Goal: Communication & Community: Answer question/provide support

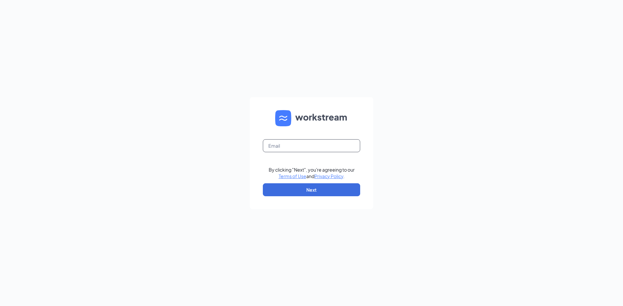
click at [302, 147] on input "text" at bounding box center [311, 145] width 97 height 13
type input "meganmckelvey48@gmail.com"
click at [317, 193] on button "Next" at bounding box center [311, 190] width 97 height 13
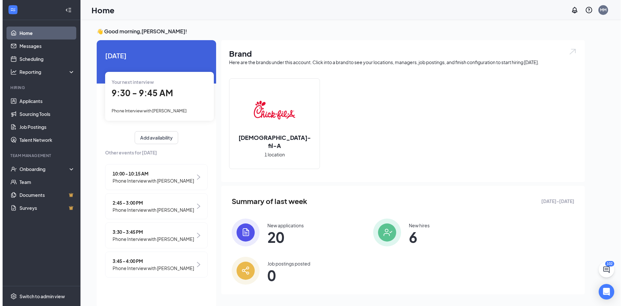
scroll to position [14, 0]
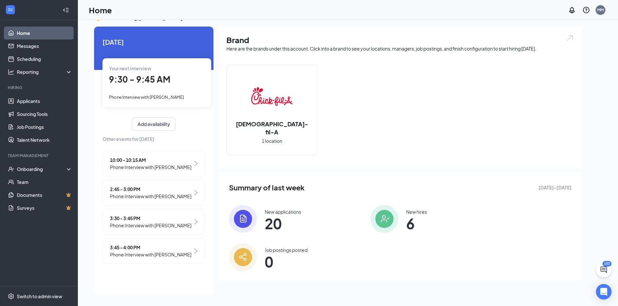
click at [151, 77] on span "9:30 - 9:45 AM" at bounding box center [139, 79] width 61 height 11
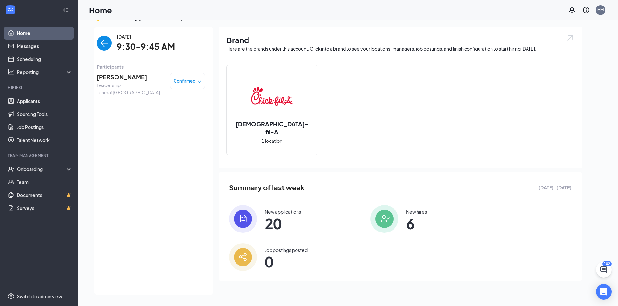
click at [117, 78] on span "[PERSON_NAME]" at bounding box center [131, 77] width 68 height 9
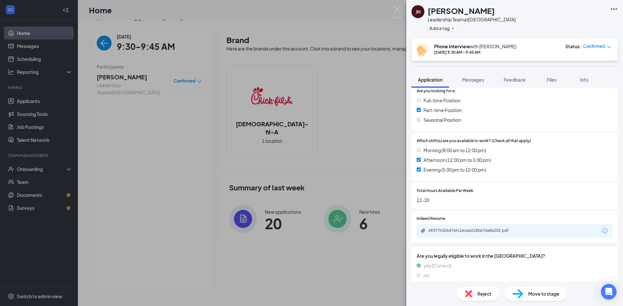
scroll to position [147, 0]
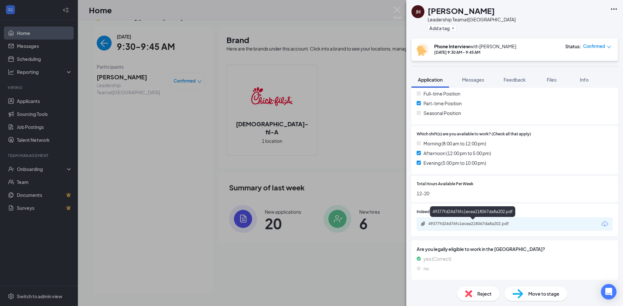
click at [468, 222] on div "49377fd24d76fc1ecea218067da8a202.pdf" at bounding box center [473, 224] width 91 height 5
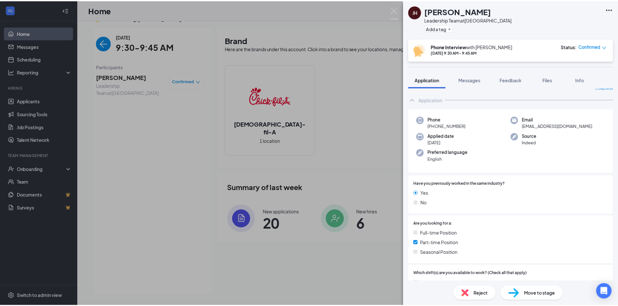
scroll to position [0, 0]
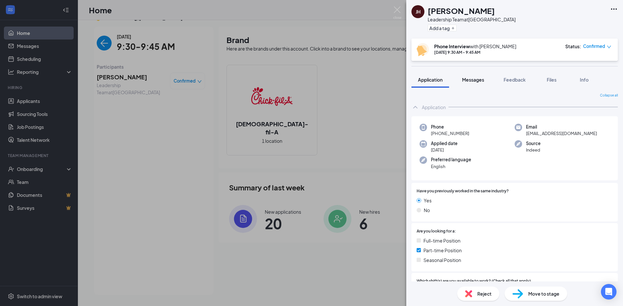
click at [483, 78] on span "Messages" at bounding box center [473, 80] width 22 height 6
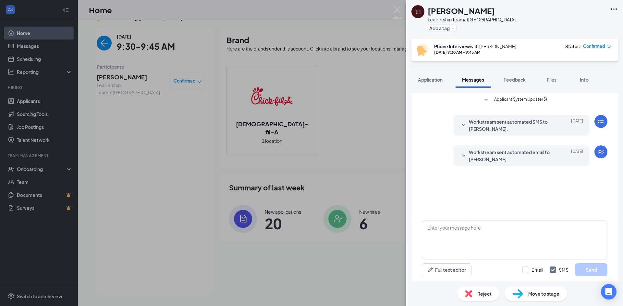
click at [520, 99] on span "Applicant System Update (3)" at bounding box center [520, 100] width 53 height 8
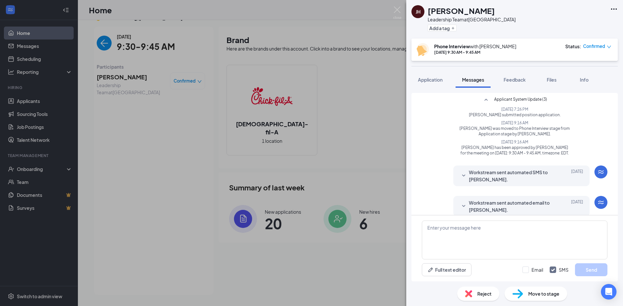
click at [510, 99] on span "Applicant System Update (3)" at bounding box center [520, 100] width 53 height 8
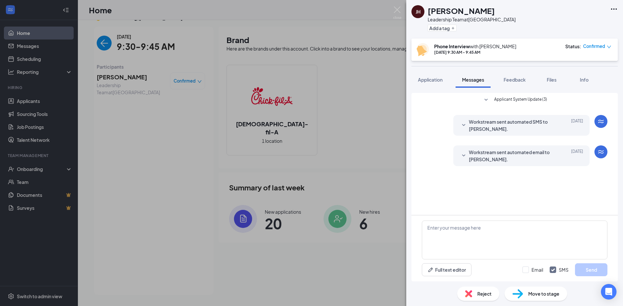
click at [222, 135] on div "JH Jake Hughes Leadership Team at Waynesville Add a tag Phone Interview with Me…" at bounding box center [311, 153] width 623 height 306
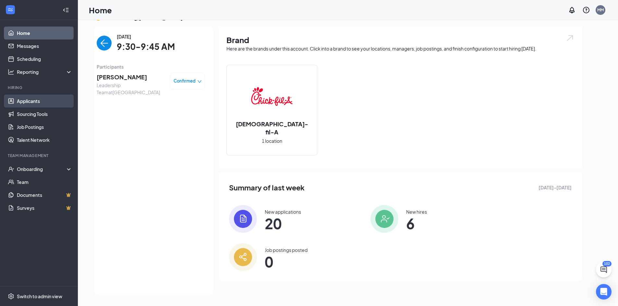
click at [41, 96] on link "Applicants" at bounding box center [44, 101] width 55 height 13
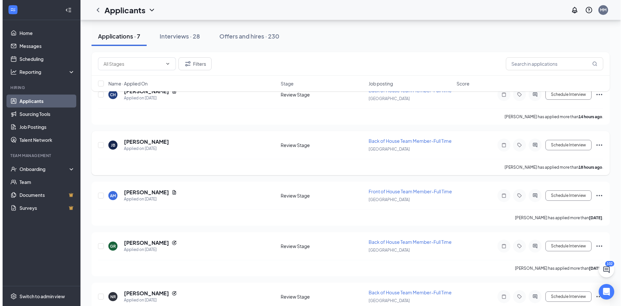
scroll to position [12, 0]
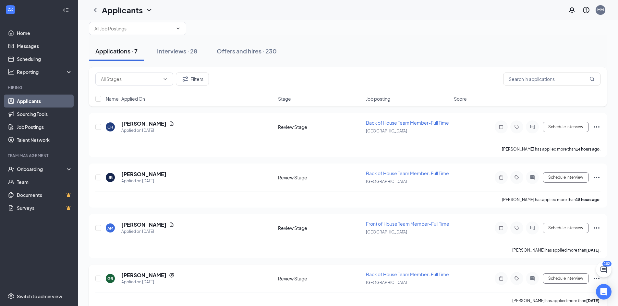
click at [124, 271] on div "GR Gabriel Roy Applied on Aug 25 Review Stage Back of House Team Member-Full Ti…" at bounding box center [347, 281] width 505 height 21
click at [129, 275] on h5 "[PERSON_NAME]" at bounding box center [143, 275] width 45 height 7
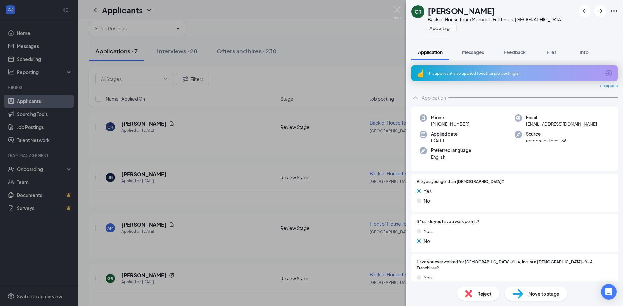
click at [510, 74] on div "This applicant also applied to 6 other job posting(s)" at bounding box center [514, 74] width 174 height 6
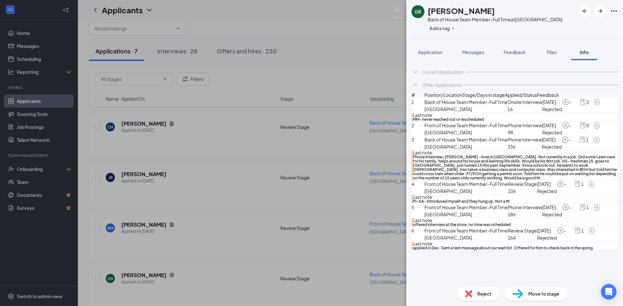
click at [579, 106] on img at bounding box center [582, 102] width 7 height 7
click at [431, 53] on span "Application" at bounding box center [430, 52] width 25 height 6
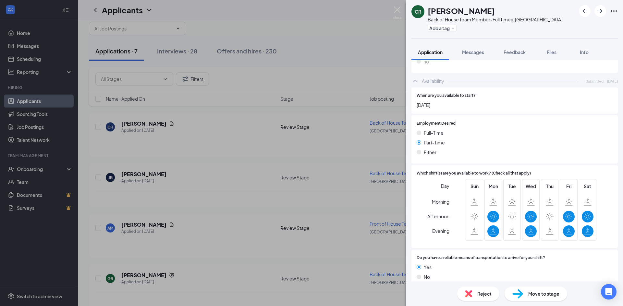
scroll to position [327, 0]
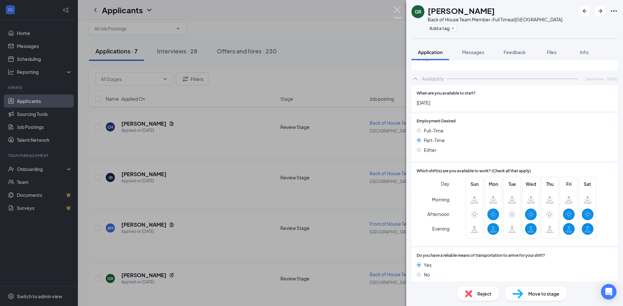
click at [395, 13] on img at bounding box center [397, 12] width 8 height 13
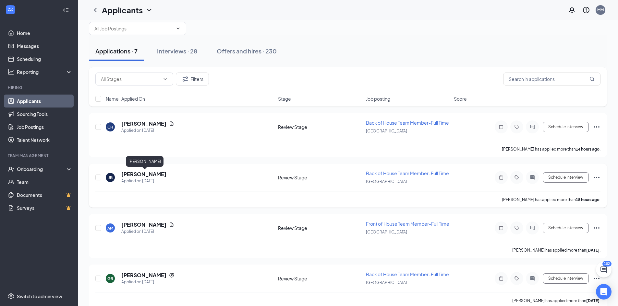
click at [146, 173] on h5 "[PERSON_NAME]" at bounding box center [143, 174] width 45 height 7
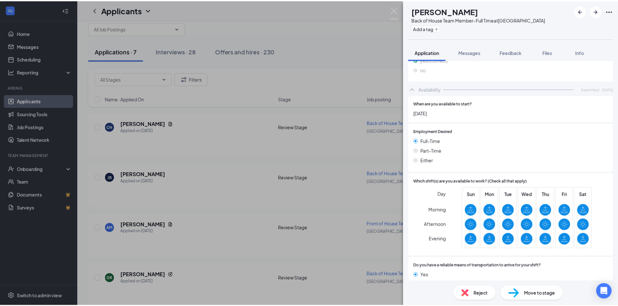
scroll to position [308, 0]
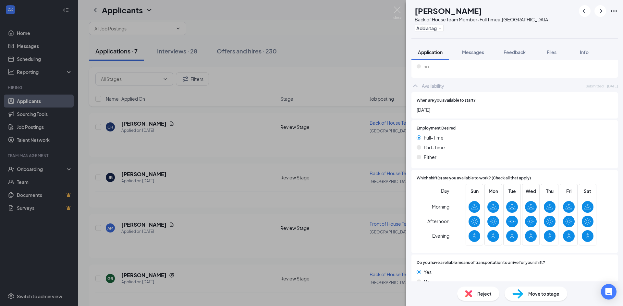
click at [401, 14] on img at bounding box center [397, 12] width 8 height 13
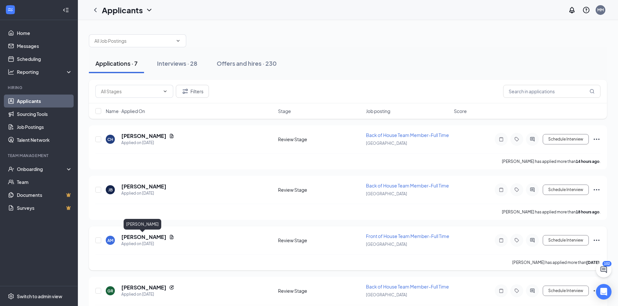
click at [130, 235] on h5 "[PERSON_NAME]" at bounding box center [143, 237] width 45 height 7
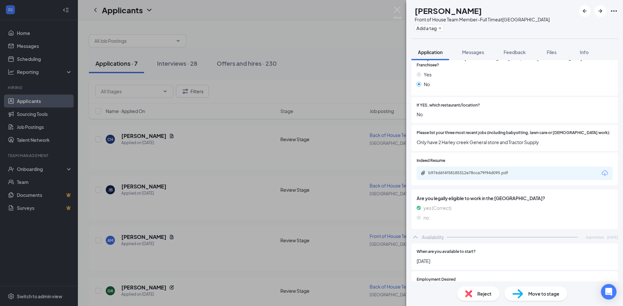
scroll to position [195, 0]
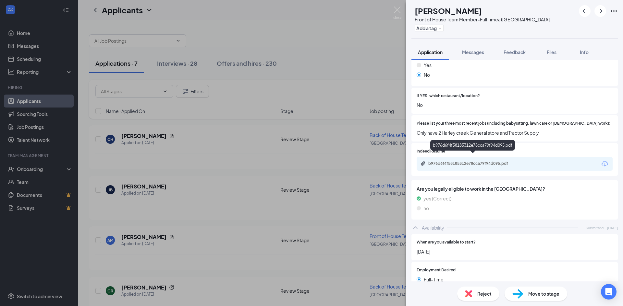
click at [451, 161] on div "b976d6f4f58185312e78cca79f94d095.pdf" at bounding box center [473, 163] width 91 height 5
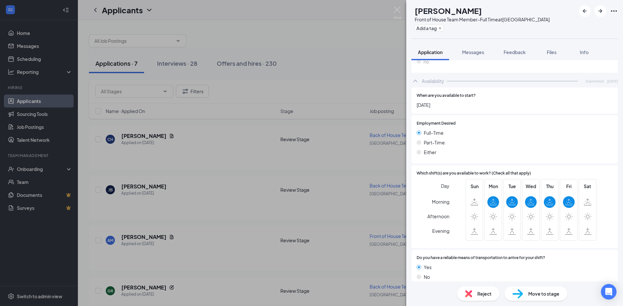
scroll to position [341, 0]
click at [401, 18] on img at bounding box center [397, 12] width 8 height 13
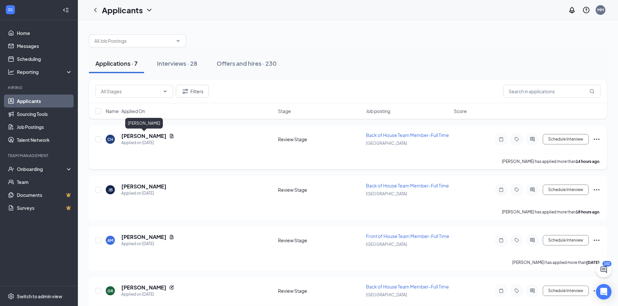
click at [155, 131] on div "[PERSON_NAME]" at bounding box center [144, 124] width 38 height 13
click at [156, 134] on h5 "[PERSON_NAME]" at bounding box center [143, 136] width 45 height 7
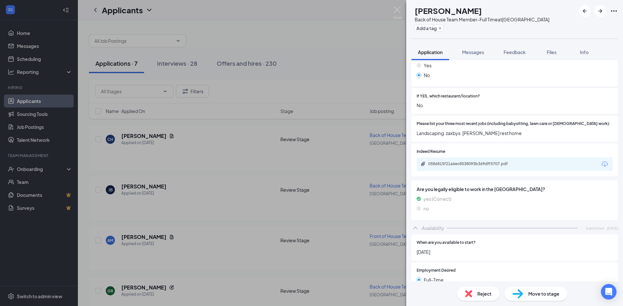
scroll to position [195, 0]
click at [484, 161] on div "0586815f21a6ec8538093b369dff5707.pdf" at bounding box center [473, 163] width 91 height 5
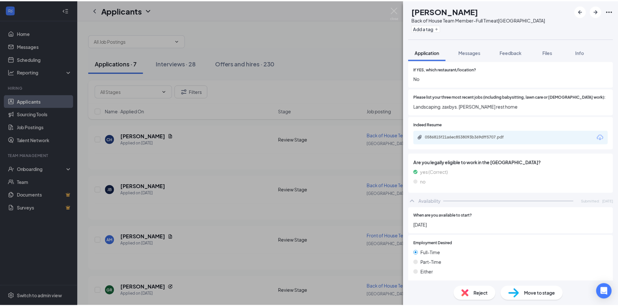
scroll to position [214, 0]
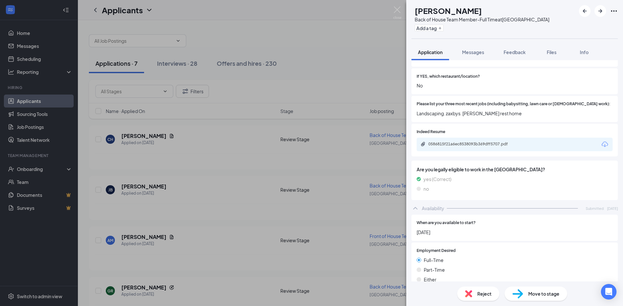
click at [401, 11] on img at bounding box center [397, 12] width 8 height 13
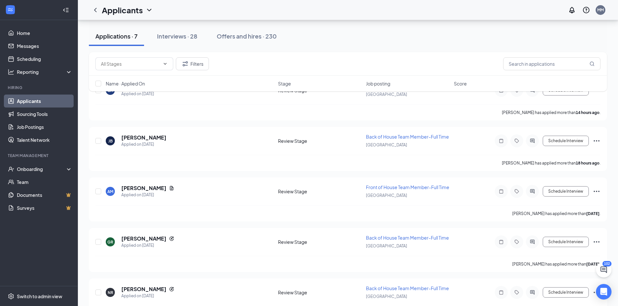
scroll to position [65, 0]
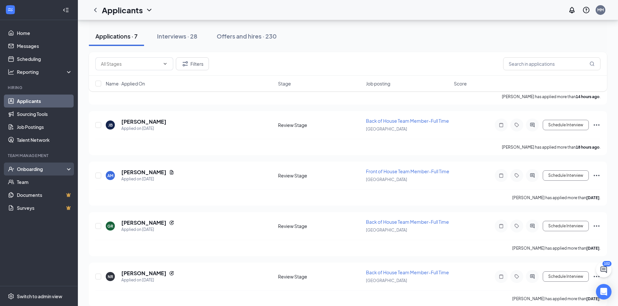
click at [64, 168] on div "Onboarding" at bounding box center [42, 169] width 50 height 6
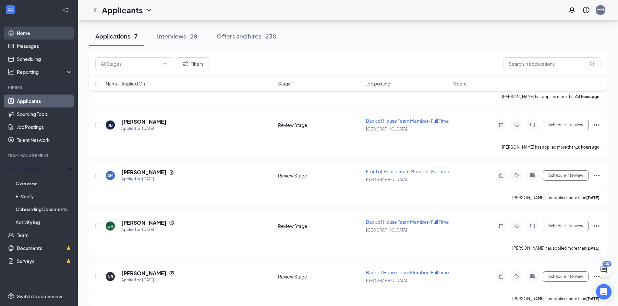
click at [43, 31] on link "Home" at bounding box center [44, 33] width 55 height 13
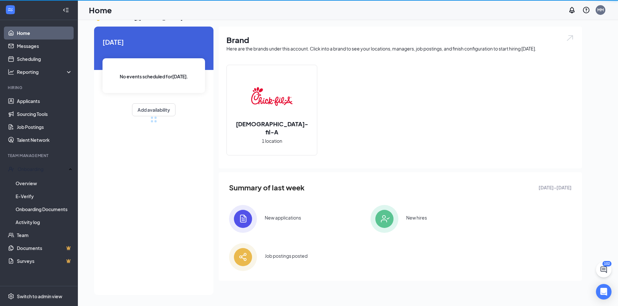
scroll to position [14, 0]
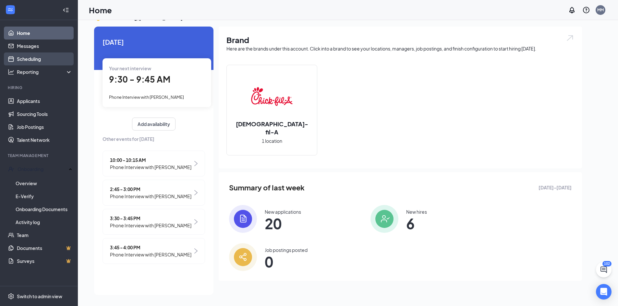
click at [37, 59] on link "Scheduling" at bounding box center [44, 59] width 55 height 13
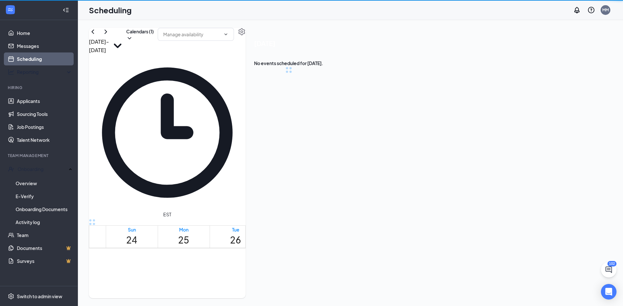
scroll to position [319, 0]
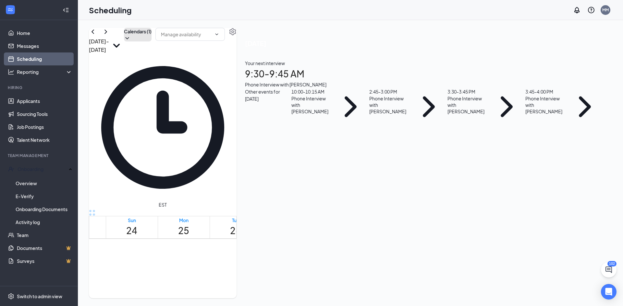
click at [151, 42] on button "Calendars (1)" at bounding box center [138, 35] width 28 height 14
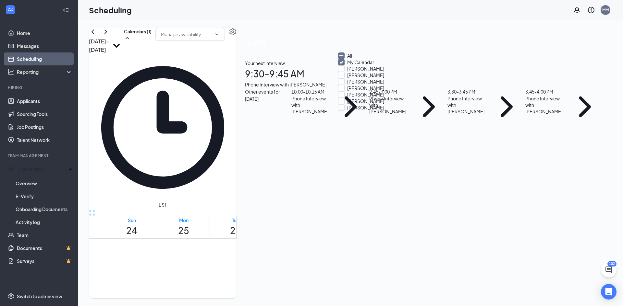
click at [385, 91] on div "[PERSON_NAME]" at bounding box center [367, 88] width 58 height 6
checkbox input "true"
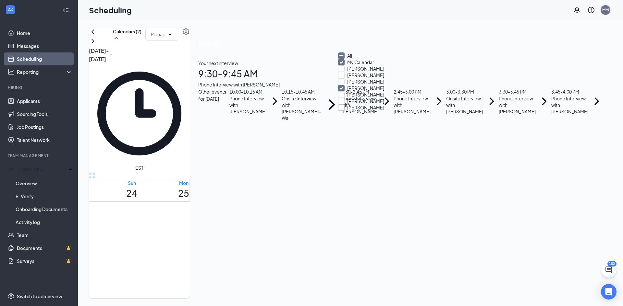
click at [373, 111] on input "[PERSON_NAME]" at bounding box center [361, 107] width 46 height 6
checkbox input "true"
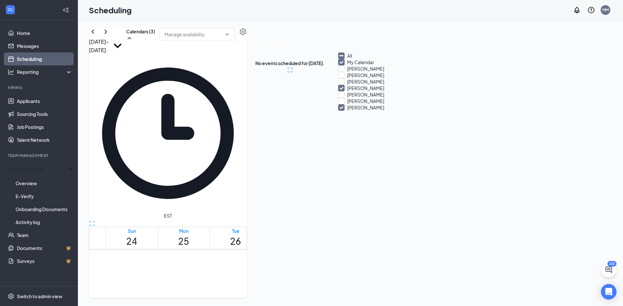
click at [309, 0] on div "Scheduling MM" at bounding box center [350, 10] width 545 height 20
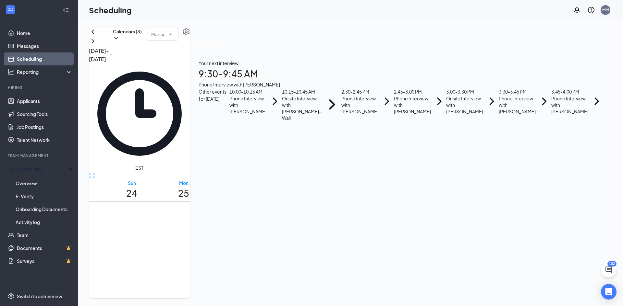
scroll to position [92, 0]
click at [483, 95] on div "3:00 - 3:30 PM" at bounding box center [464, 91] width 37 height 7
click at [198, 136] on button "back-button" at bounding box center [194, 140] width 8 height 8
click at [378, 95] on div "2:30 - 2:45 PM" at bounding box center [359, 91] width 37 height 7
click at [258, 166] on h3 "[PERSON_NAME]" at bounding box center [224, 170] width 68 height 8
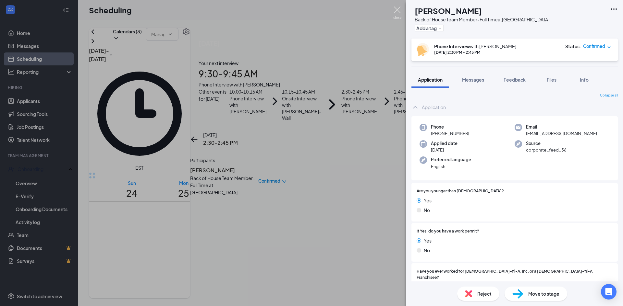
click at [395, 13] on img at bounding box center [397, 12] width 8 height 13
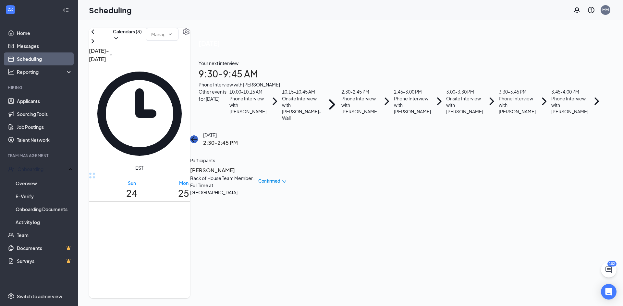
click at [198, 136] on icon "ArrowLeft" at bounding box center [194, 140] width 8 height 8
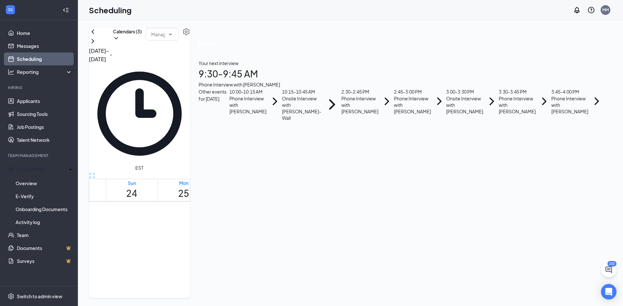
click at [266, 115] on div "Phone Interview with [PERSON_NAME]" at bounding box center [247, 104] width 37 height 19
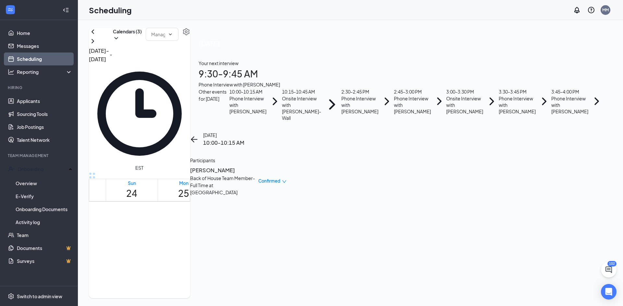
click at [258, 166] on h3 "[PERSON_NAME]" at bounding box center [224, 170] width 68 height 8
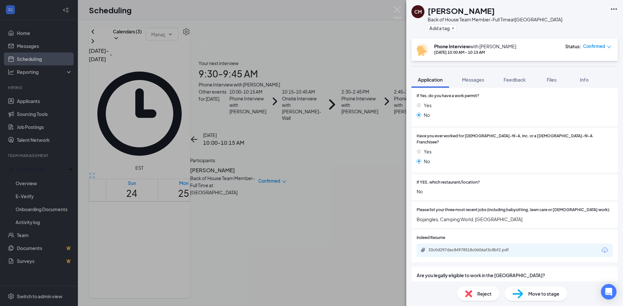
scroll to position [169, 0]
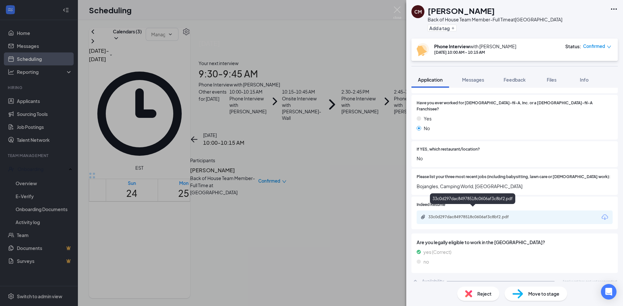
click at [495, 215] on div "33c0d297dac84978518c0606af3c8bf2.pdf" at bounding box center [473, 217] width 91 height 5
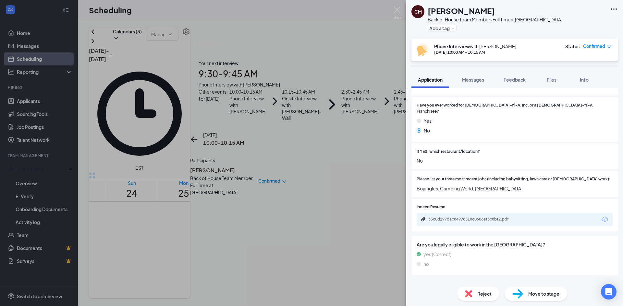
click at [245, 51] on div "CM Charles Morgan Back of House Team Member-Full Time at Waynesville Add a tag …" at bounding box center [311, 153] width 623 height 306
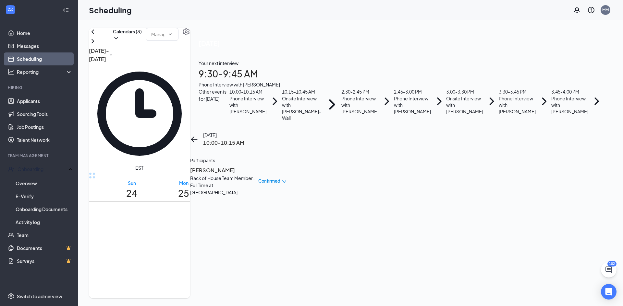
click at [345, 186] on h1 "28" at bounding box center [339, 193] width 11 height 14
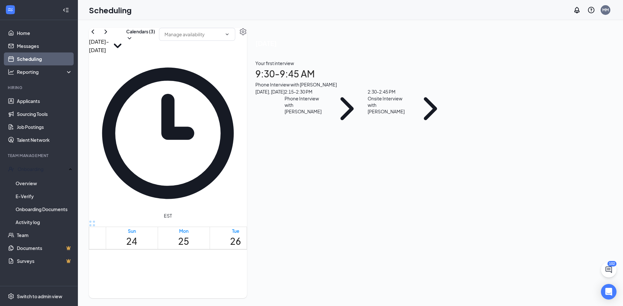
scroll to position [546, 0]
click at [397, 228] on div "Fri" at bounding box center [391, 231] width 11 height 6
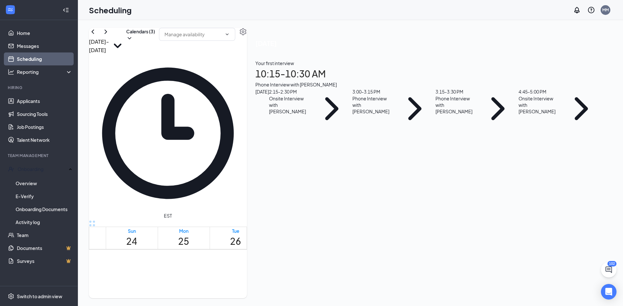
scroll to position [286, 0]
drag, startPoint x: 306, startPoint y: 66, endPoint x: 309, endPoint y: 65, distance: 3.6
click at [293, 228] on div "Wed" at bounding box center [287, 231] width 11 height 6
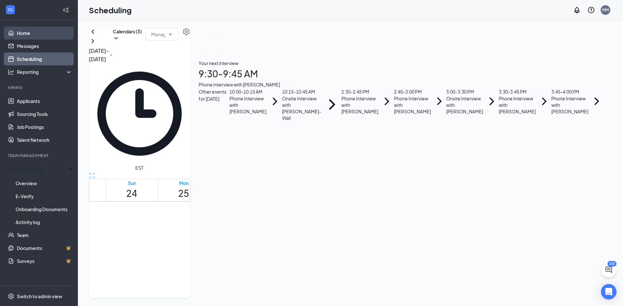
click at [32, 39] on link "Home" at bounding box center [44, 33] width 55 height 13
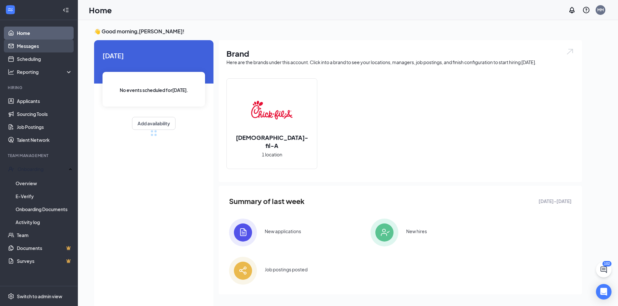
drag, startPoint x: 34, startPoint y: 47, endPoint x: 41, endPoint y: 55, distance: 11.5
click at [34, 47] on link "Messages" at bounding box center [44, 46] width 55 height 13
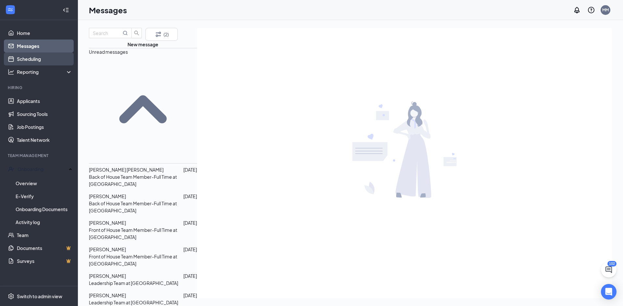
click at [34, 57] on link "Scheduling" at bounding box center [44, 59] width 55 height 13
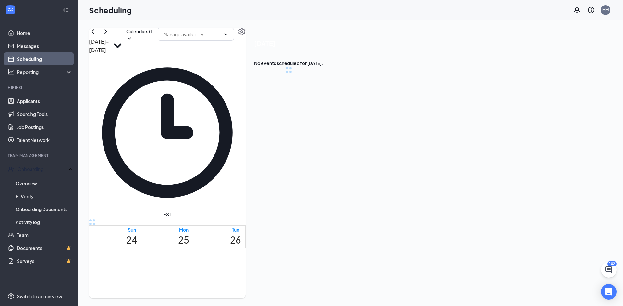
scroll to position [319, 0]
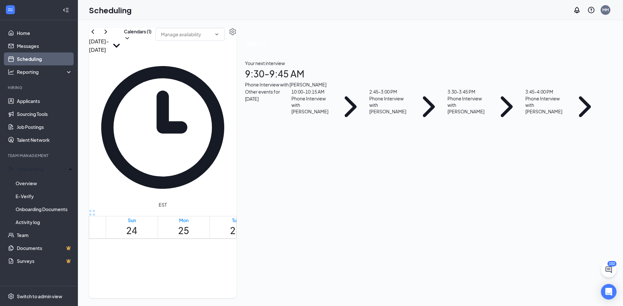
click at [557, 76] on h1 "9:30 - 9:45 AM" at bounding box center [424, 74] width 358 height 14
click at [305, 171] on h3 "[PERSON_NAME]" at bounding box center [270, 175] width 68 height 8
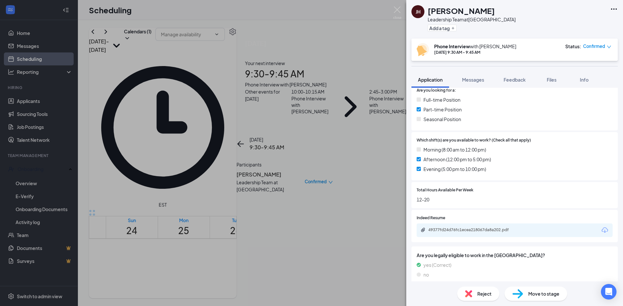
scroll to position [147, 0]
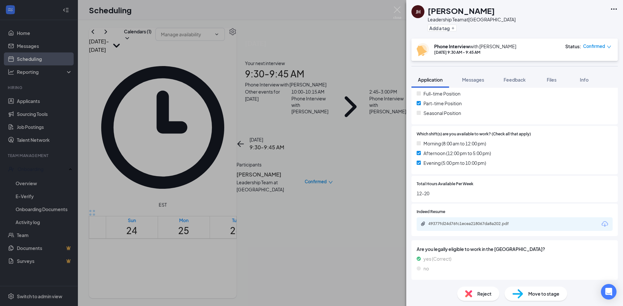
drag, startPoint x: 44, startPoint y: 103, endPoint x: 47, endPoint y: 101, distance: 3.8
click at [46, 102] on div "JH Jake Hughes Leadership Team at Waynesville Add a tag Phone Interview with Me…" at bounding box center [311, 153] width 623 height 306
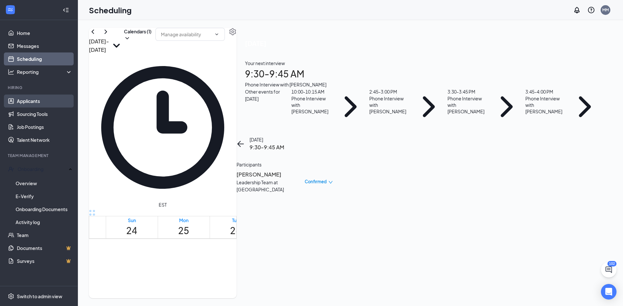
click at [47, 101] on link "Applicants" at bounding box center [44, 101] width 55 height 13
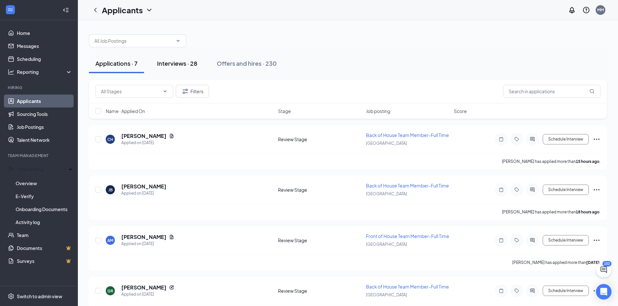
click at [192, 57] on button "Interviews · 28" at bounding box center [176, 63] width 53 height 19
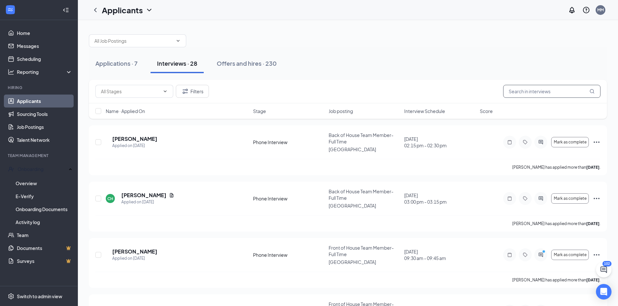
click at [545, 94] on input "text" at bounding box center [551, 91] width 97 height 13
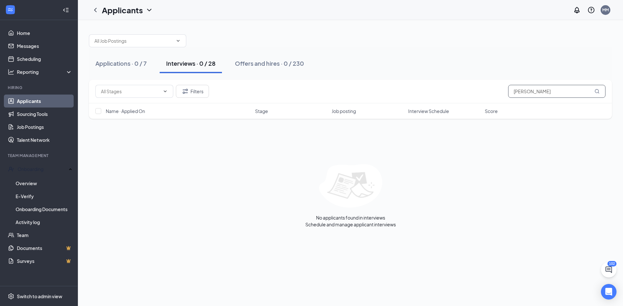
type input "NATHAN"
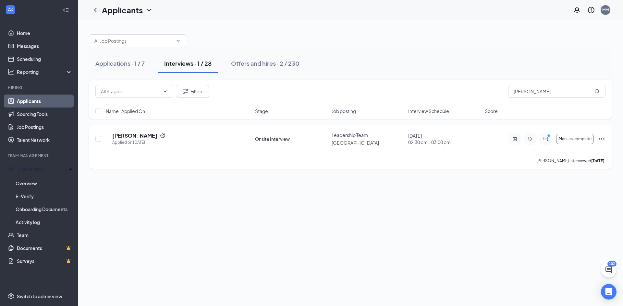
click at [137, 131] on div "NW Nathan Weaver Applied on Aug 18 Onsite Interview Leadership Team Waynesville…" at bounding box center [350, 147] width 523 height 43
click at [137, 133] on h5 "[PERSON_NAME]" at bounding box center [134, 135] width 45 height 7
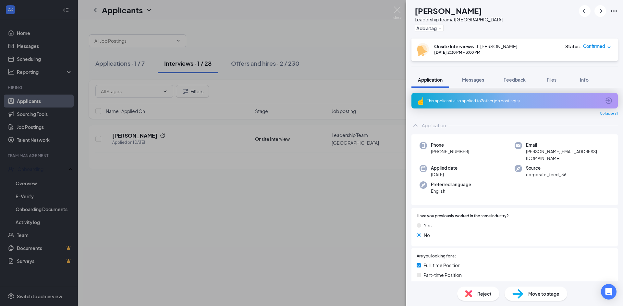
click at [508, 94] on div "This applicant also applied to 2 other job posting(s)" at bounding box center [514, 101] width 206 height 16
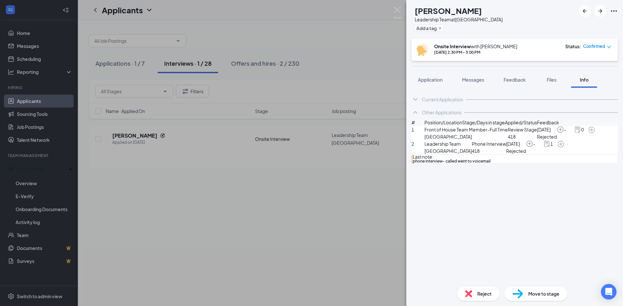
click at [420, 93] on div "Current Application" at bounding box center [514, 99] width 206 height 13
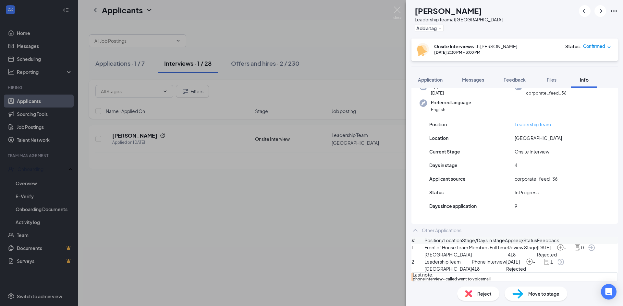
click at [418, 227] on icon "ChevronUp" at bounding box center [415, 231] width 8 height 8
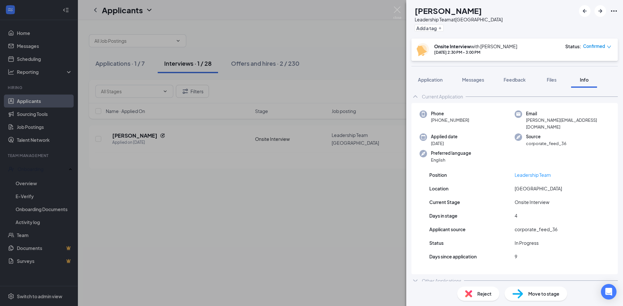
scroll to position [2, 0]
click at [428, 77] on span "Application" at bounding box center [430, 80] width 25 height 6
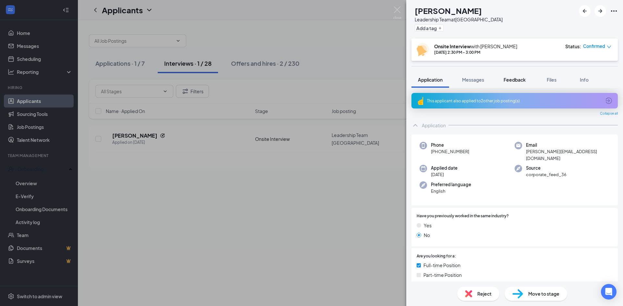
click at [518, 79] on span "Feedback" at bounding box center [514, 80] width 22 height 6
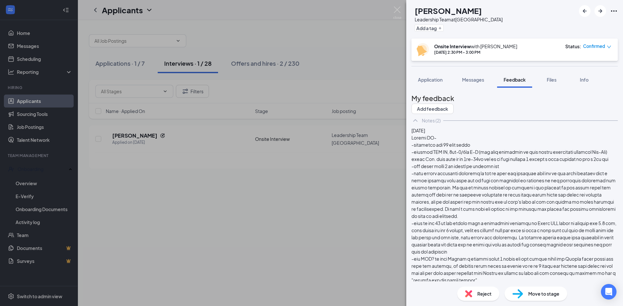
click at [547, 290] on div "Move to stage" at bounding box center [535, 294] width 63 height 14
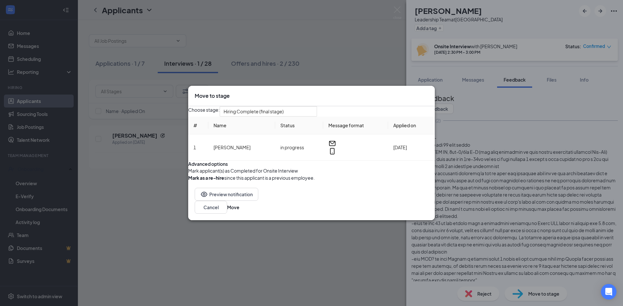
click at [428, 92] on icon "Cross" at bounding box center [428, 92] width 0 height 0
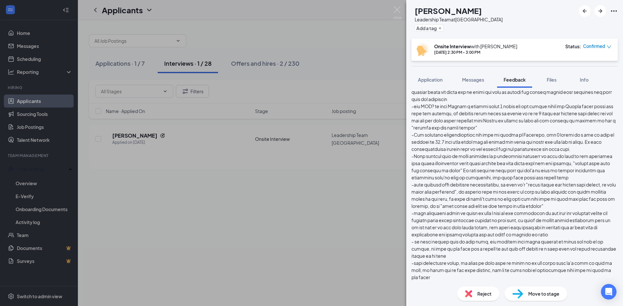
scroll to position [195, 0]
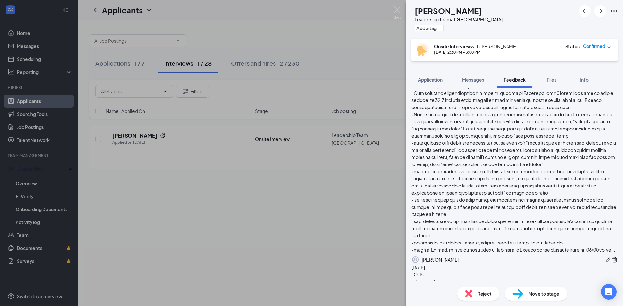
click at [618, 8] on div "NW Nathan Weaver Leadership Team at Waynesville Add a tag" at bounding box center [514, 19] width 217 height 39
click at [614, 13] on icon "Ellipses" at bounding box center [614, 11] width 8 height 8
drag, startPoint x: 233, startPoint y: 228, endPoint x: 248, endPoint y: 200, distance: 31.9
click at [238, 227] on div "NW Nathan Weaver Leadership Team at Waynesville Add a tag Onsite Interview with…" at bounding box center [311, 153] width 623 height 306
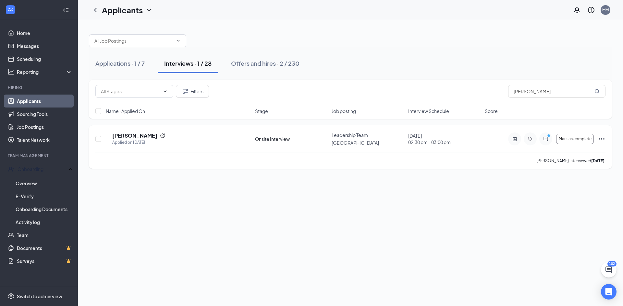
click at [601, 139] on icon "Ellipses" at bounding box center [601, 138] width 6 height 1
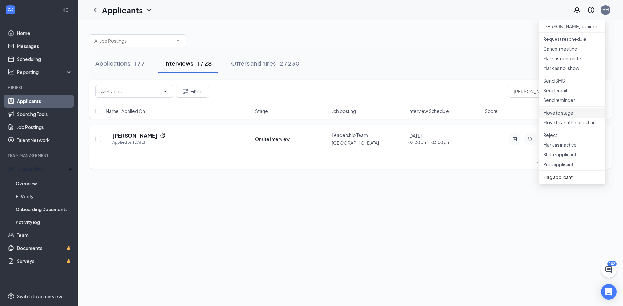
click at [571, 118] on li "Move to stage" at bounding box center [572, 113] width 66 height 10
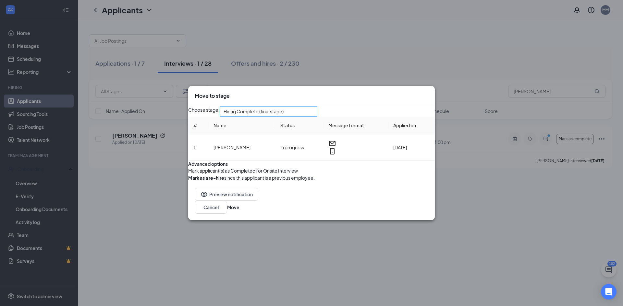
click at [317, 106] on div "Hiring Complete (final stage)" at bounding box center [268, 111] width 97 height 10
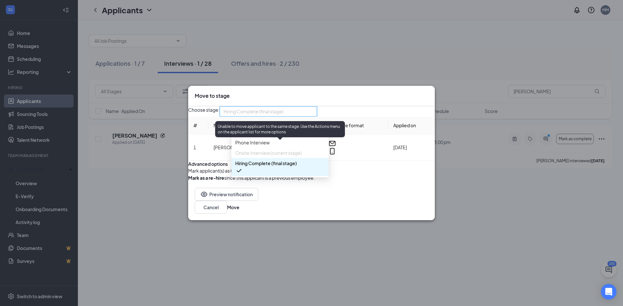
drag, startPoint x: 271, startPoint y: 146, endPoint x: 274, endPoint y: 145, distance: 3.4
click at [271, 150] on span "Onsite Interview (current stage)" at bounding box center [268, 153] width 66 height 7
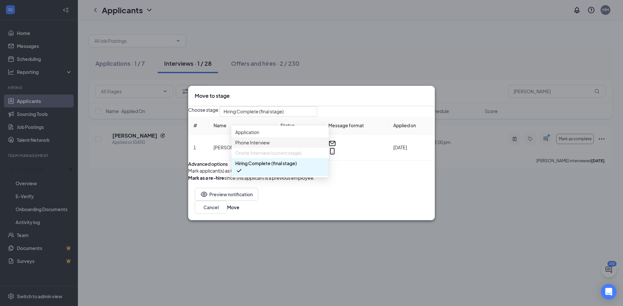
click at [428, 92] on icon "Cross" at bounding box center [428, 92] width 0 height 0
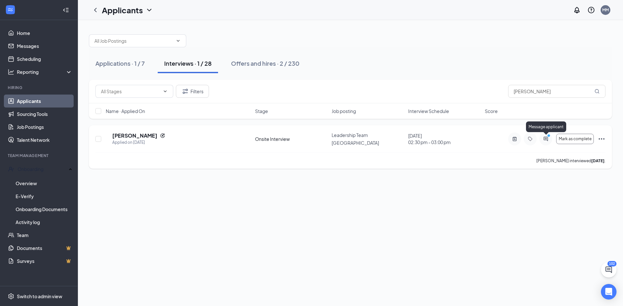
click at [545, 140] on icon "ActiveChat" at bounding box center [545, 139] width 4 height 4
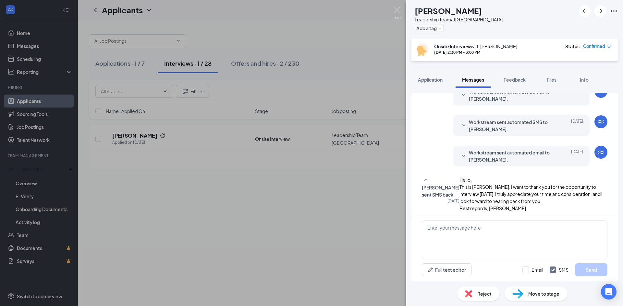
scroll to position [171, 0]
click at [490, 239] on textarea at bounding box center [515, 240] width 186 height 39
type textarea "H"
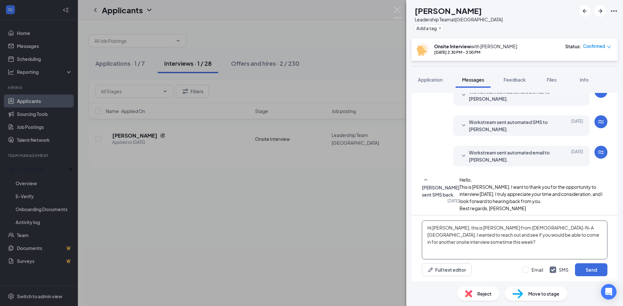
drag, startPoint x: 522, startPoint y: 232, endPoint x: 522, endPoint y: 237, distance: 5.2
click at [522, 233] on textarea "Hi Nathan, this is Megan from Chick-fil-A Waynesville, I wanted to reach out an…" at bounding box center [515, 240] width 186 height 39
click at [522, 237] on textarea "Hi Nathan, this is Megan from Chick-fil-A Waynesville, I wanted to reach out an…" at bounding box center [515, 240] width 186 height 39
click at [520, 234] on textarea "Hi Nathan, this is Megan from Chick-fil-A Waynesville, I wanted to reach out an…" at bounding box center [515, 240] width 186 height 39
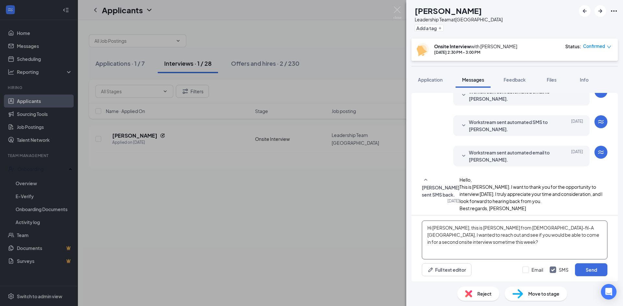
drag, startPoint x: 487, startPoint y: 248, endPoint x: 495, endPoint y: 248, distance: 8.1
click at [487, 248] on textarea "Hi [PERSON_NAME], this is [PERSON_NAME] from [DEMOGRAPHIC_DATA]-fil-A [GEOGRAPH…" at bounding box center [515, 240] width 186 height 39
type textarea "Hi [PERSON_NAME], this is [PERSON_NAME] from [DEMOGRAPHIC_DATA]-fil-A [GEOGRAPH…"
click at [592, 271] on button "Send" at bounding box center [591, 270] width 32 height 13
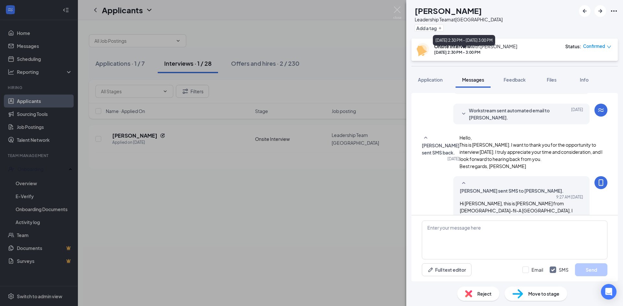
scroll to position [227, 0]
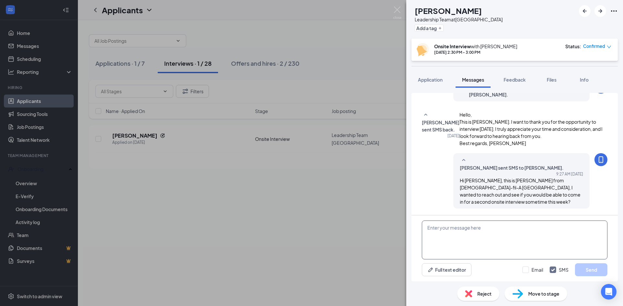
click at [456, 243] on textarea at bounding box center [515, 240] width 186 height 39
type textarea "I"
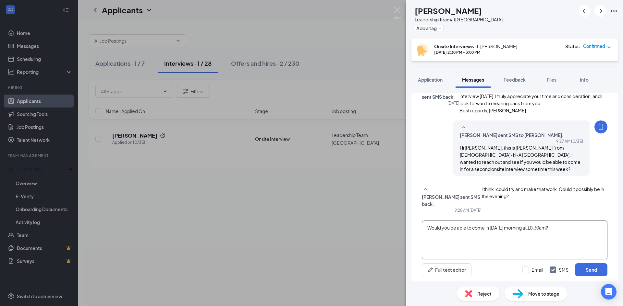
drag, startPoint x: 564, startPoint y: 232, endPoint x: 415, endPoint y: 234, distance: 148.5
click at [402, 239] on div "NW Nathan Weaver Leadership Team at Waynesville Add a tag Onsite Interview with…" at bounding box center [311, 153] width 623 height 306
drag, startPoint x: 575, startPoint y: 228, endPoint x: 536, endPoint y: 230, distance: 39.6
click at [536, 230] on textarea "I have a couple times available for tomorrow, I have a time available for 10:30…" at bounding box center [515, 240] width 186 height 39
type textarea "I have a couple times available for [DATE], I have a 10:30am, and I have a time…"
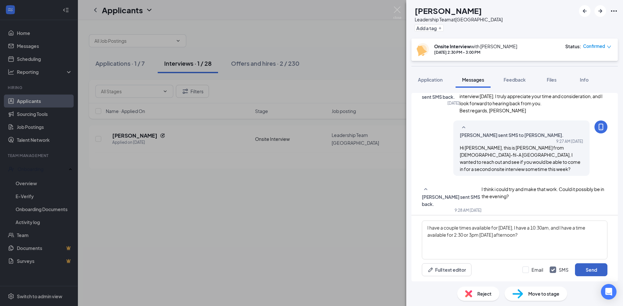
click at [589, 274] on button "Send" at bounding box center [591, 270] width 32 height 13
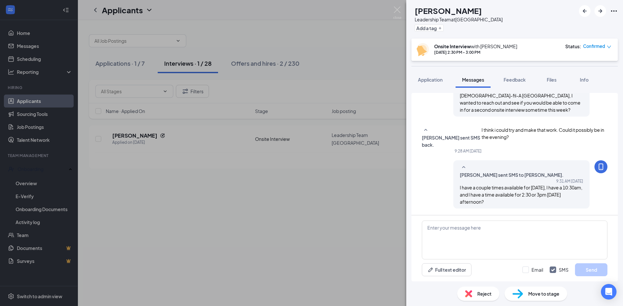
scroll to position [325, 0]
click at [390, 12] on div "NW Nathan Weaver Leadership Team at Waynesville Add a tag Onsite Interview with…" at bounding box center [311, 153] width 623 height 306
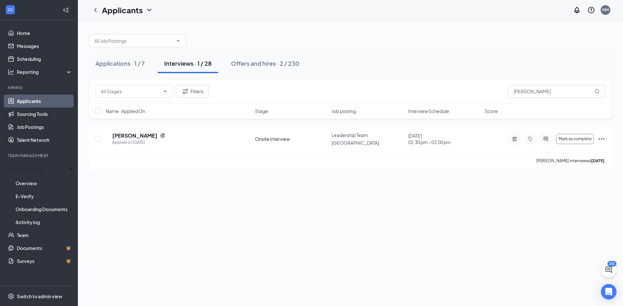
click at [398, 16] on div "Applicants MM" at bounding box center [350, 10] width 545 height 20
click at [48, 41] on link "Messages" at bounding box center [44, 46] width 55 height 13
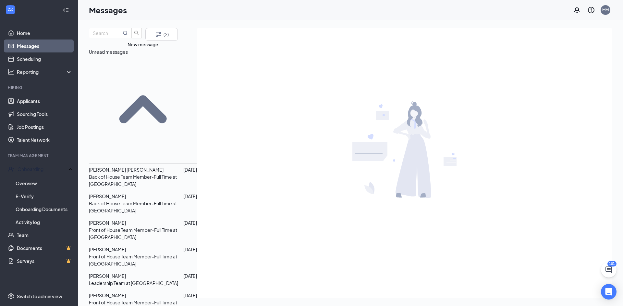
scroll to position [97, 0]
click at [46, 55] on link "Scheduling" at bounding box center [44, 59] width 55 height 13
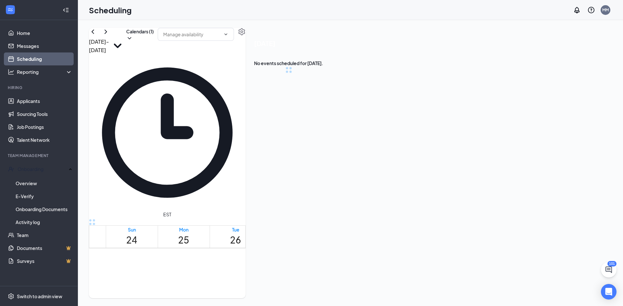
scroll to position [319, 0]
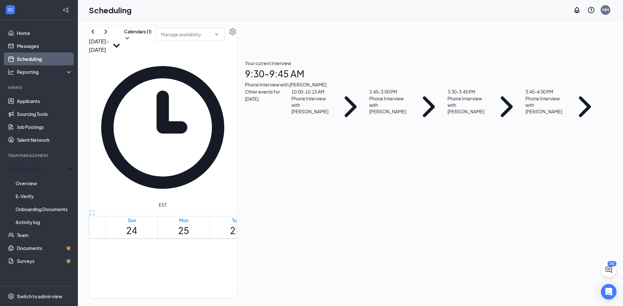
drag, startPoint x: 574, startPoint y: 80, endPoint x: 572, endPoint y: 89, distance: 9.0
click at [575, 80] on h1 "9:30 - 9:45 AM" at bounding box center [424, 74] width 358 height 14
click at [305, 179] on div "Leadership Team at [GEOGRAPHIC_DATA]" at bounding box center [270, 186] width 68 height 14
click at [305, 171] on h3 "[PERSON_NAME]" at bounding box center [270, 175] width 68 height 8
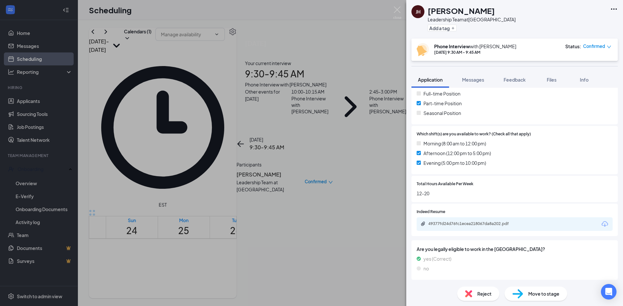
scroll to position [145, 0]
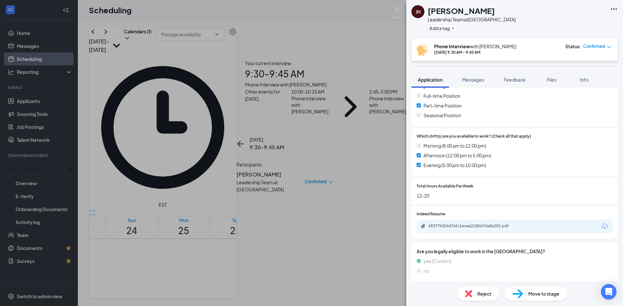
click at [290, 136] on div "JH Jake Hughes Leadership Team at Waynesville Add a tag Phone Interview with Me…" at bounding box center [311, 153] width 623 height 306
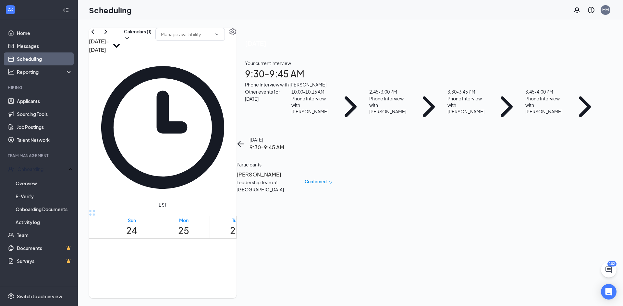
scroll to position [513, 0]
click at [151, 42] on button "Calendars (1)" at bounding box center [138, 35] width 28 height 14
click at [379, 91] on input "[PERSON_NAME]" at bounding box center [361, 88] width 46 height 6
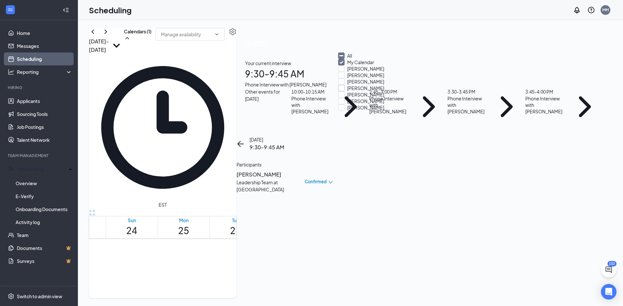
checkbox input "true"
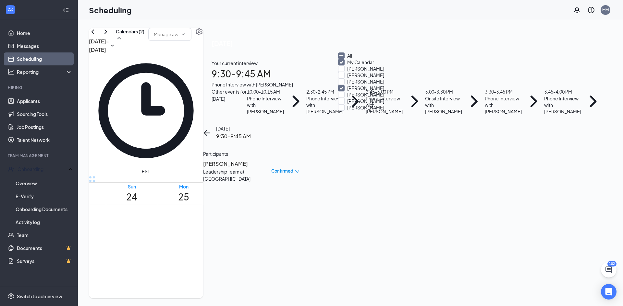
click at [203, 37] on div "Aug 24 - Aug 30 Calendars (2) EST Sun 24 Mon 25 Tue 26 Wed 27 Thu 28 Fri 29 Sat…" at bounding box center [146, 163] width 114 height 271
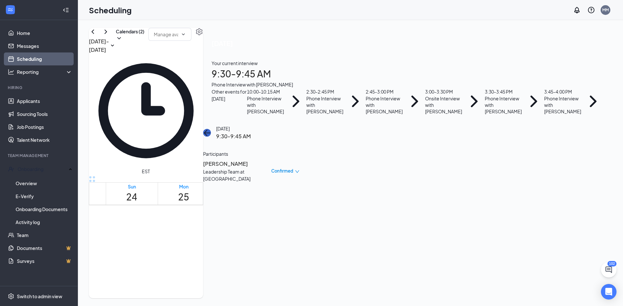
click at [211, 129] on button "back-button" at bounding box center [207, 133] width 8 height 8
click at [345, 184] on div "Thu 28" at bounding box center [339, 194] width 11 height 21
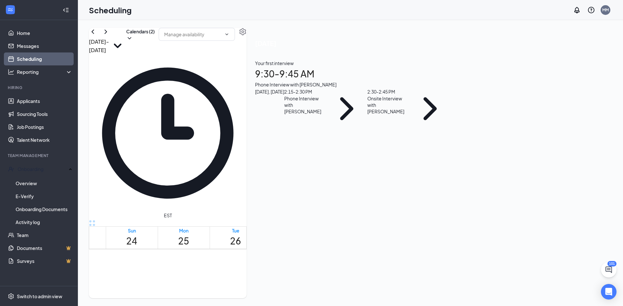
scroll to position [555, 0]
click at [450, 79] on h1 "9:30 - 9:45 AM" at bounding box center [353, 74] width 196 height 14
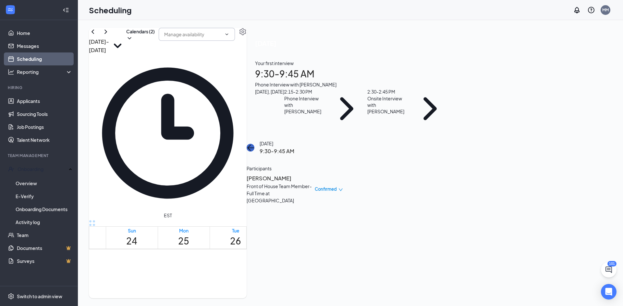
click at [254, 144] on button "back-button" at bounding box center [250, 148] width 8 height 8
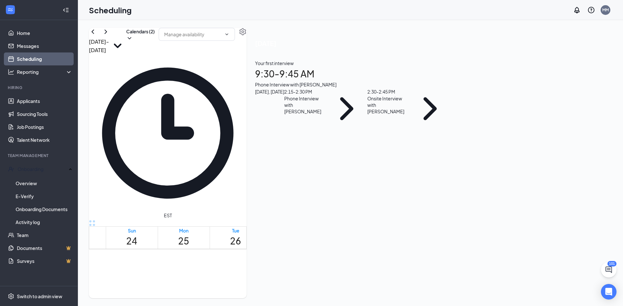
click at [293, 234] on h1 "27" at bounding box center [287, 241] width 11 height 14
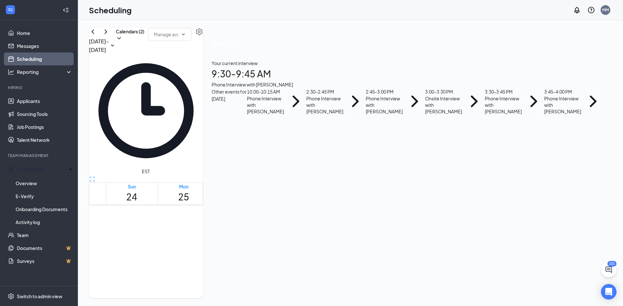
click at [554, 87] on div "Your current interview 9:30 - 9:45 AM Phone Interview with Jake Hughes" at bounding box center [407, 74] width 392 height 29
click at [271, 160] on h3 "[PERSON_NAME]" at bounding box center [237, 164] width 68 height 8
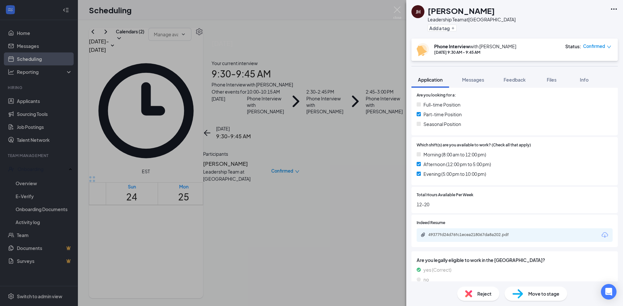
scroll to position [147, 0]
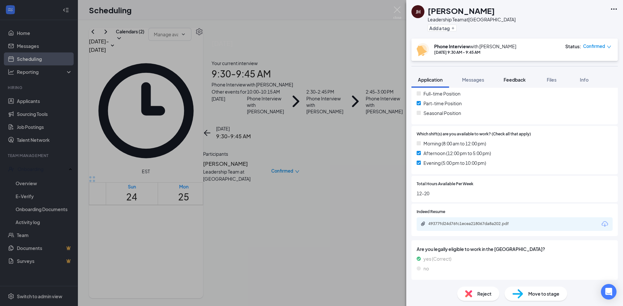
click at [510, 79] on span "Feedback" at bounding box center [514, 80] width 22 height 6
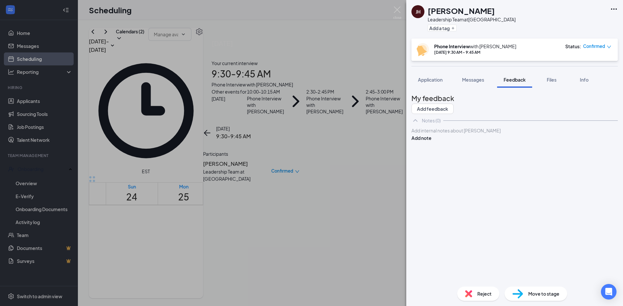
click at [469, 134] on div at bounding box center [515, 130] width 206 height 7
click at [448, 147] on span "-he is not vurrently employed he was" at bounding box center [450, 144] width 77 height 6
click at [529, 148] on div "-he is not currently employed he was" at bounding box center [515, 144] width 206 height 7
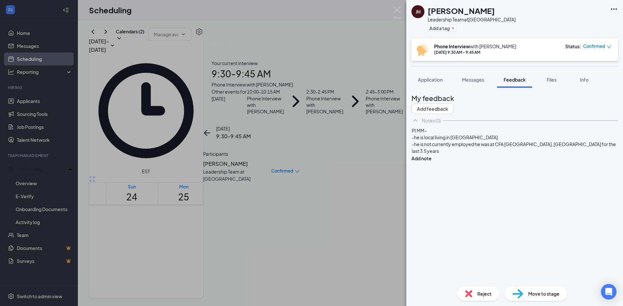
click at [487, 154] on span "-he is not currently employed he was at CFA Winterville, NC for the last 3.5 ye…" at bounding box center [514, 147] width 205 height 13
click at [522, 155] on div "-he is not currently employed, he was at CFA Winterville, NC for the last 3.5 y…" at bounding box center [515, 148] width 206 height 14
click at [454, 154] on span "-he is not currently employed, he was at CFA Winterville, NC for the last 3.5 y…" at bounding box center [515, 147] width 206 height 13
click at [511, 155] on div "-he is not currently employed, he was at CFA Winterville, NC for the last 3.5 y…" at bounding box center [515, 148] width 206 height 14
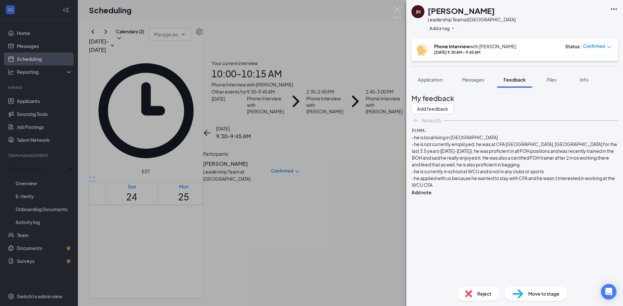
click at [489, 141] on div "-he is local living in Cullowhee" at bounding box center [515, 137] width 206 height 7
click at [532, 189] on div "-he applied with us because he wanted to stay with CFA and he wasn;t interested…" at bounding box center [515, 182] width 206 height 14
click at [571, 188] on span "-he applied with us because he wanted to stay with CFA and he wasn;t interested…" at bounding box center [514, 181] width 204 height 13
click at [487, 189] on div "-he applied with us because he wanted to stay with CFA and he wasn't interested…" at bounding box center [515, 182] width 206 height 14
click at [489, 189] on div "-he applied with us because he wanted to stay with CFA and he wasn't interested…" at bounding box center [515, 182] width 206 height 14
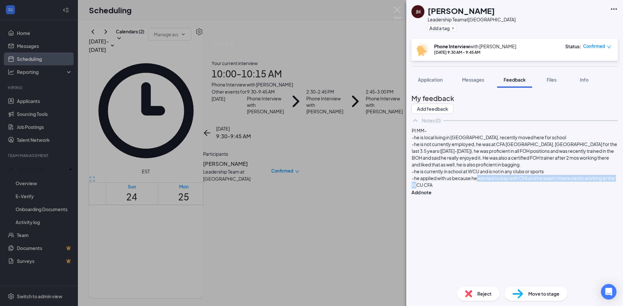
click at [490, 189] on div "-he applied with us because he wanted to stay with CFA and he wasn't interested…" at bounding box center [515, 182] width 206 height 14
click at [506, 189] on div "-he applied with us because he wanted to stay with CFA and he wasn't interested…" at bounding box center [515, 182] width 206 height 14
click at [515, 202] on span "-he is seeking BOH, PT avail 3 or 4pm-close, he is ok with closing, he requeste…" at bounding box center [514, 195] width 205 height 13
click at [518, 202] on span "-he is seeking BOH, PT avail 3 or 4pm-close, M-F, he is ok with closing, he req…" at bounding box center [508, 195] width 192 height 13
click at [504, 210] on div "PI MM- -he is local living in Cullowhee, recently moved here for school -he is …" at bounding box center [514, 168] width 206 height 83
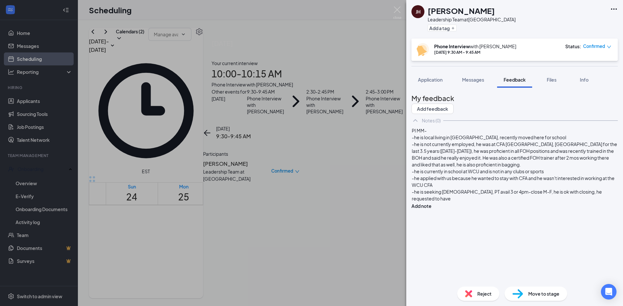
click at [503, 202] on div "-he is seeking BOH, PT avail 3 or 4pm-close M-F, he is ok with closing, he requ…" at bounding box center [515, 196] width 206 height 14
click at [522, 202] on span "-he is seeking BOH, PT avail 3 or 4pm-close M-F, he is ok with closing, he requ…" at bounding box center [507, 195] width 191 height 13
click at [577, 202] on div "-he is seeking BOH, PT avail 3 or 4pm-close M-F, he is ok with closing, he requ…" at bounding box center [515, 196] width 206 height 14
click at [524, 202] on span "-he is seeking BOH, PT avail 3 or 4pm-close M-F, he is ok with closing, he requ…" at bounding box center [507, 195] width 191 height 13
click at [583, 217] on div "PI MM- -he is local living in Cullowhee, recently moved here for school -he is …" at bounding box center [514, 172] width 206 height 90
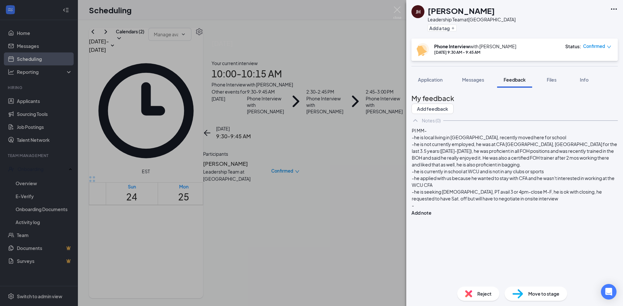
click at [576, 209] on div "-" at bounding box center [515, 205] width 206 height 7
click at [556, 215] on span "-he is seeking 12 hrs a week to start and would open it up to 2o hours after ac…" at bounding box center [511, 209] width 199 height 13
click at [524, 216] on div "-he is seeking 12 hrs a week to start and would open it up to 20 hours after ac…" at bounding box center [515, 209] width 206 height 14
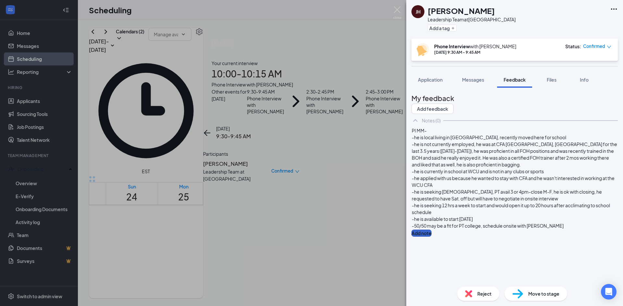
click at [431, 230] on button "Add note" at bounding box center [421, 233] width 20 height 7
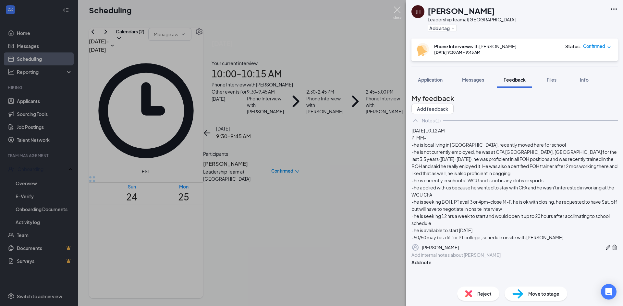
click at [400, 12] on img at bounding box center [397, 12] width 8 height 13
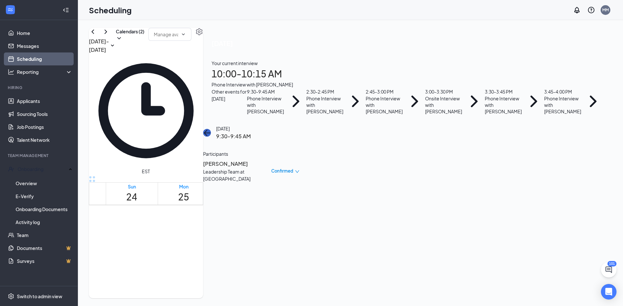
click at [211, 129] on icon "ArrowLeft" at bounding box center [207, 133] width 8 height 8
click at [550, 67] on div "Your current interview" at bounding box center [407, 63] width 392 height 7
click at [271, 168] on div "Back of House Team Member-Full Time at [GEOGRAPHIC_DATA]" at bounding box center [237, 178] width 68 height 21
click at [271, 160] on h3 "[PERSON_NAME]" at bounding box center [237, 164] width 68 height 8
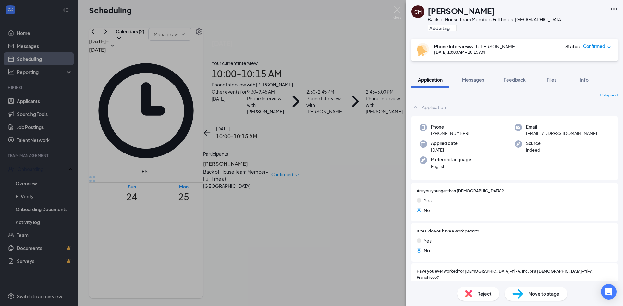
scroll to position [97, 0]
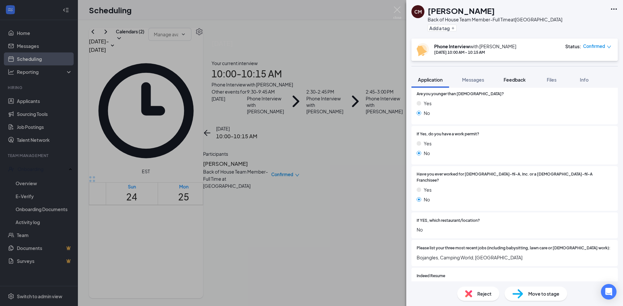
click at [514, 76] on button "Feedback" at bounding box center [514, 80] width 35 height 16
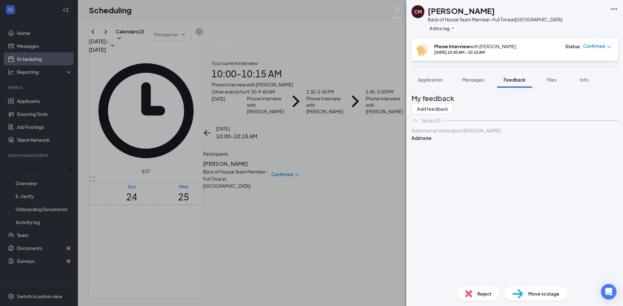
click at [483, 134] on div at bounding box center [515, 130] width 206 height 7
click at [490, 147] on span "-he is currently unemployed ashe just moved here from Hendersonville" at bounding box center [507, 144] width 191 height 6
click at [579, 155] on div "PI MM- -he is local living in Clyde -he is currently unemployed as he just move…" at bounding box center [514, 141] width 206 height 28
click at [573, 148] on div "-he is currently unemployed as he just moved here from Hendersonville" at bounding box center [515, 144] width 206 height 7
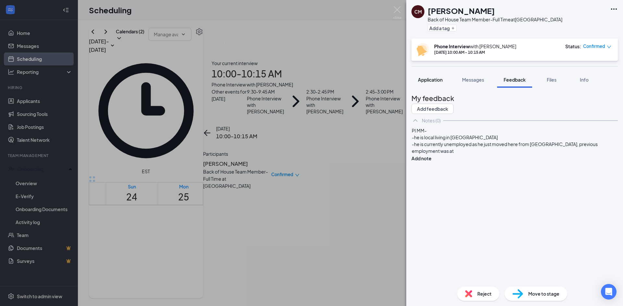
click at [436, 82] on span "Application" at bounding box center [430, 80] width 25 height 6
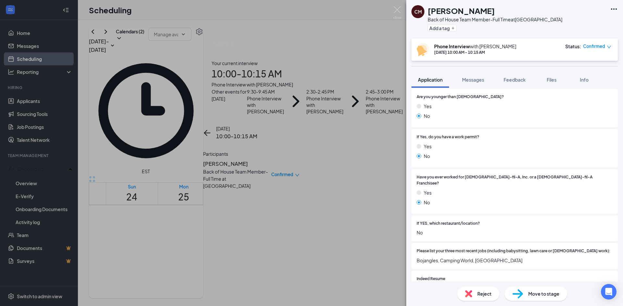
scroll to position [159, 0]
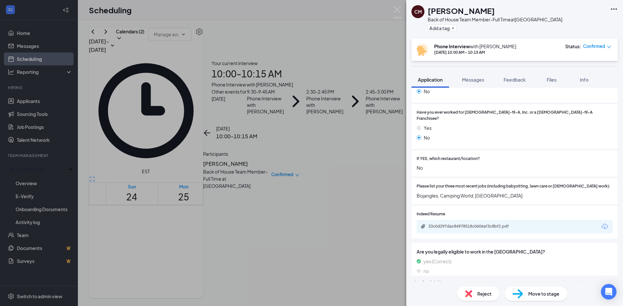
click at [470, 224] on div "33c0d297dac84978518c0606af3c8bf2.pdf" at bounding box center [473, 226] width 91 height 5
drag, startPoint x: 511, startPoint y: 79, endPoint x: 525, endPoint y: 195, distance: 117.0
click at [511, 79] on span "Feedback" at bounding box center [514, 80] width 22 height 6
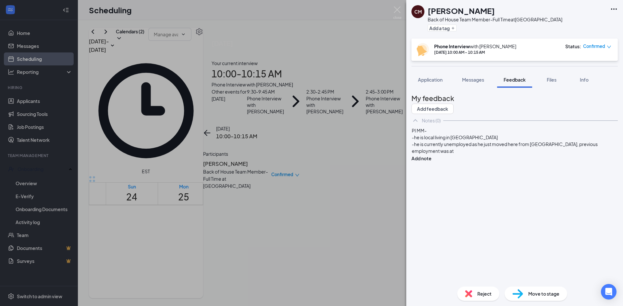
click at [500, 155] on div "-he is currently unemployed as he just moved here from Hendersonville, previous…" at bounding box center [515, 148] width 206 height 14
drag, startPoint x: 545, startPoint y: 178, endPoint x: 505, endPoint y: 176, distance: 40.3
click at [505, 161] on span "-he is currently unemployed as he just moved here from Hendersonville, previous…" at bounding box center [506, 150] width 188 height 19
click at [503, 162] on div "-he is currently unemployed as he just moved here from Hendersonville, previous…" at bounding box center [515, 151] width 206 height 20
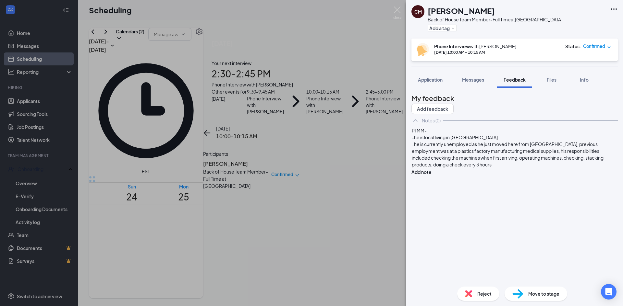
click at [499, 168] on span "-he is currently unemployed as he just moved here from Hendersonville, previous…" at bounding box center [508, 154] width 192 height 26
click at [527, 168] on div "-he is currently unemployed as he just moved here from Hendersonville, previous…" at bounding box center [515, 154] width 206 height 27
click at [534, 174] on span "-previous food experience includes Bojangles from 2020-2021" at bounding box center [481, 172] width 139 height 6
click at [472, 175] on div "-previous food experience includes Bojangles from sometime in 2020-2021" at bounding box center [515, 171] width 206 height 7
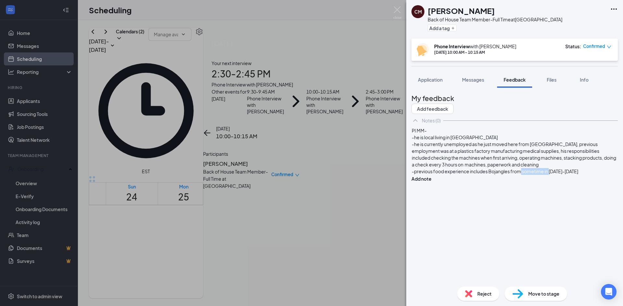
drag, startPoint x: 562, startPoint y: 198, endPoint x: 533, endPoint y: 199, distance: 29.2
click at [533, 174] on span "-previous food experience includes Bojangles from sometime in 2020-2021" at bounding box center [495, 172] width 166 height 6
click at [492, 181] on span "-previous food experience includes Bojangles from 2020-2021, he worked BOH and …" at bounding box center [513, 175] width 203 height 13
click at [554, 182] on div "-previous food experience includes Bojangles from 2020-2021, he worked BOH and …" at bounding box center [515, 175] width 206 height 14
click at [491, 181] on span "-previous food experience includes Bojangles from 2020-2021, he worked BOH and …" at bounding box center [513, 175] width 203 height 13
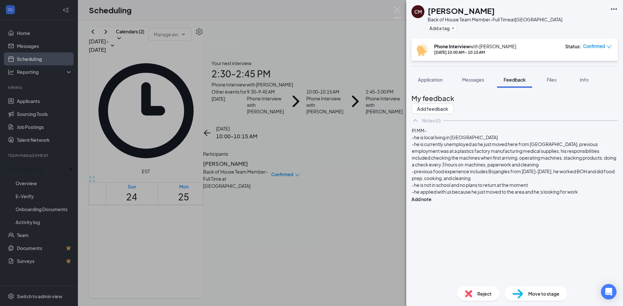
click at [554, 195] on span "-he applied with us because he just moved to the area and he;s looking for work" at bounding box center [495, 192] width 166 height 6
click at [495, 196] on div "-he applied with us because he just moved to the area and he's looking for work" at bounding box center [515, 192] width 206 height 7
click at [431, 216] on button "Add note" at bounding box center [421, 219] width 20 height 7
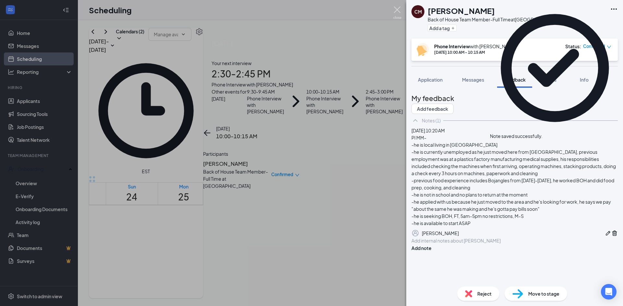
click at [400, 12] on img at bounding box center [397, 12] width 8 height 13
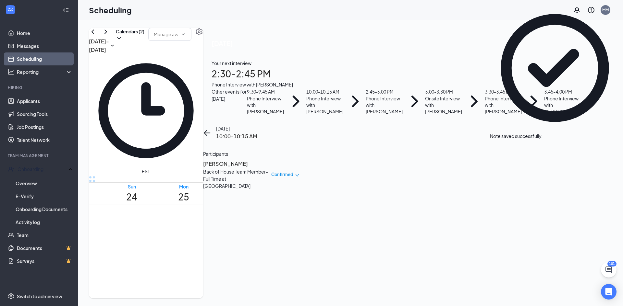
click at [293, 184] on div "Wed" at bounding box center [287, 187] width 11 height 6
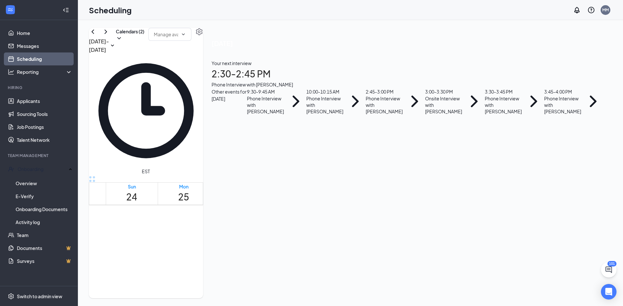
scroll to position [360, 0]
click at [288, 246] on div "1" at bounding box center [275, 249] width 25 height 6
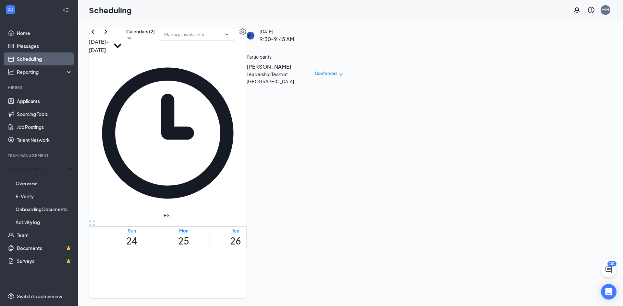
click at [254, 40] on button "back-button" at bounding box center [250, 36] width 8 height 8
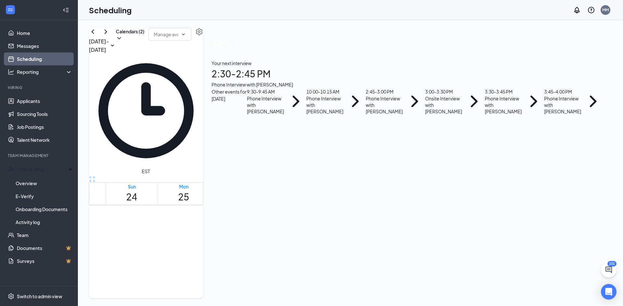
scroll to position [32, 0]
click at [54, 48] on link "Messages" at bounding box center [44, 46] width 55 height 13
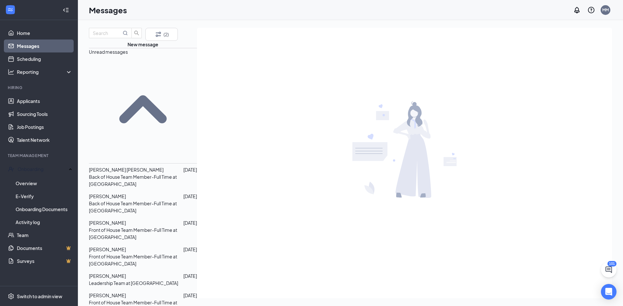
scroll to position [97, 0]
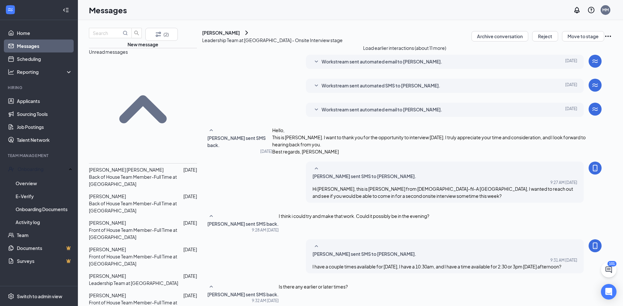
scroll to position [197, 0]
type textarea "I can make some time [DATE] morning either 8 or 8:30am? Would that be early eno…"
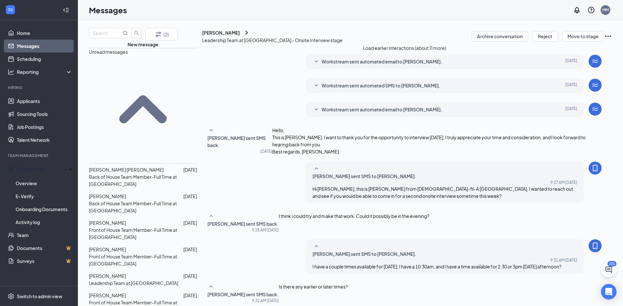
scroll to position [232, 0]
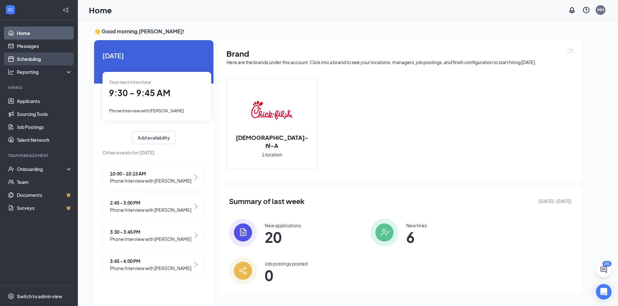
drag, startPoint x: 50, startPoint y: 55, endPoint x: 66, endPoint y: 60, distance: 17.5
click at [50, 55] on link "Scheduling" at bounding box center [44, 59] width 55 height 13
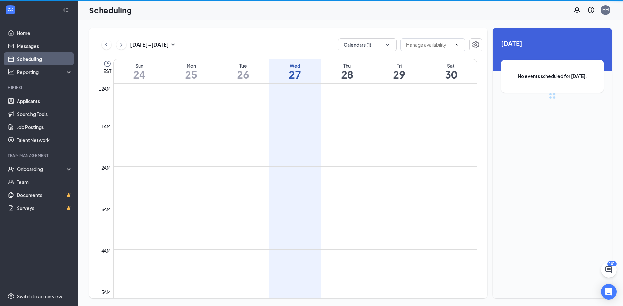
scroll to position [319, 0]
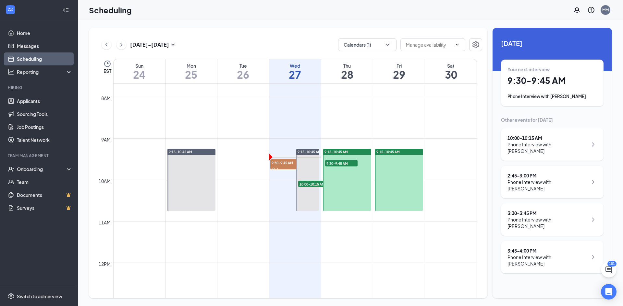
click at [356, 78] on h1 "28" at bounding box center [347, 74] width 52 height 11
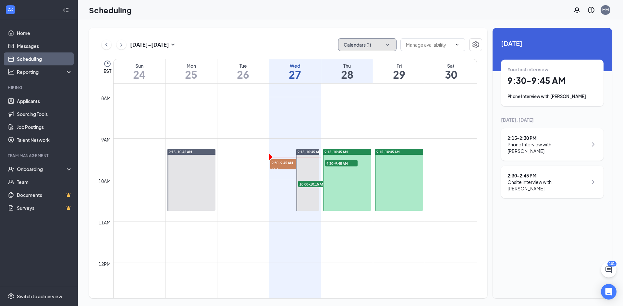
click at [362, 42] on button "Calendars (1)" at bounding box center [367, 44] width 58 height 13
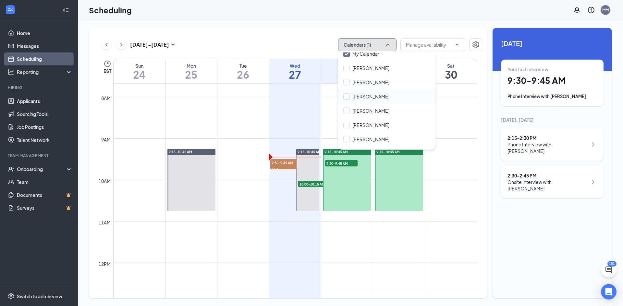
scroll to position [31, 0]
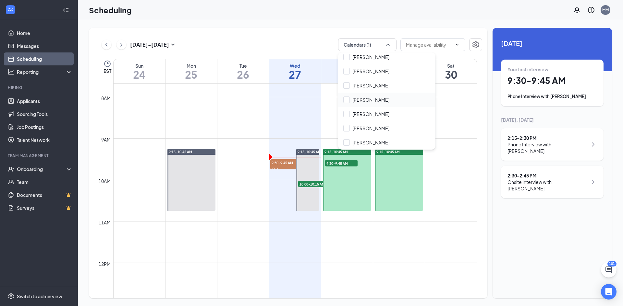
click at [387, 100] on div "[PERSON_NAME]" at bounding box center [386, 100] width 97 height 14
checkbox input "true"
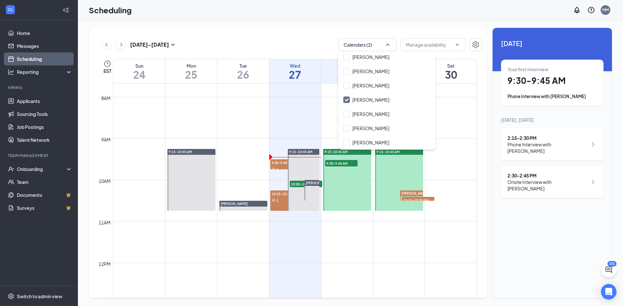
click at [300, 26] on div "Aug 24 - Aug 30 Calendars (2) EST Sun 24 Mon 25 Tue 26 Wed 27 Thu 28 Fri 29 Sat…" at bounding box center [350, 163] width 545 height 286
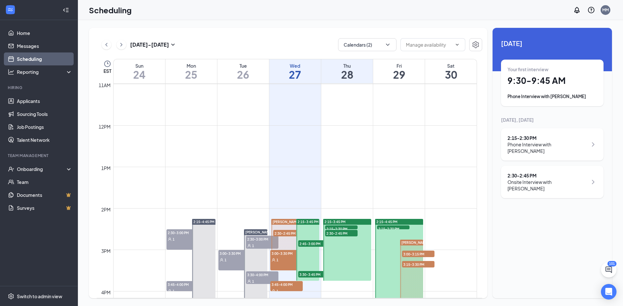
scroll to position [384, 0]
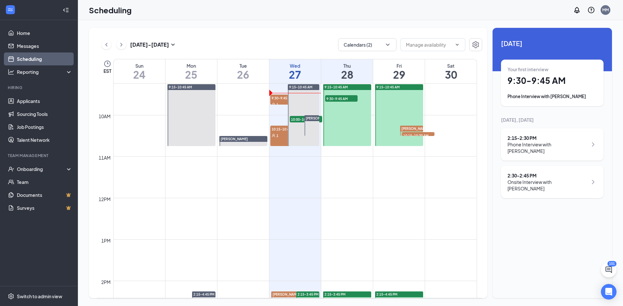
click at [409, 89] on div "9:15-10:45 AM" at bounding box center [399, 87] width 48 height 6
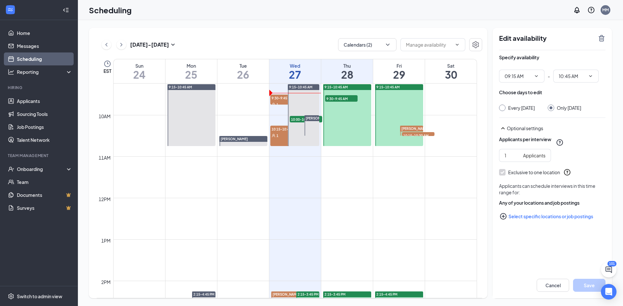
click at [405, 9] on div "Scheduling MM" at bounding box center [350, 10] width 545 height 20
click at [407, 73] on h1 "29" at bounding box center [399, 74] width 52 height 11
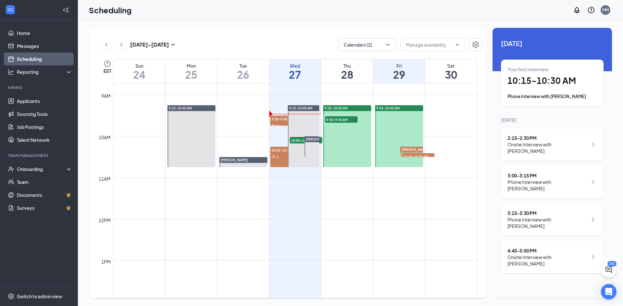
scroll to position [351, 0]
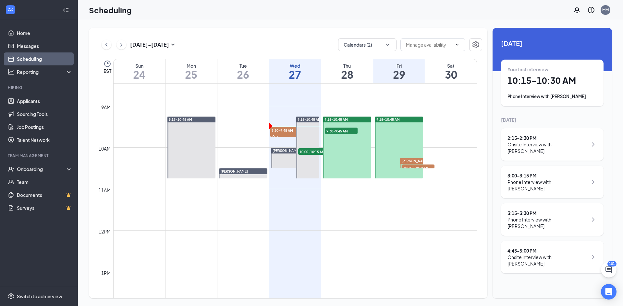
click at [336, 67] on div "Thu" at bounding box center [347, 66] width 52 height 6
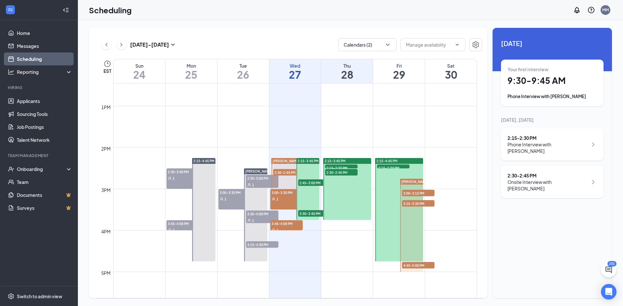
scroll to position [578, 0]
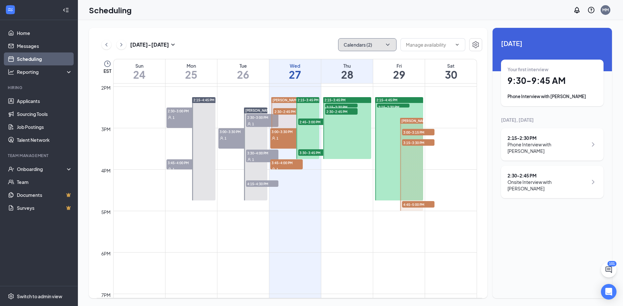
click at [380, 45] on button "Calendars (2)" at bounding box center [367, 44] width 58 height 13
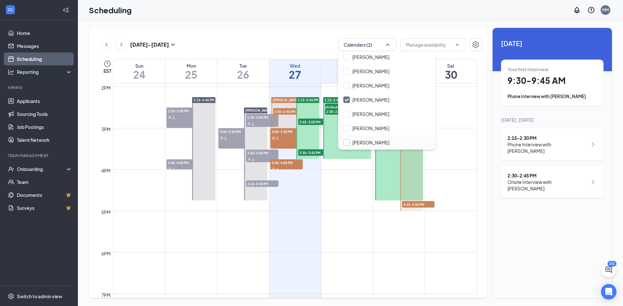
click at [379, 141] on input "[PERSON_NAME]" at bounding box center [366, 142] width 46 height 6
checkbox input "true"
click at [292, 17] on div "Scheduling MM" at bounding box center [350, 10] width 545 height 20
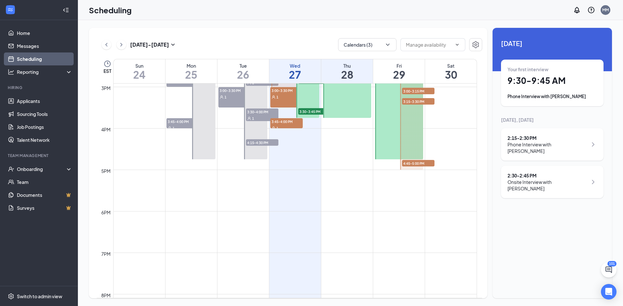
scroll to position [522, 0]
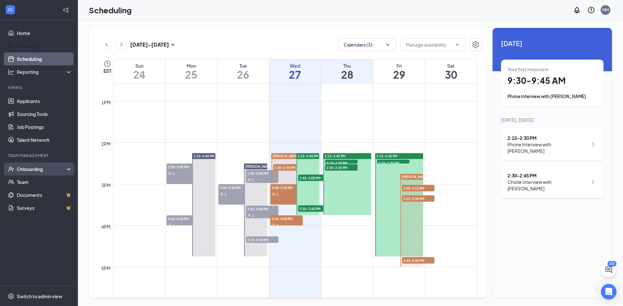
drag, startPoint x: 54, startPoint y: 43, endPoint x: 72, endPoint y: 165, distance: 122.7
click at [54, 43] on link "Messages" at bounding box center [44, 46] width 55 height 13
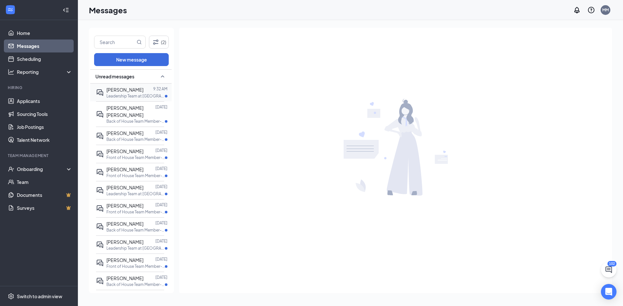
click at [123, 89] on span "[PERSON_NAME]" at bounding box center [124, 90] width 37 height 6
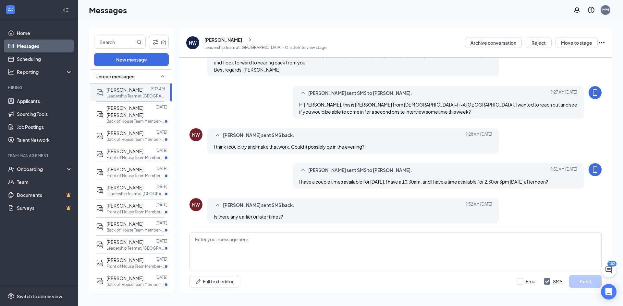
scroll to position [175, 0]
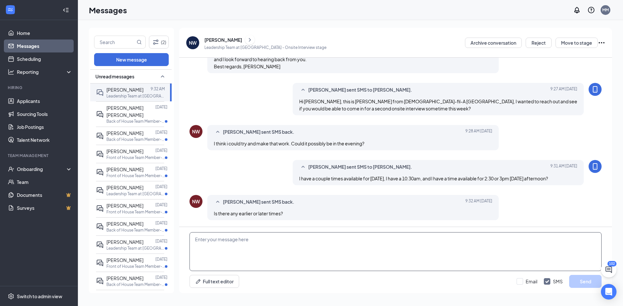
drag, startPoint x: 286, startPoint y: 261, endPoint x: 313, endPoint y: 285, distance: 35.6
click at [286, 261] on textarea at bounding box center [395, 252] width 412 height 39
drag, startPoint x: 338, startPoint y: 246, endPoint x: 148, endPoint y: 237, distance: 190.3
click at [148, 237] on div "(2) New message Unread messages Nathan Weaver 9:32 AM Leadership Team at Waynes…" at bounding box center [350, 163] width 523 height 271
type textarea "I do have some time available at 5:15pm!"
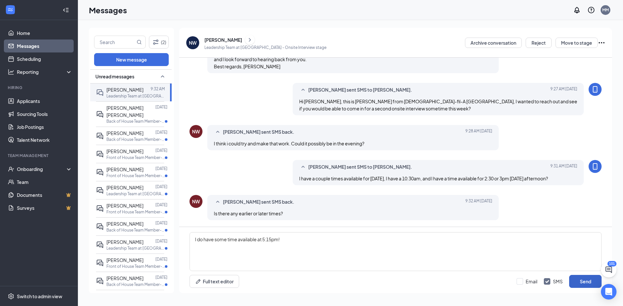
click at [594, 283] on button "Send" at bounding box center [585, 281] width 32 height 13
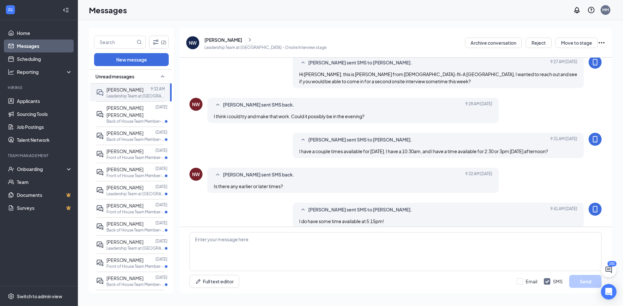
scroll to position [210, 0]
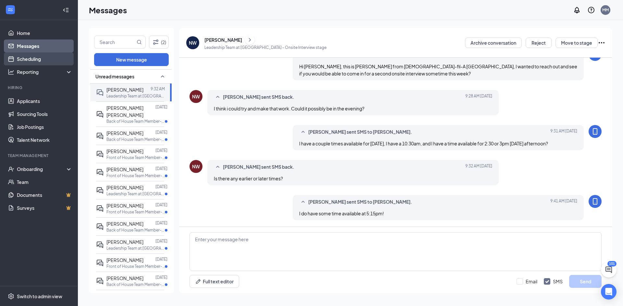
click at [52, 56] on link "Scheduling" at bounding box center [44, 59] width 55 height 13
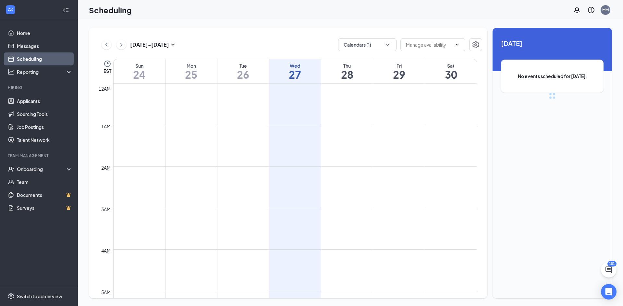
scroll to position [319, 0]
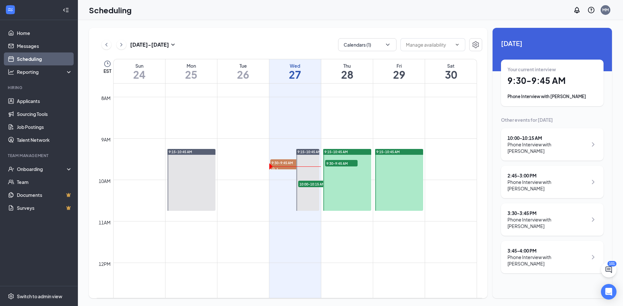
click at [546, 143] on div "Phone Interview with [PERSON_NAME]" at bounding box center [547, 147] width 80 height 13
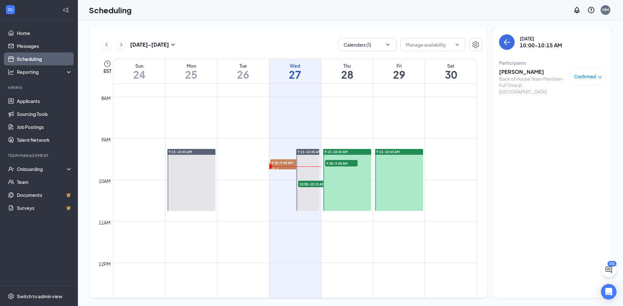
click at [513, 71] on h3 "[PERSON_NAME]" at bounding box center [533, 71] width 68 height 7
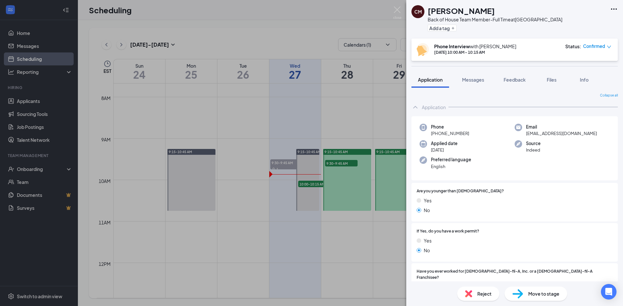
click at [59, 114] on div "CM Charles Morgan Back of House Team Member-Full Time at Waynesville Add a tag …" at bounding box center [311, 153] width 623 height 306
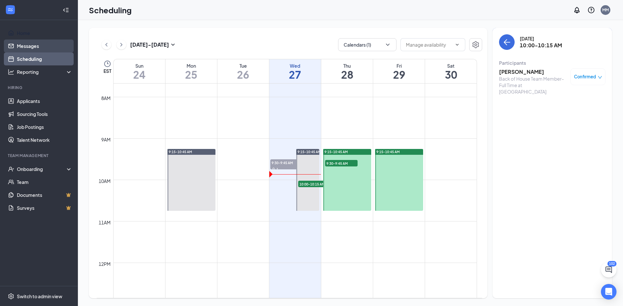
drag, startPoint x: 56, startPoint y: 43, endPoint x: 61, endPoint y: 46, distance: 6.0
click at [56, 43] on link "Messages" at bounding box center [44, 46] width 55 height 13
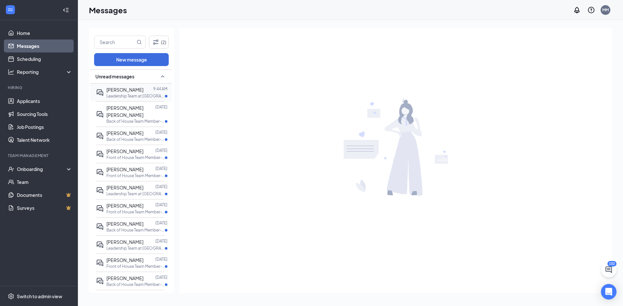
click at [138, 93] on p "Leadership Team at [GEOGRAPHIC_DATA]" at bounding box center [135, 96] width 58 height 6
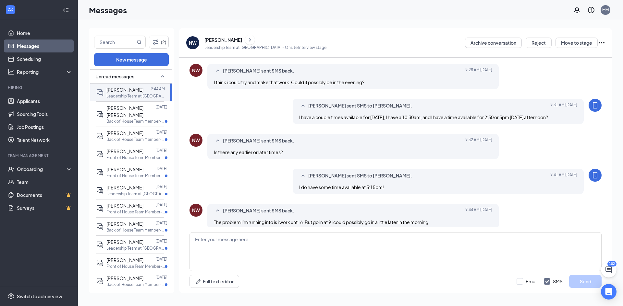
scroll to position [197, 0]
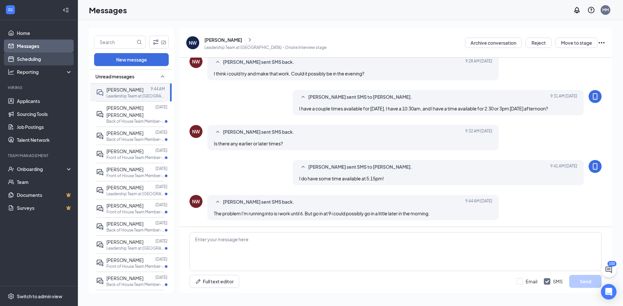
click at [43, 60] on link "Scheduling" at bounding box center [44, 59] width 55 height 13
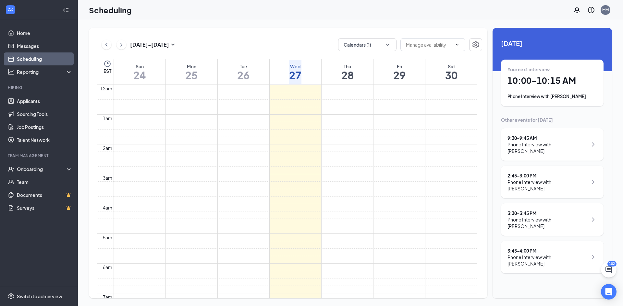
scroll to position [319, 0]
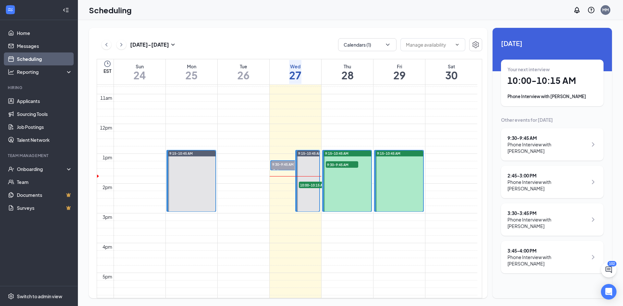
click at [341, 63] on div "Thu" at bounding box center [347, 66] width 12 height 6
click at [405, 75] on h1 "29" at bounding box center [399, 75] width 12 height 11
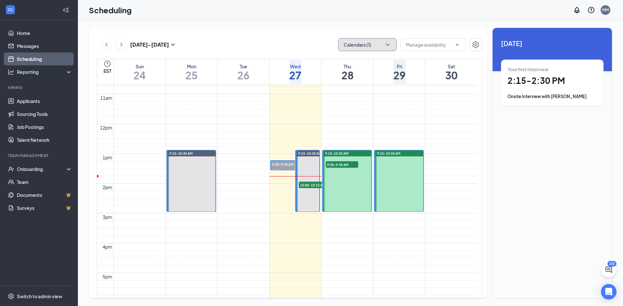
click at [381, 47] on button "Calendars (1)" at bounding box center [367, 44] width 58 height 13
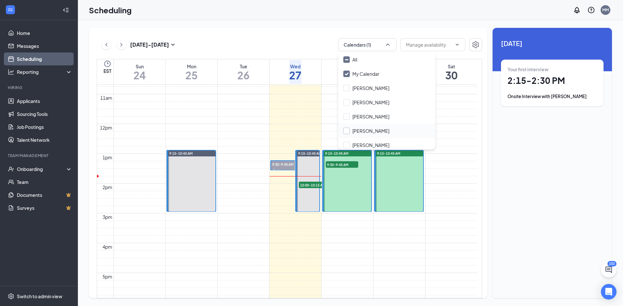
click at [379, 128] on input "[PERSON_NAME]" at bounding box center [366, 131] width 46 height 6
checkbox input "true"
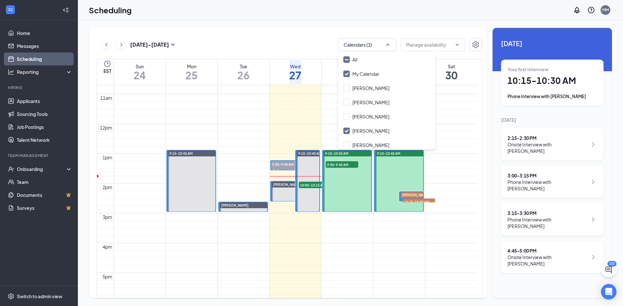
click at [458, 6] on div "Scheduling MM" at bounding box center [350, 10] width 545 height 20
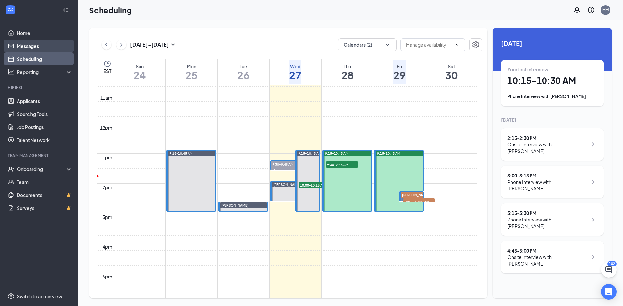
click at [48, 41] on link "Messages" at bounding box center [44, 46] width 55 height 13
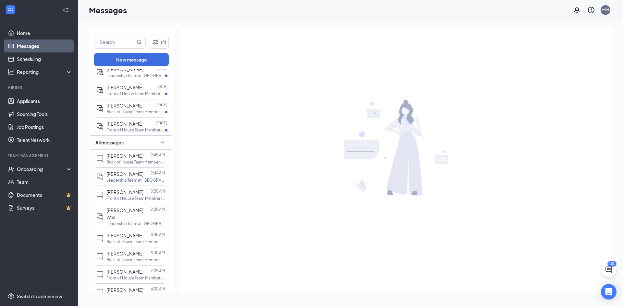
scroll to position [162, 0]
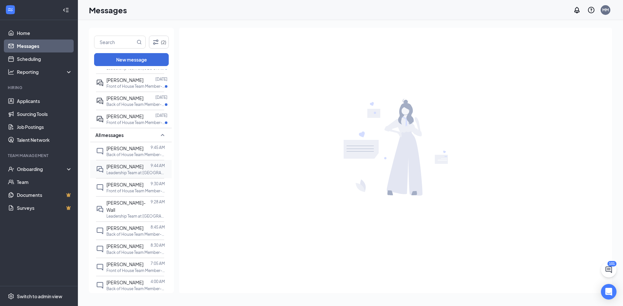
click at [137, 164] on span "[PERSON_NAME]" at bounding box center [124, 167] width 37 height 6
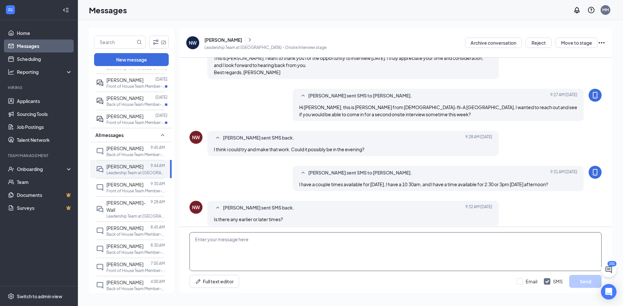
click at [282, 249] on textarea at bounding box center [395, 252] width 412 height 39
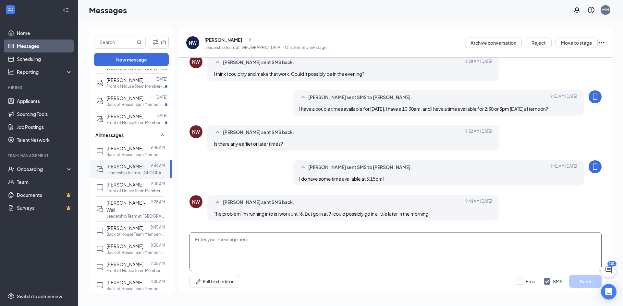
scroll to position [197, 0]
type textarea "I"
type textarea "I can make some time Friday either 8am or 8:30am"
click at [221, 38] on div "[PERSON_NAME]" at bounding box center [223, 40] width 38 height 6
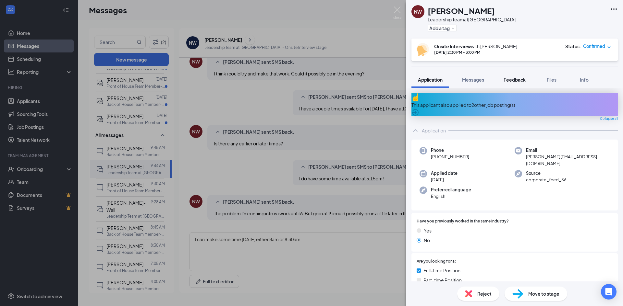
click at [512, 80] on span "Feedback" at bounding box center [514, 80] width 22 height 6
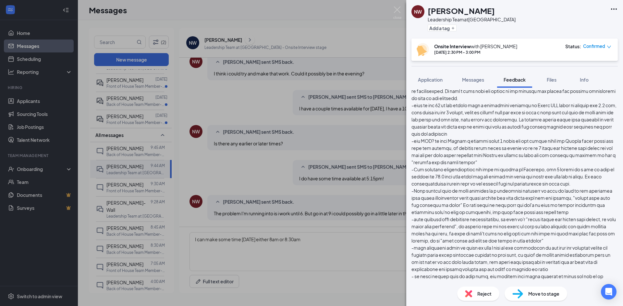
scroll to position [130, 0]
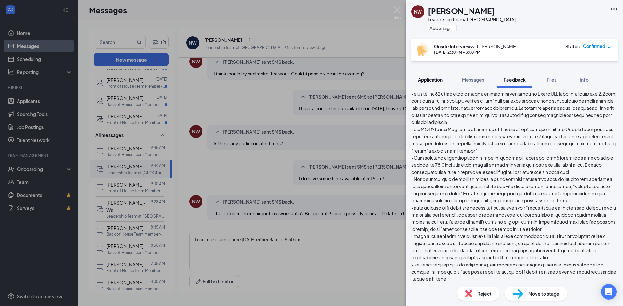
click at [444, 78] on button "Application" at bounding box center [430, 80] width 38 height 16
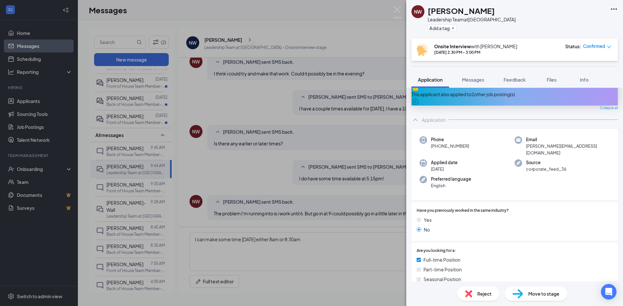
scroll to position [8, 0]
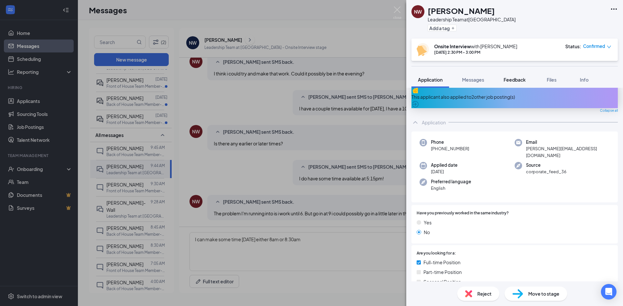
click at [507, 82] on span "Feedback" at bounding box center [514, 80] width 22 height 6
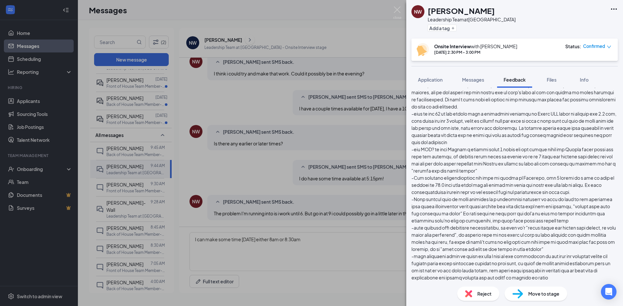
scroll to position [97, 0]
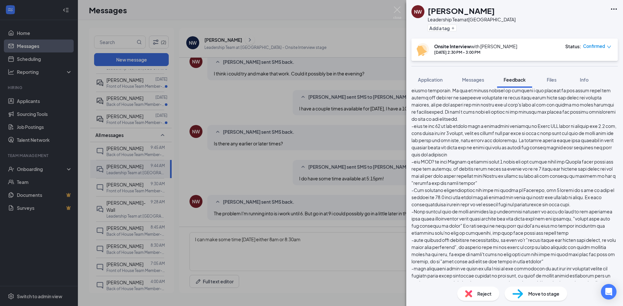
click at [354, 102] on div "NW Nathan Weaver Leadership Team at Waynesville Add a tag Onsite Interview with…" at bounding box center [311, 153] width 623 height 306
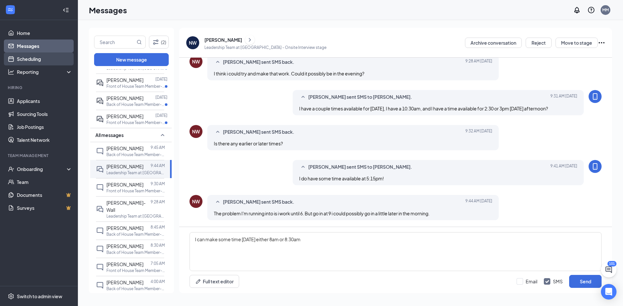
click at [65, 60] on link "Scheduling" at bounding box center [44, 59] width 55 height 13
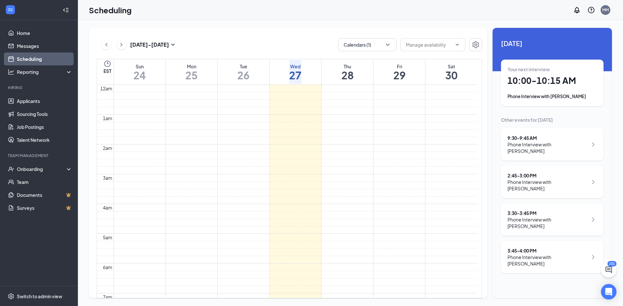
scroll to position [319, 0]
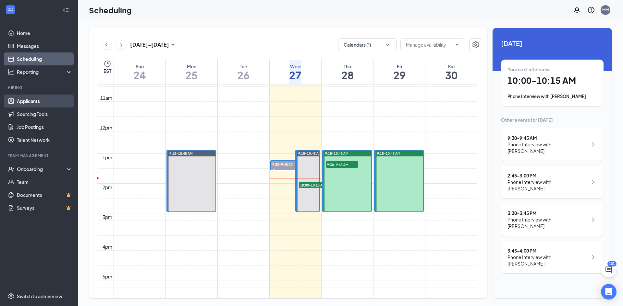
click at [28, 98] on link "Applicants" at bounding box center [44, 101] width 55 height 13
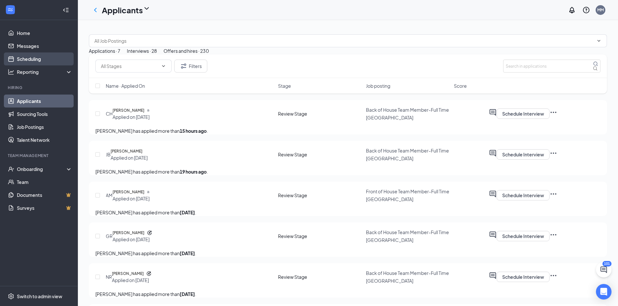
click at [54, 57] on link "Scheduling" at bounding box center [44, 59] width 55 height 13
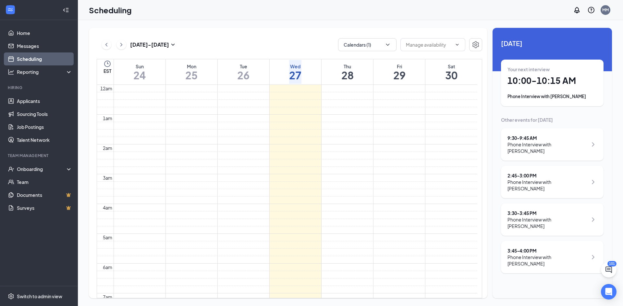
scroll to position [319, 0]
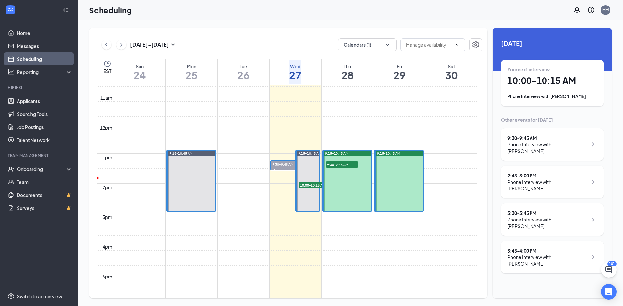
click at [570, 80] on h1 "10:00 - 10:15 AM" at bounding box center [552, 80] width 90 height 11
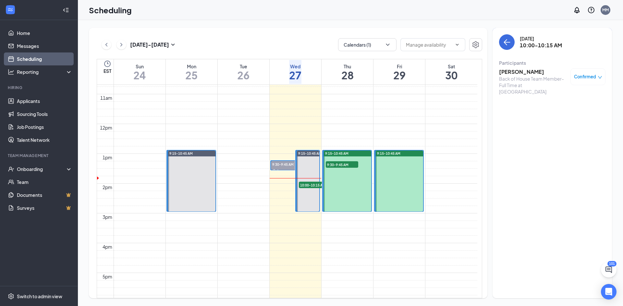
click at [531, 75] on h3 "[PERSON_NAME]" at bounding box center [533, 71] width 68 height 7
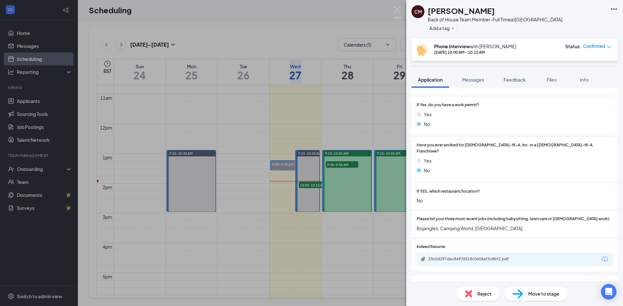
scroll to position [162, 0]
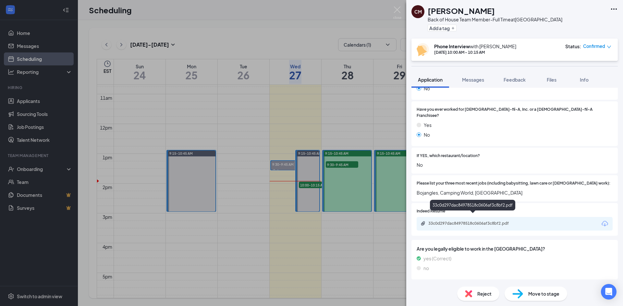
click at [461, 221] on div "33c0d297dac84978518c0606af3c8bf2.pdf" at bounding box center [473, 223] width 91 height 5
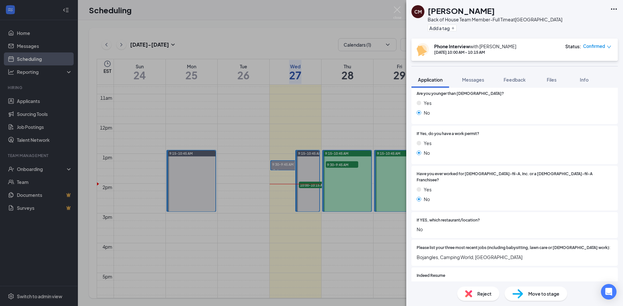
scroll to position [169, 0]
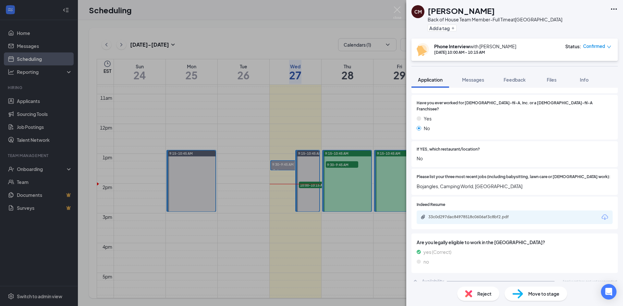
click at [446, 276] on div "Availability Applicant has not yet responded." at bounding box center [514, 281] width 206 height 13
click at [431, 278] on div "Availability" at bounding box center [433, 281] width 22 height 6
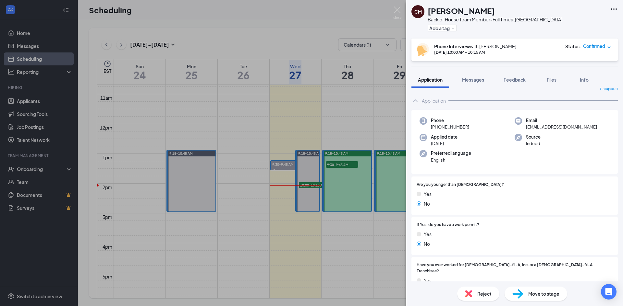
scroll to position [0, 0]
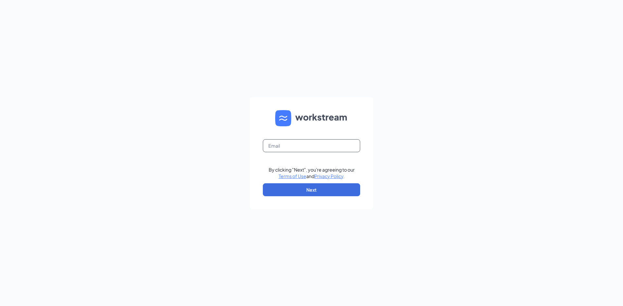
click at [315, 144] on input "text" at bounding box center [311, 145] width 97 height 13
type input "meganmckelvey48@gmail.com"
click at [334, 195] on button "Next" at bounding box center [311, 190] width 97 height 13
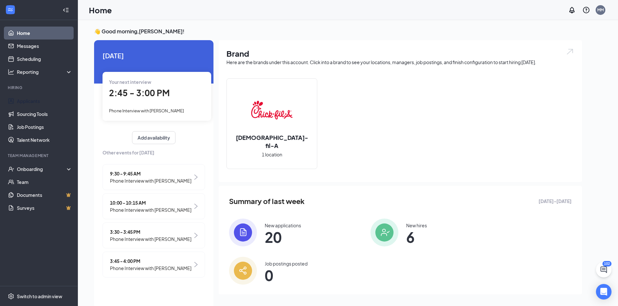
click at [27, 92] on li "Hiring Applicants Sourcing Tools Job Postings Talent Network" at bounding box center [39, 116] width 78 height 62
click at [29, 97] on link "Applicants" at bounding box center [44, 101] width 55 height 13
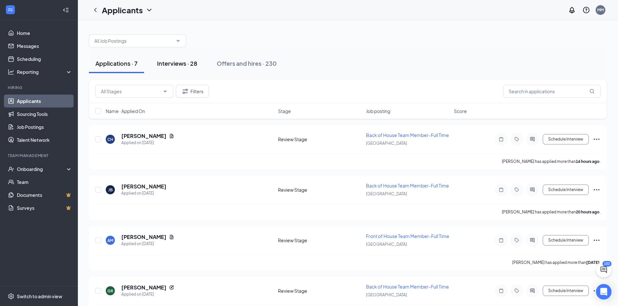
drag, startPoint x: 180, startPoint y: 60, endPoint x: 189, endPoint y: 70, distance: 13.5
click at [181, 61] on div "Interviews · 28" at bounding box center [177, 63] width 40 height 8
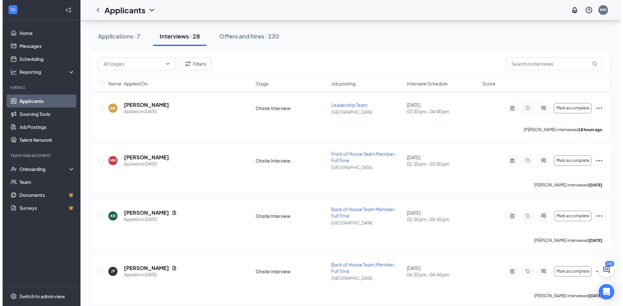
scroll to position [1168, 0]
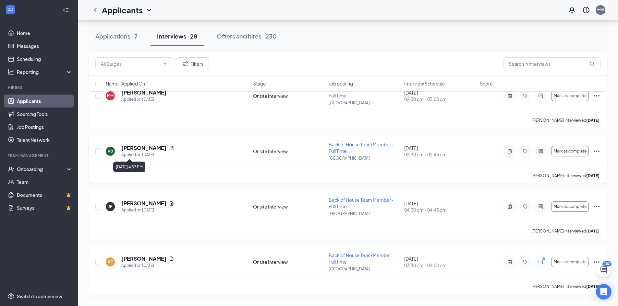
click at [139, 153] on div "Applied on [DATE]" at bounding box center [147, 155] width 53 height 6
click at [144, 147] on h5 "[PERSON_NAME]" at bounding box center [143, 148] width 45 height 7
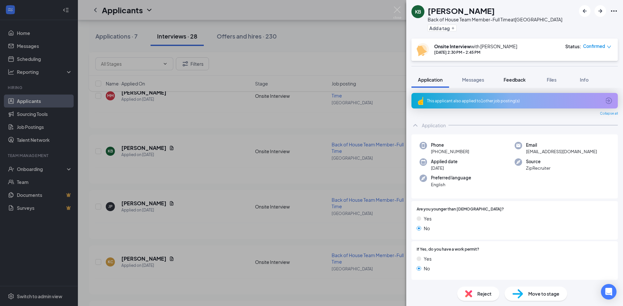
click at [510, 79] on span "Feedback" at bounding box center [514, 80] width 22 height 6
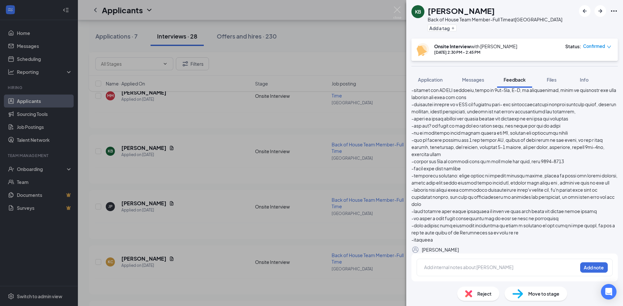
scroll to position [112, 0]
click at [612, 10] on icon "Ellipses" at bounding box center [614, 11] width 8 height 8
click at [513, 26] on div "Add a tag" at bounding box center [494, 28] width 135 height 11
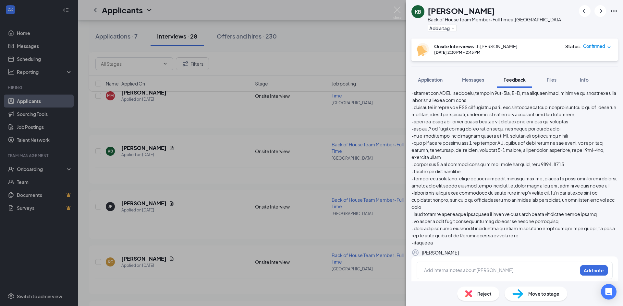
scroll to position [0, 0]
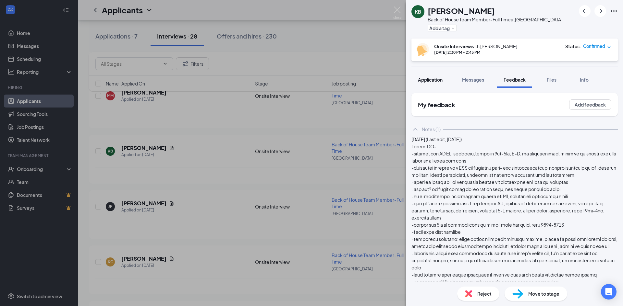
click at [427, 82] on span "Application" at bounding box center [430, 80] width 25 height 6
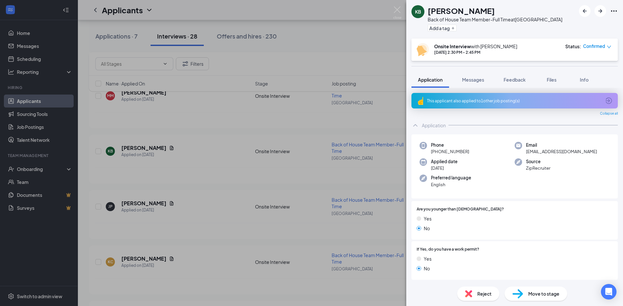
click at [534, 291] on span "Move to stage" at bounding box center [543, 294] width 31 height 7
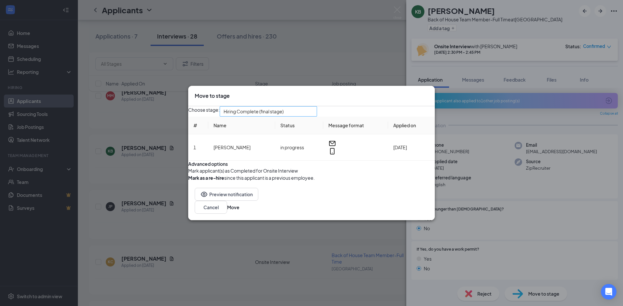
click at [283, 107] on span "Hiring Complete (final stage)" at bounding box center [253, 112] width 60 height 10
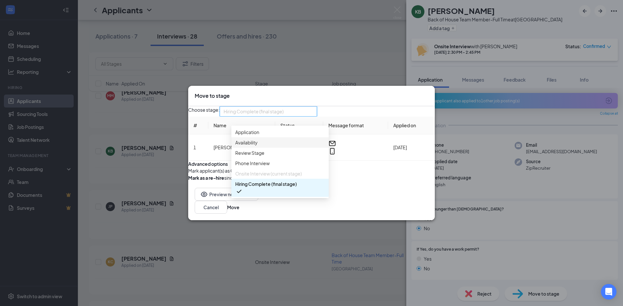
click at [361, 174] on form "Advanced options Mark applicant(s) as Completed for Onsite Interview [PERSON_NA…" at bounding box center [311, 171] width 246 height 21
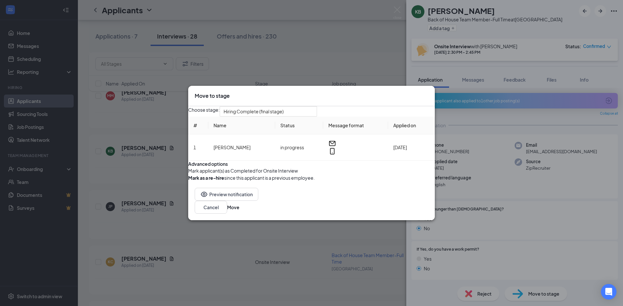
click at [430, 94] on icon "Cross" at bounding box center [432, 96] width 4 height 4
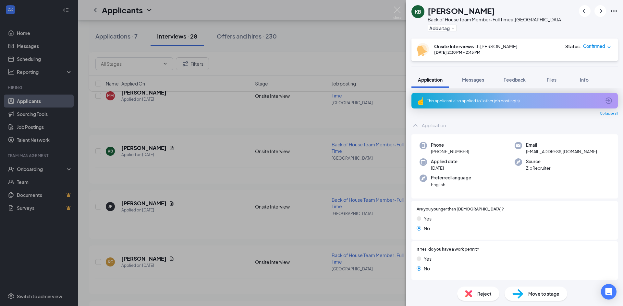
click at [555, 296] on span "Move to stage" at bounding box center [543, 294] width 31 height 7
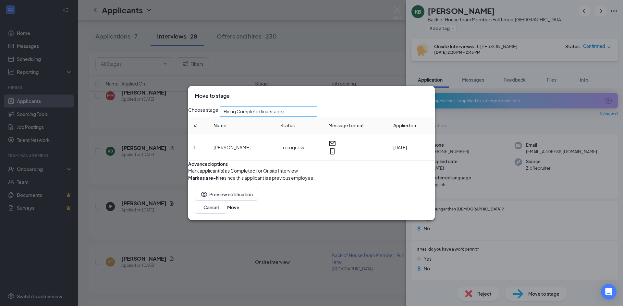
click at [283, 107] on span "Hiring Complete (final stage)" at bounding box center [253, 112] width 60 height 10
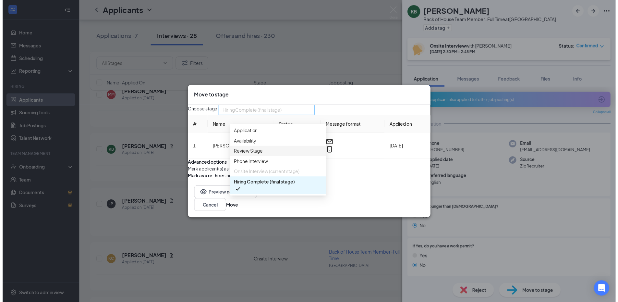
scroll to position [0, 0]
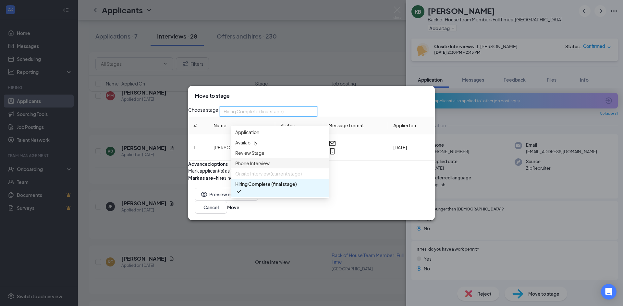
click at [364, 164] on form "Advanced options Mark applicant(s) as Completed for Onsite Interview [PERSON_NA…" at bounding box center [311, 171] width 246 height 21
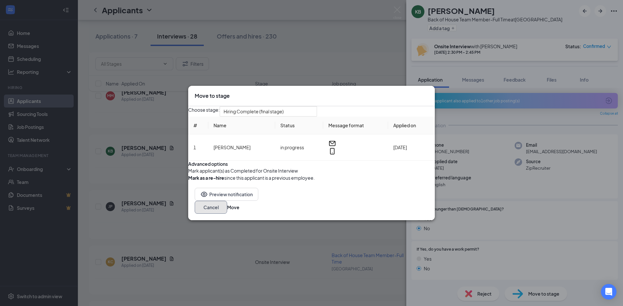
click at [227, 214] on button "Cancel" at bounding box center [211, 207] width 32 height 13
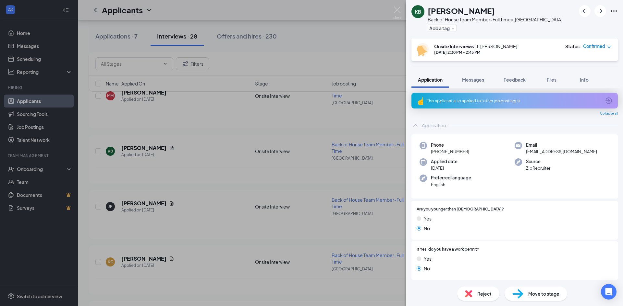
click at [359, 118] on div "KB [PERSON_NAME] Back of House Team Member-Full Time at [GEOGRAPHIC_DATA] Add a…" at bounding box center [311, 153] width 623 height 306
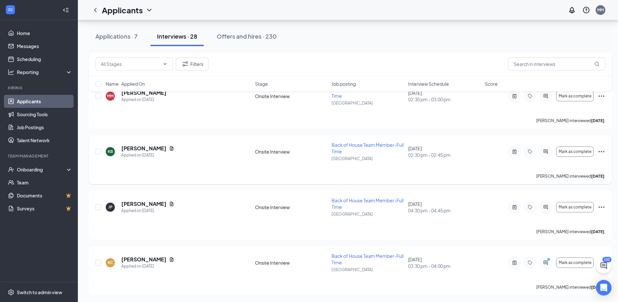
click at [601, 150] on icon "Ellipses" at bounding box center [601, 152] width 8 height 8
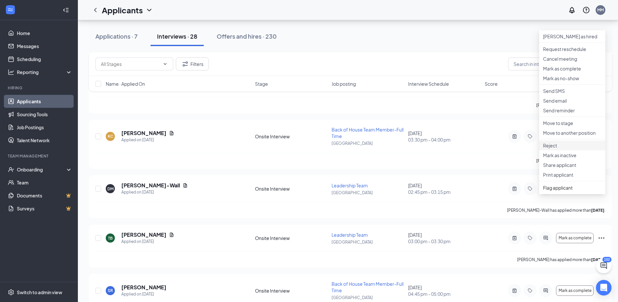
scroll to position [1323, 0]
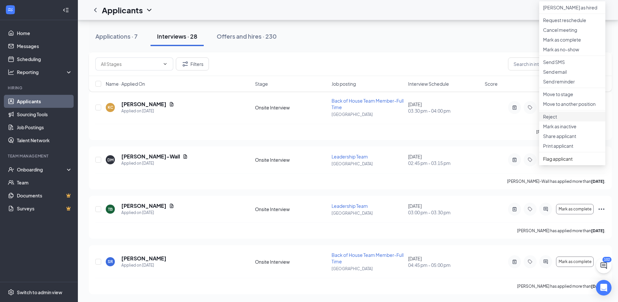
click at [570, 120] on p "Reject" at bounding box center [572, 116] width 58 height 6
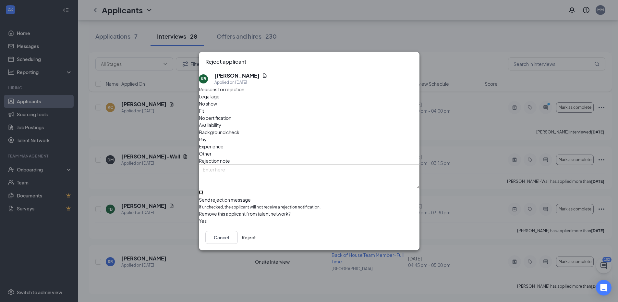
click at [203, 190] on input "Send rejection message If unchecked, the applicant will not receive a rejection…" at bounding box center [201, 192] width 4 height 4
checkbox input "true"
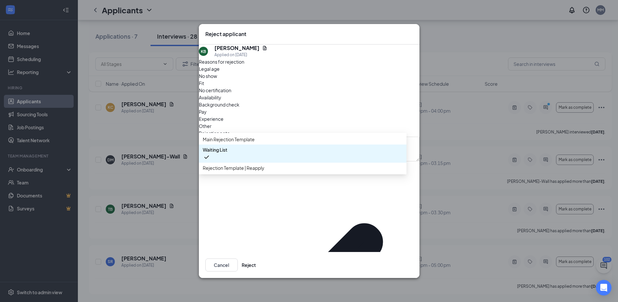
click at [237, 161] on span "Waiting List" at bounding box center [303, 153] width 200 height 15
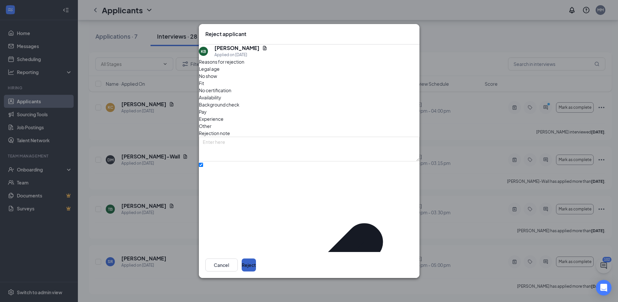
click at [256, 258] on button "Reject" at bounding box center [249, 264] width 14 height 13
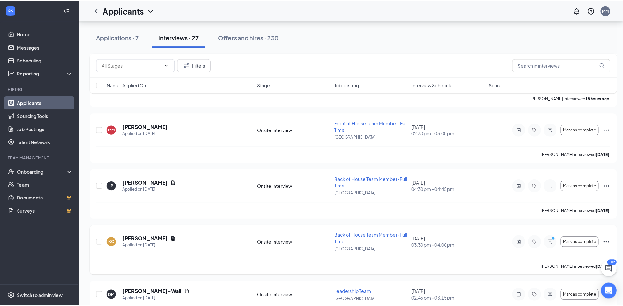
scroll to position [1128, 0]
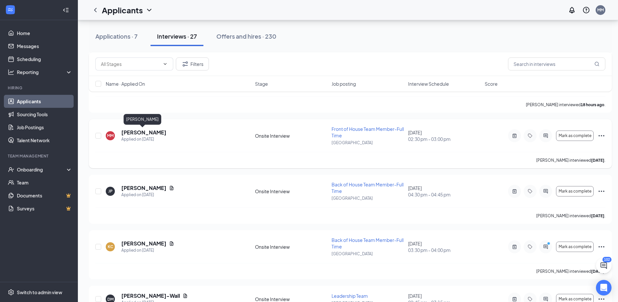
click at [150, 134] on h5 "[PERSON_NAME]" at bounding box center [143, 132] width 45 height 7
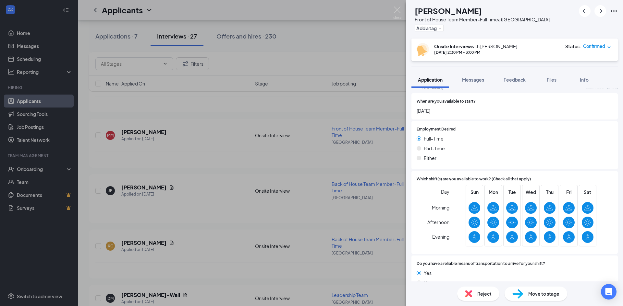
scroll to position [336, 0]
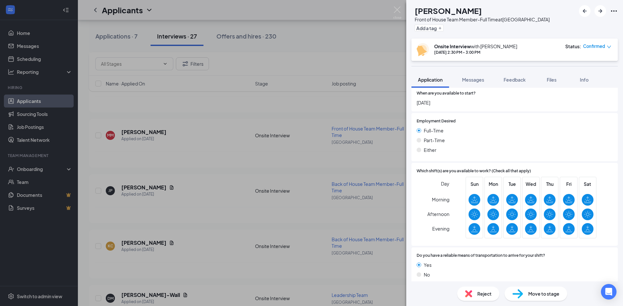
click at [526, 80] on button "Feedback" at bounding box center [514, 80] width 35 height 16
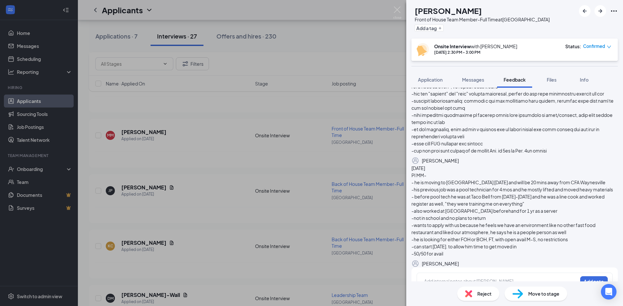
scroll to position [195, 0]
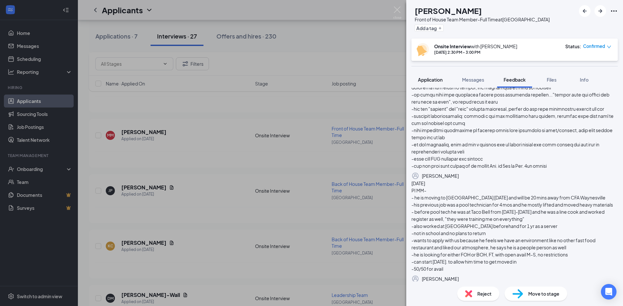
click at [434, 76] on button "Application" at bounding box center [430, 80] width 38 height 16
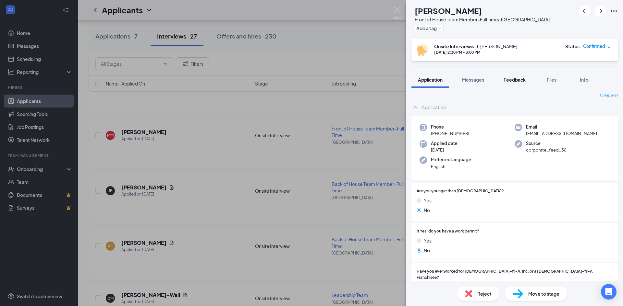
click at [531, 81] on button "Feedback" at bounding box center [514, 80] width 35 height 16
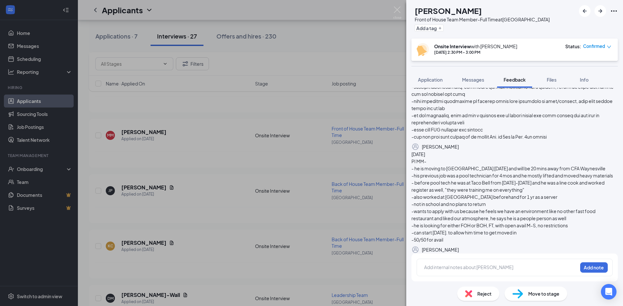
scroll to position [180, 0]
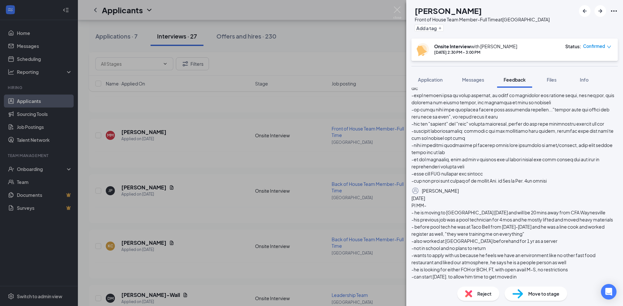
click at [459, 191] on icon "Pen" at bounding box center [459, 191] width 0 height 0
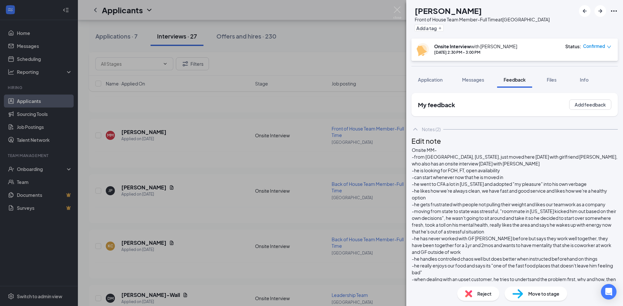
scroll to position [220, 0]
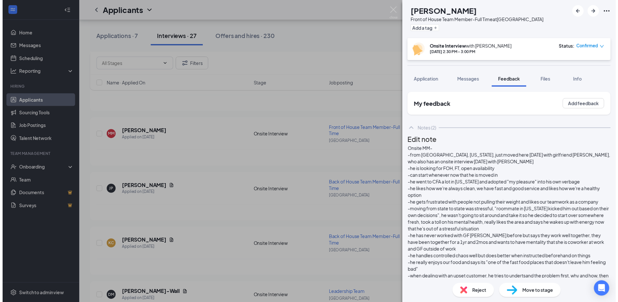
scroll to position [226, 0]
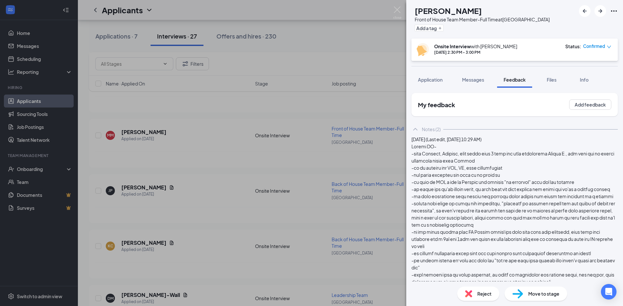
click at [491, 295] on span "Reject" at bounding box center [484, 294] width 14 height 7
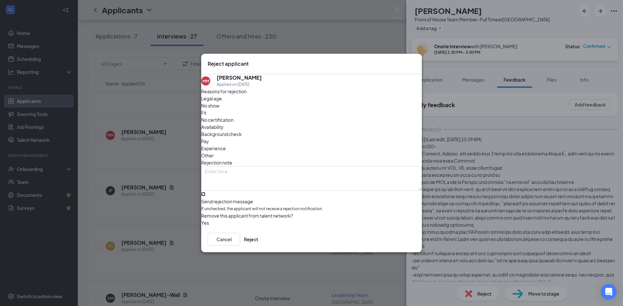
click at [205, 192] on input "Send rejection message If unchecked, the applicant will not receive a rejection…" at bounding box center [203, 194] width 4 height 4
checkbox input "true"
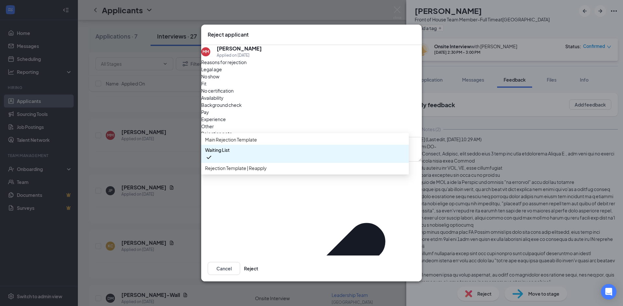
click at [247, 162] on span "Waiting List" at bounding box center [305, 154] width 200 height 15
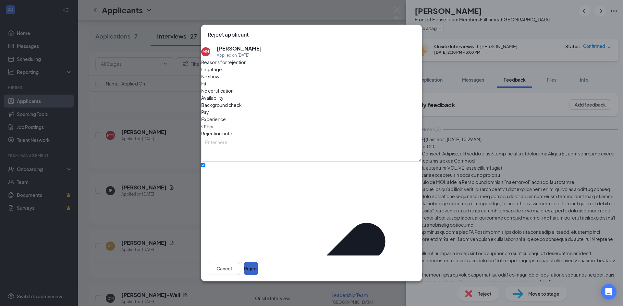
click at [258, 262] on button "Reject" at bounding box center [251, 268] width 14 height 13
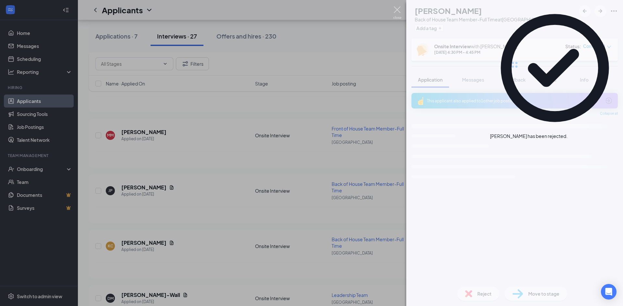
click at [398, 11] on img at bounding box center [397, 12] width 8 height 13
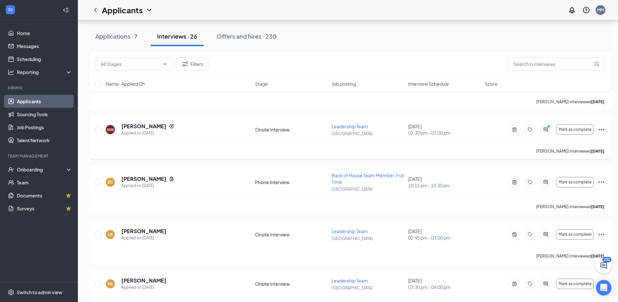
scroll to position [920, 0]
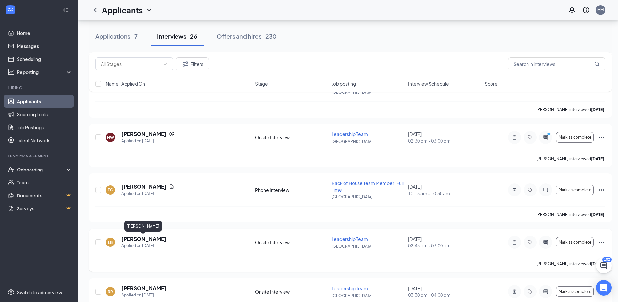
click at [154, 239] on h5 "[PERSON_NAME]" at bounding box center [143, 238] width 45 height 7
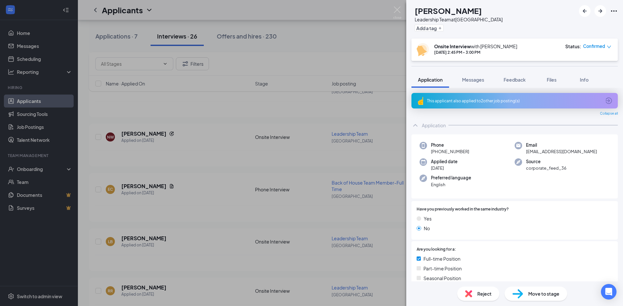
click at [485, 293] on span "Reject" at bounding box center [484, 294] width 14 height 7
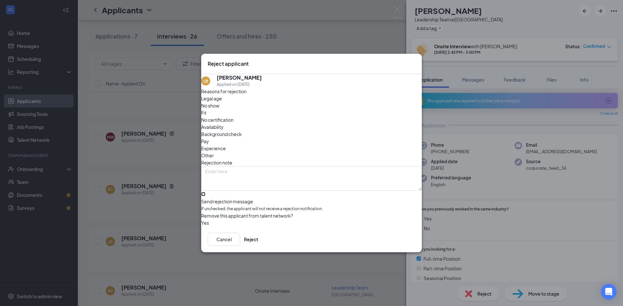
click at [205, 192] on input "Send rejection message If unchecked, the applicant will not receive a rejection…" at bounding box center [203, 194] width 4 height 4
checkbox input "true"
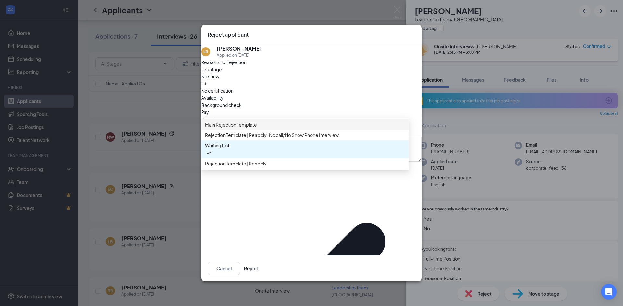
click at [257, 128] on span "Main Rejection Template" at bounding box center [231, 124] width 52 height 7
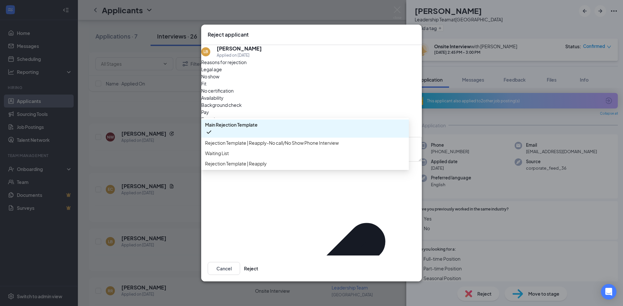
click at [246, 128] on span "Main Rejection Template" at bounding box center [231, 124] width 53 height 7
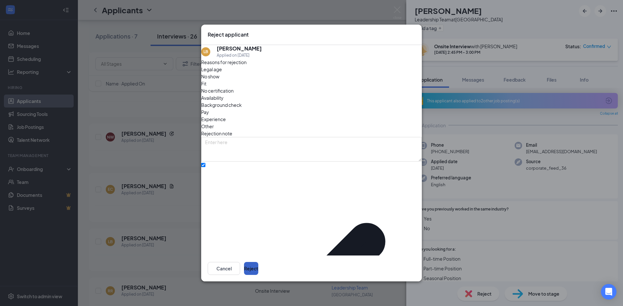
click at [258, 262] on button "Reject" at bounding box center [251, 268] width 14 height 13
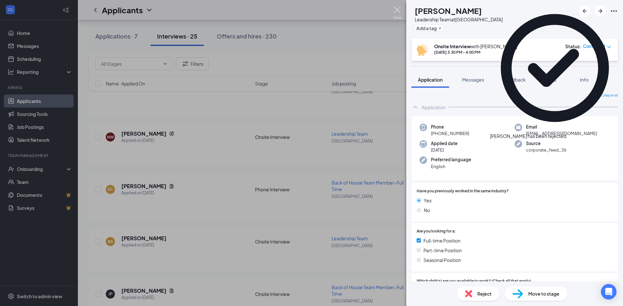
click at [399, 16] on img at bounding box center [397, 12] width 8 height 13
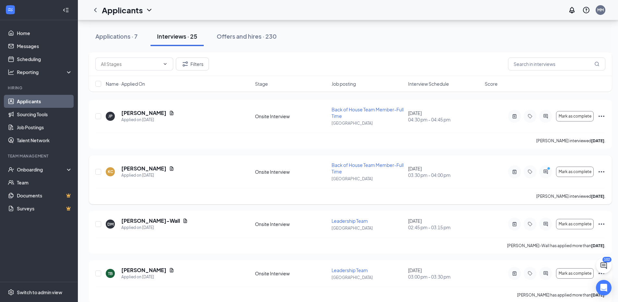
scroll to position [1098, 0]
click at [150, 167] on h5 "[PERSON_NAME]" at bounding box center [143, 168] width 45 height 7
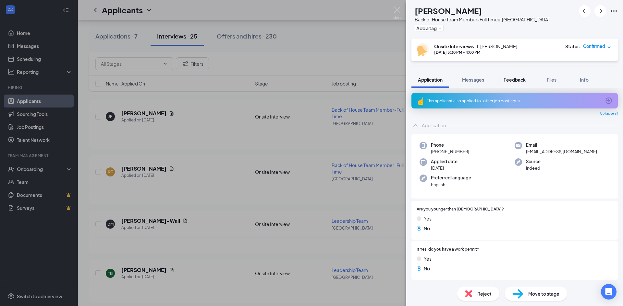
click at [517, 78] on span "Feedback" at bounding box center [514, 80] width 22 height 6
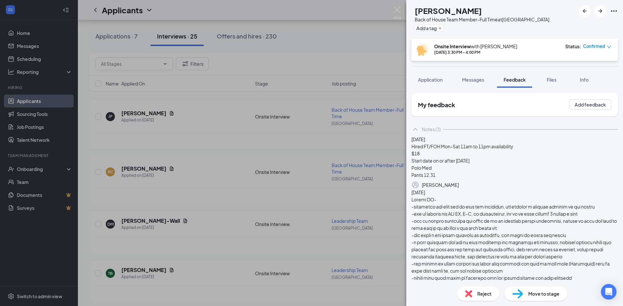
click at [401, 13] on img at bounding box center [397, 12] width 8 height 13
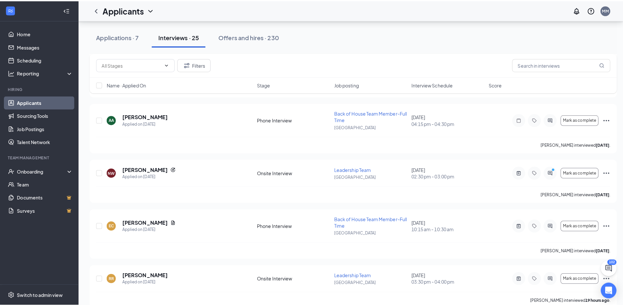
scroll to position [871, 0]
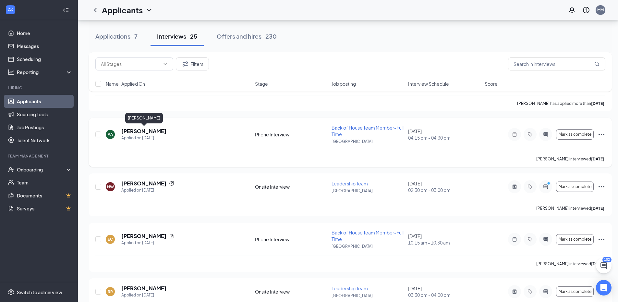
click at [134, 129] on h5 "[PERSON_NAME]" at bounding box center [143, 130] width 45 height 7
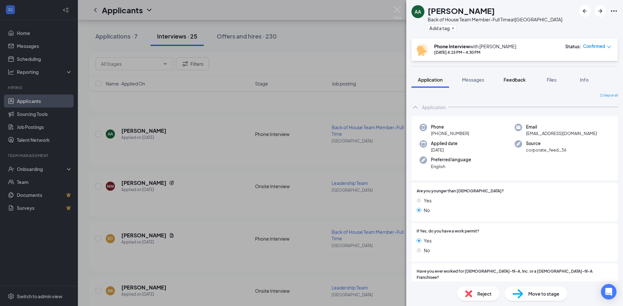
click at [520, 80] on span "Feedback" at bounding box center [514, 80] width 22 height 6
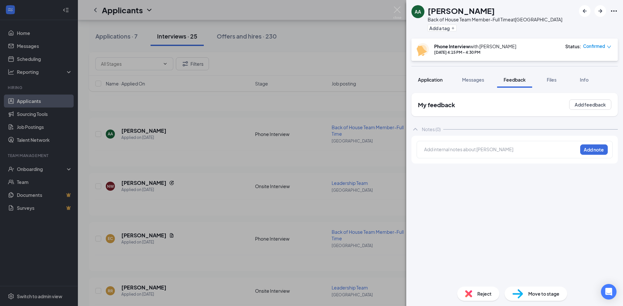
click at [431, 76] on button "Application" at bounding box center [430, 80] width 38 height 16
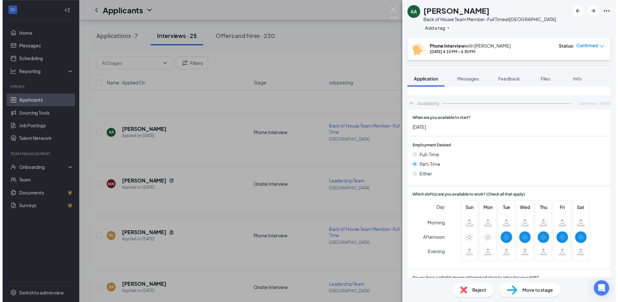
scroll to position [350, 0]
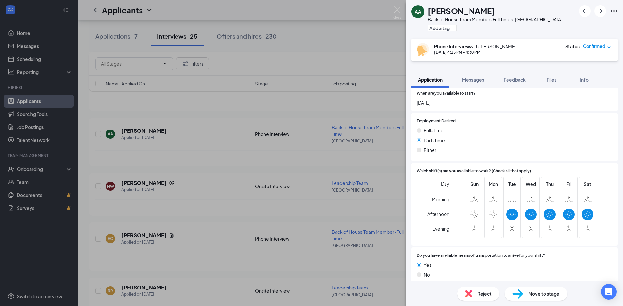
click at [401, 11] on div "AA [PERSON_NAME] Back of House Team Member-Full Time at [GEOGRAPHIC_DATA] Add a…" at bounding box center [311, 153] width 623 height 306
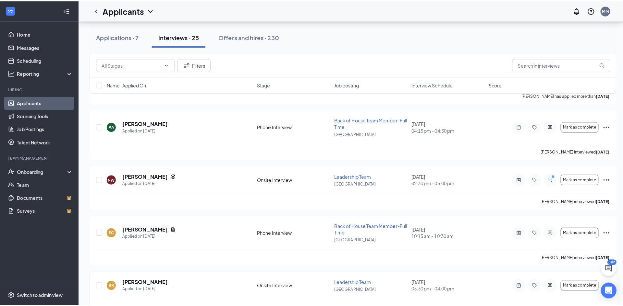
scroll to position [871, 0]
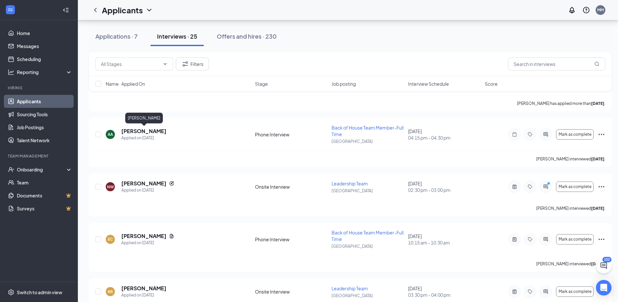
click at [159, 122] on div "[PERSON_NAME]" at bounding box center [144, 118] width 38 height 11
click at [159, 127] on h5 "[PERSON_NAME]" at bounding box center [143, 130] width 45 height 7
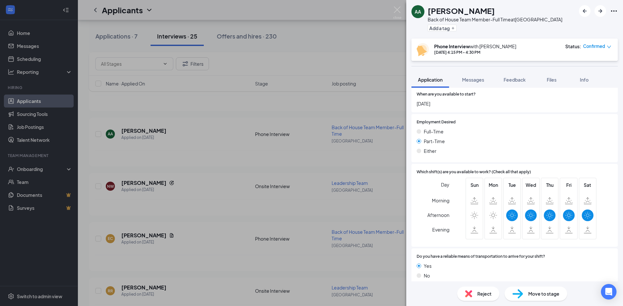
scroll to position [350, 0]
click at [521, 80] on span "Feedback" at bounding box center [514, 80] width 22 height 6
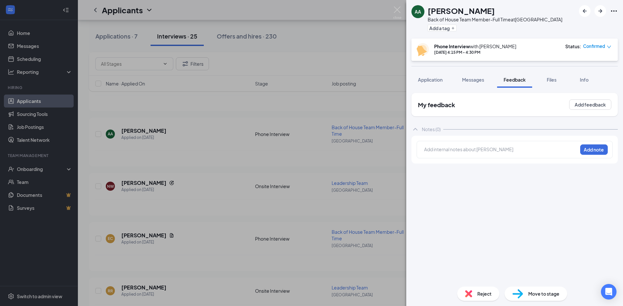
drag, startPoint x: 35, startPoint y: 42, endPoint x: 37, endPoint y: 45, distance: 4.5
click at [36, 42] on div "AA [PERSON_NAME] Back of House Team Member-Full Time at [GEOGRAPHIC_DATA] Add a…" at bounding box center [311, 153] width 623 height 306
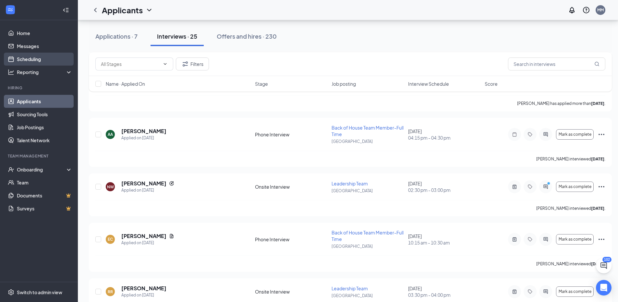
click at [39, 53] on link "Scheduling" at bounding box center [44, 59] width 55 height 13
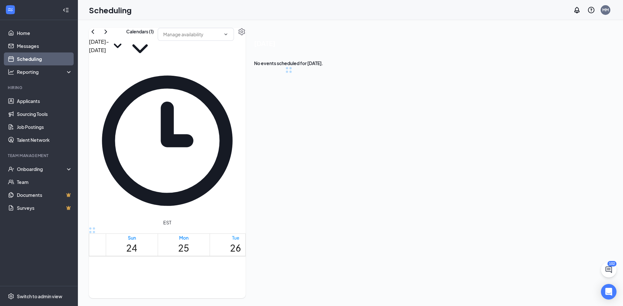
scroll to position [319, 0]
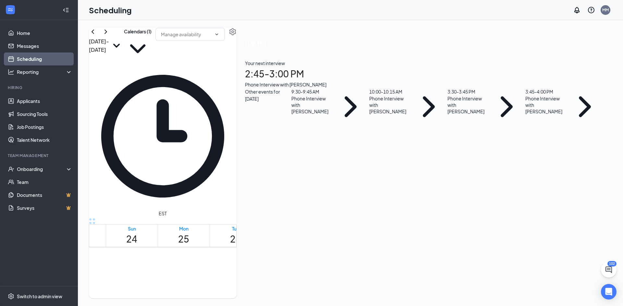
click at [97, 36] on icon "ChevronLeft" at bounding box center [93, 32] width 8 height 8
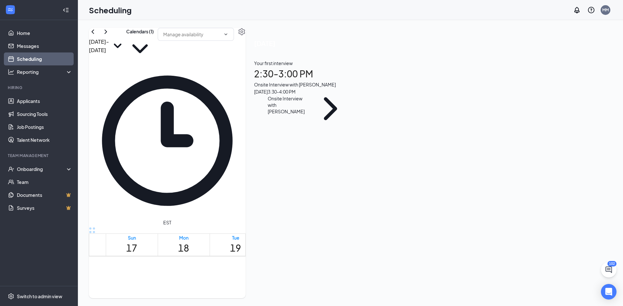
click at [391, 241] on h1 "22" at bounding box center [391, 248] width 11 height 14
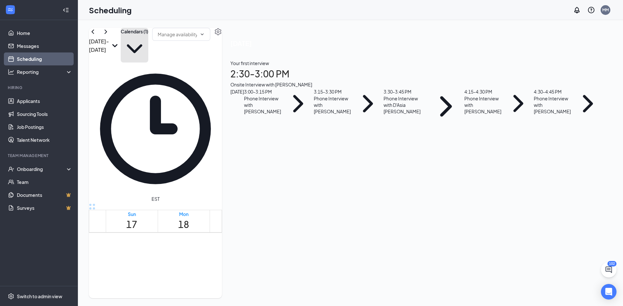
click at [148, 44] on button "Calendars (1)" at bounding box center [135, 45] width 28 height 35
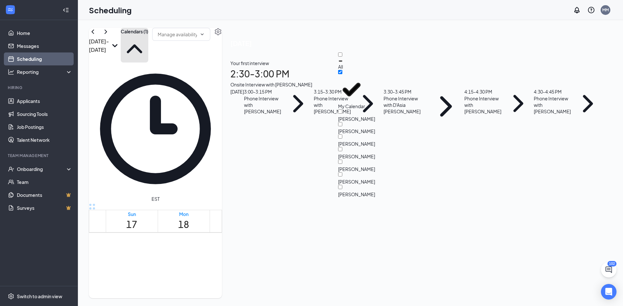
scroll to position [31, 0]
click at [385, 185] on div "[PERSON_NAME]" at bounding box center [367, 191] width 58 height 13
checkbox input "true"
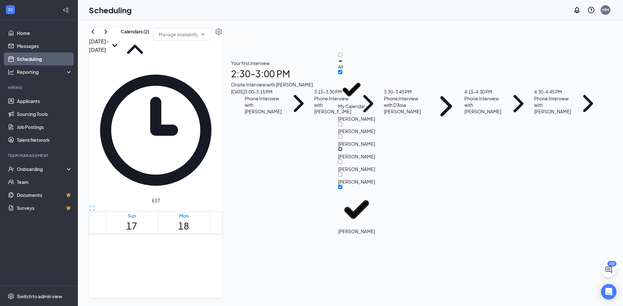
click at [342, 147] on input "[PERSON_NAME]" at bounding box center [340, 149] width 4 height 4
checkbox input "true"
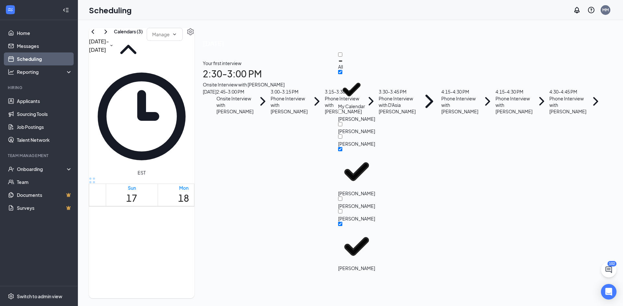
click at [194, 36] on div "[DATE] - [DATE] Calendars (3) EST Sun 17 Mon 18 Tue 19 Wed 20 Thu 21 Fri 22 Sat…" at bounding box center [141, 163] width 105 height 271
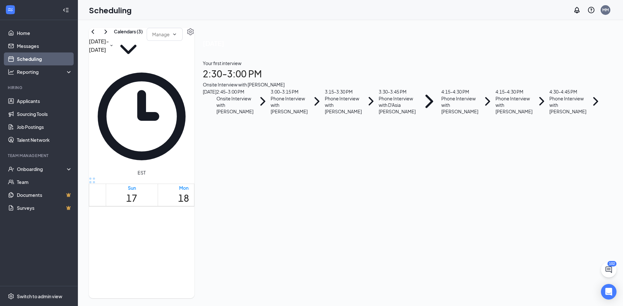
scroll to position [85, 0]
click at [478, 115] on div "Phone Interview with [PERSON_NAME]" at bounding box center [459, 104] width 37 height 19
click at [262, 148] on h3 "[PERSON_NAME]" at bounding box center [228, 152] width 68 height 8
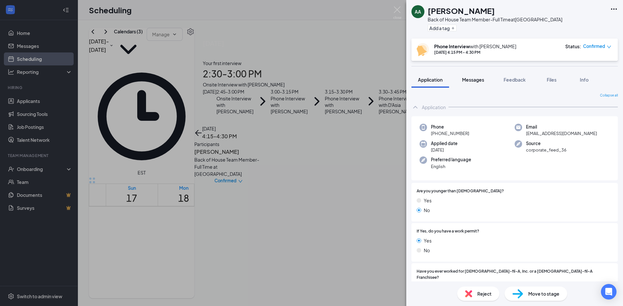
click at [471, 74] on button "Messages" at bounding box center [472, 80] width 35 height 16
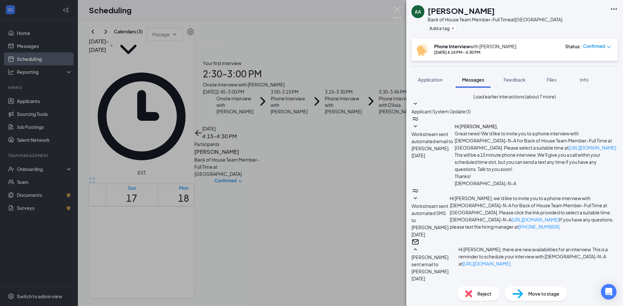
scroll to position [231, 0]
click at [401, 15] on div "AA [PERSON_NAME] Back of House Team Member-Full Time at [GEOGRAPHIC_DATA] Add a…" at bounding box center [311, 153] width 623 height 306
click at [399, 11] on img at bounding box center [397, 12] width 8 height 13
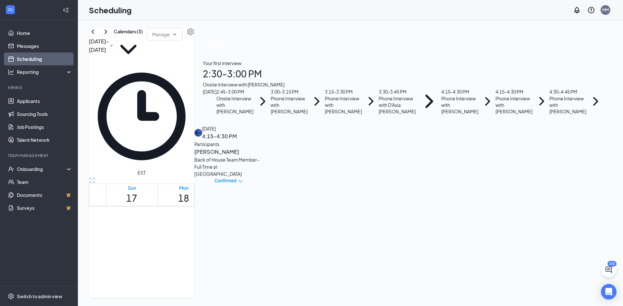
click at [202, 129] on icon "ArrowLeft" at bounding box center [198, 133] width 8 height 8
click at [532, 95] on div "4:15 - 4:30 PM" at bounding box center [513, 91] width 37 height 7
click at [262, 148] on h3 "[PERSON_NAME]" at bounding box center [228, 152] width 68 height 8
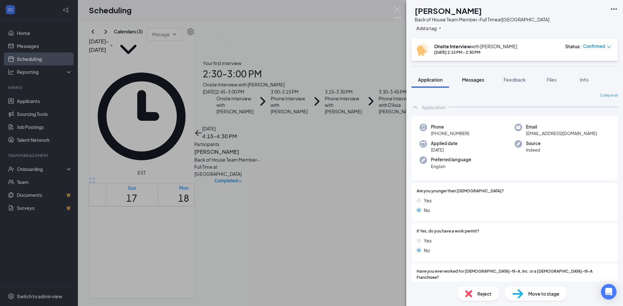
click at [477, 84] on button "Messages" at bounding box center [472, 80] width 35 height 16
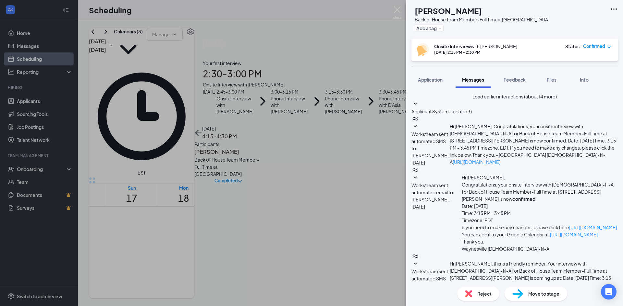
scroll to position [119, 0]
click at [399, 10] on img at bounding box center [397, 12] width 8 height 13
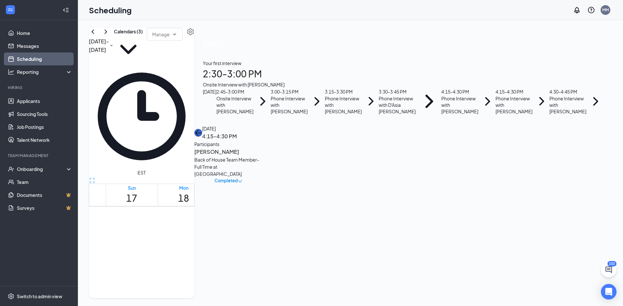
click at [202, 129] on button "back-button" at bounding box center [198, 133] width 8 height 8
click at [478, 115] on div "Phone Interview with [PERSON_NAME]" at bounding box center [459, 104] width 37 height 19
click at [262, 148] on h3 "[PERSON_NAME]" at bounding box center [228, 152] width 68 height 8
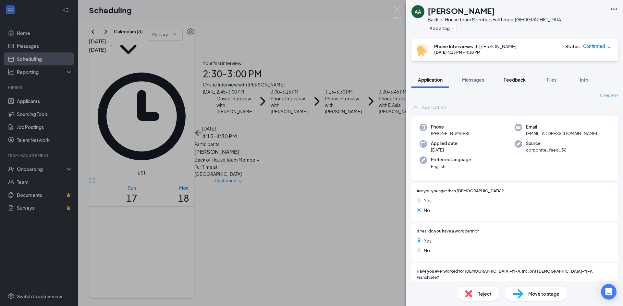
click at [514, 76] on button "Feedback" at bounding box center [514, 80] width 35 height 16
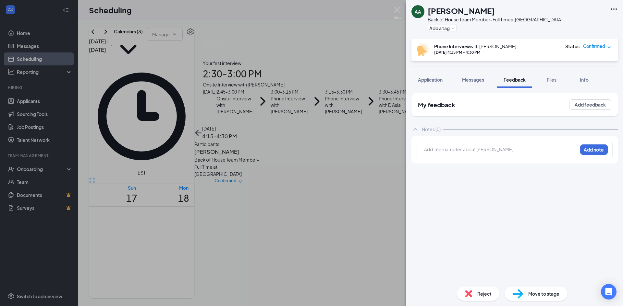
click at [477, 294] on span "Reject" at bounding box center [484, 294] width 14 height 7
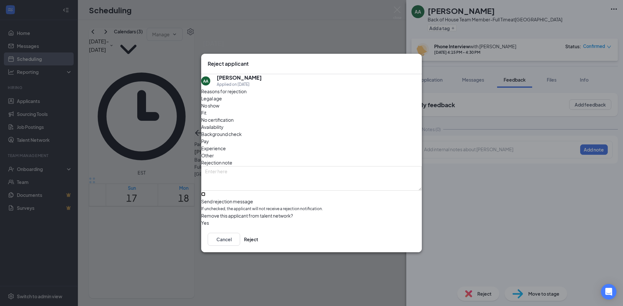
click at [205, 192] on input "Send rejection message If unchecked, the applicant will not receive a rejection…" at bounding box center [203, 194] width 4 height 4
checkbox input "true"
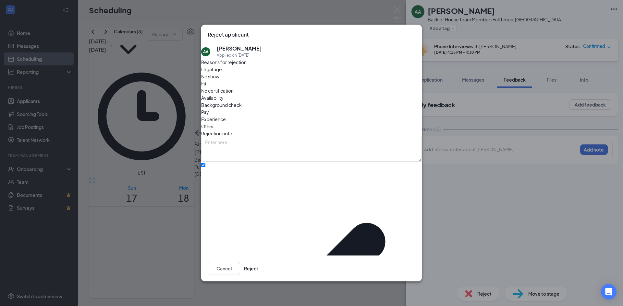
click at [275, 193] on div "Reasons for rejection Legal age No show Fit No certification Availability Backg…" at bounding box center [311, 251] width 221 height 384
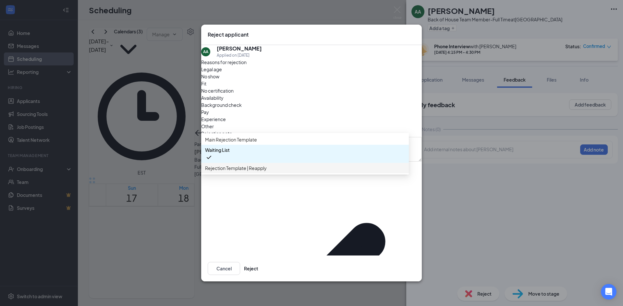
click at [295, 172] on span "Rejection Template | Reapply" at bounding box center [305, 168] width 200 height 7
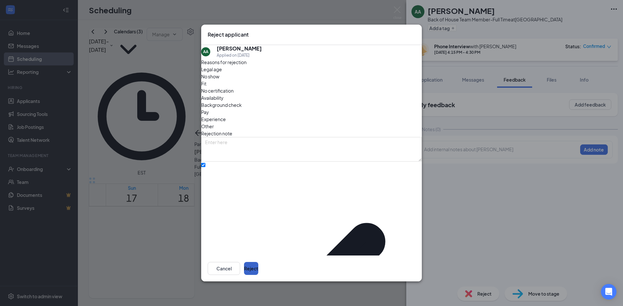
click at [258, 262] on button "Reject" at bounding box center [251, 268] width 14 height 13
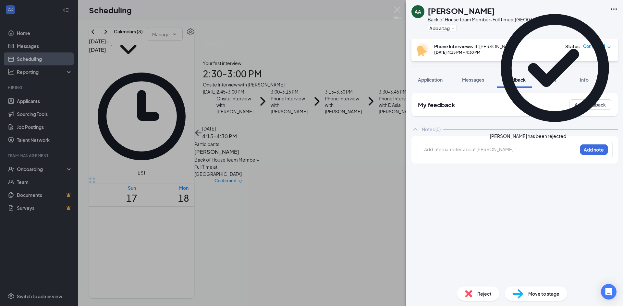
click at [401, 14] on div "AA [PERSON_NAME] Back of House Team Member-Full Time at [GEOGRAPHIC_DATA] Add a…" at bounding box center [311, 153] width 623 height 306
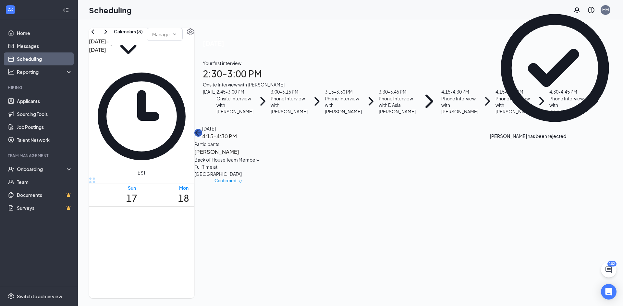
click at [202, 129] on icon "ArrowLeft" at bounding box center [198, 133] width 8 height 8
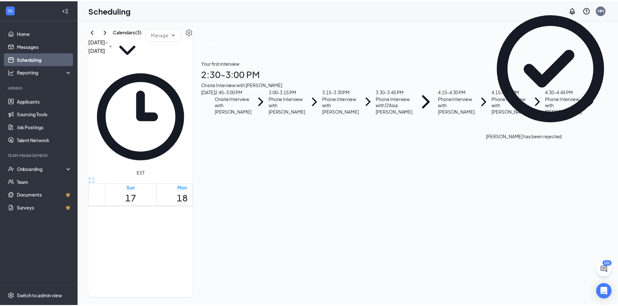
scroll to position [85, 0]
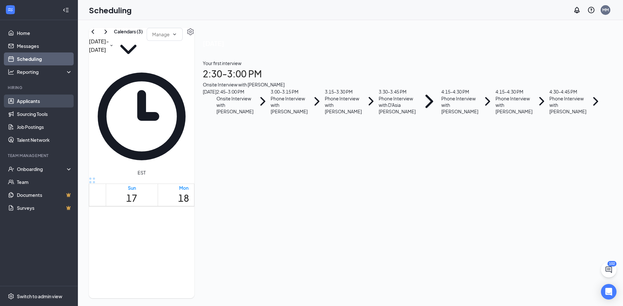
click at [38, 103] on link "Applicants" at bounding box center [44, 101] width 55 height 13
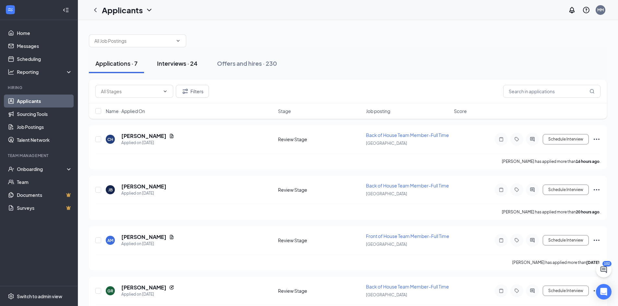
click at [176, 63] on div "Interviews · 24" at bounding box center [177, 63] width 41 height 8
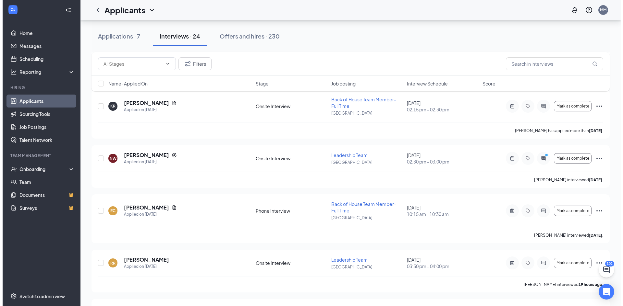
scroll to position [843, 0]
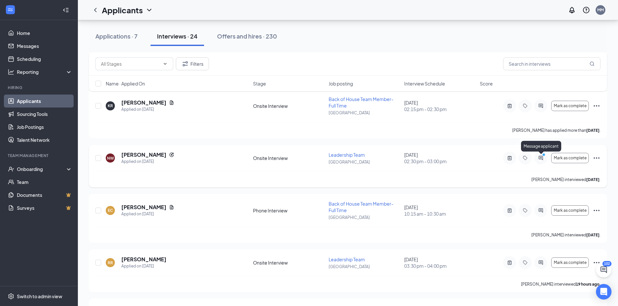
click at [536, 158] on div at bounding box center [540, 158] width 13 height 13
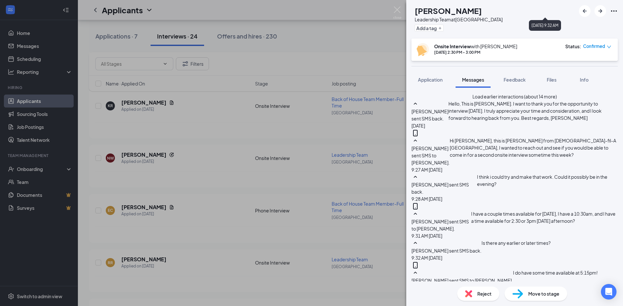
scroll to position [375, 0]
type textarea "8am is perfectly fine! And this interview will be with our HR person [PERSON_NA…"
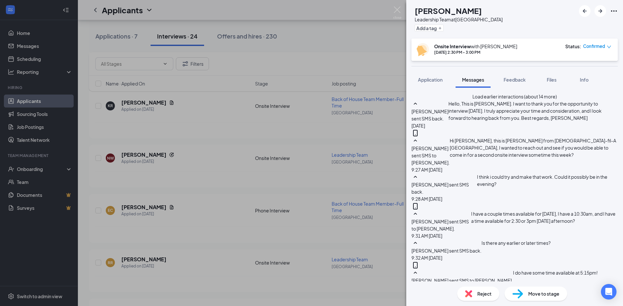
type textarea "A"
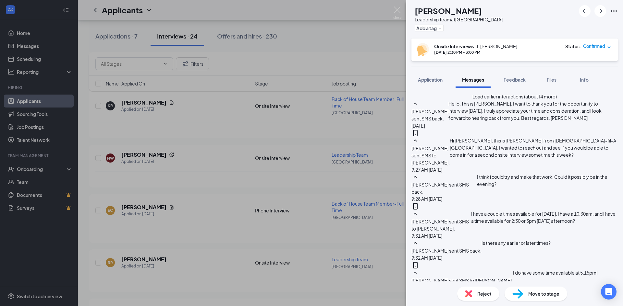
type textarea "You will not receive a reminder for this interview but just so you have a recor…"
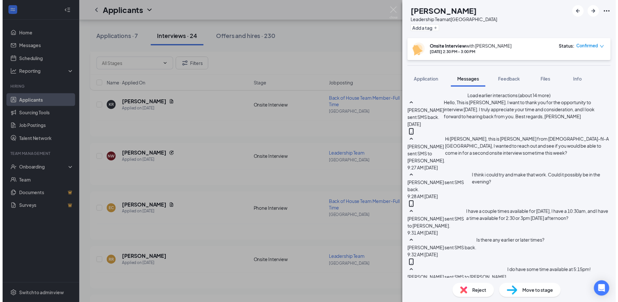
scroll to position [549, 0]
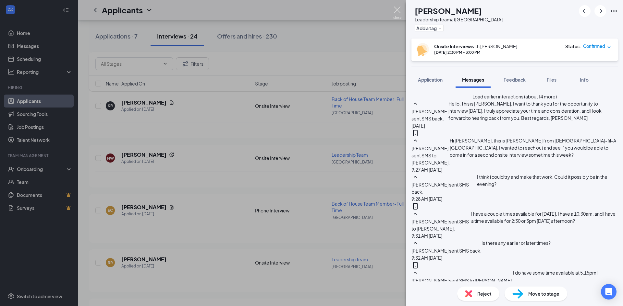
click at [399, 14] on img at bounding box center [397, 12] width 8 height 13
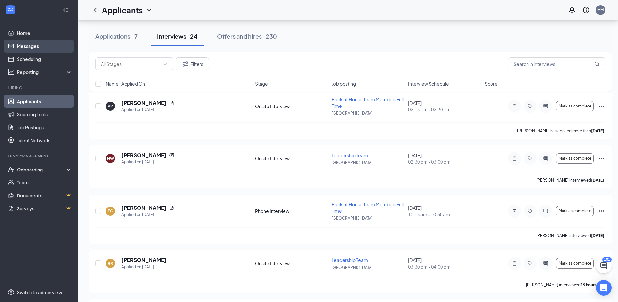
click at [45, 49] on link "Messages" at bounding box center [44, 46] width 55 height 13
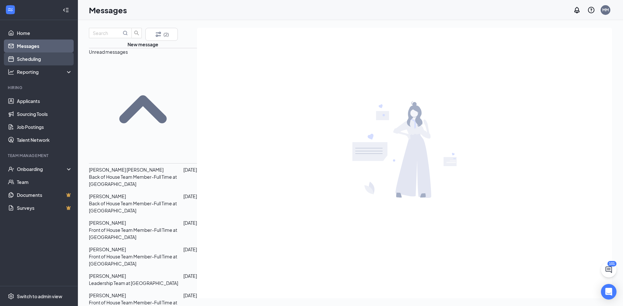
click at [43, 54] on link "Scheduling" at bounding box center [44, 59] width 55 height 13
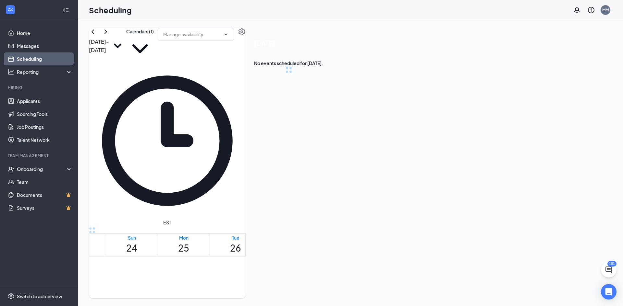
scroll to position [319, 0]
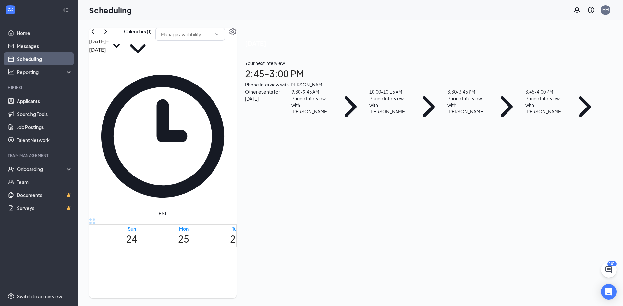
click at [345, 232] on h1 "28" at bounding box center [339, 239] width 11 height 14
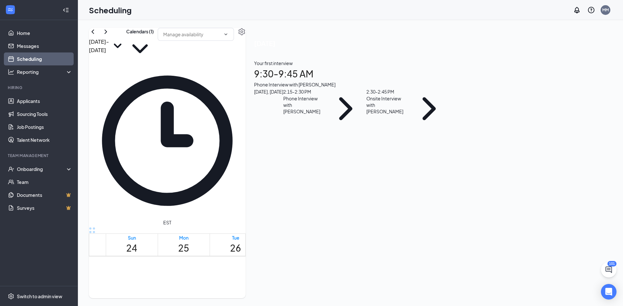
click at [450, 88] on div "Your first interview 9:30 - 9:45 AM Phone Interview with [PERSON_NAME]" at bounding box center [352, 74] width 196 height 29
click at [314, 162] on h3 "[PERSON_NAME]" at bounding box center [280, 166] width 68 height 8
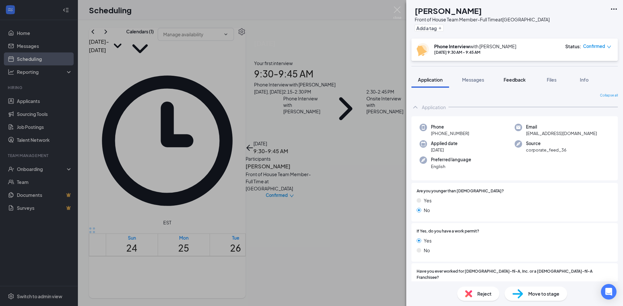
click at [530, 81] on button "Feedback" at bounding box center [514, 80] width 35 height 16
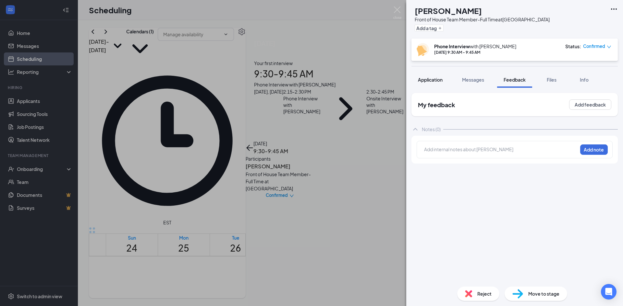
click at [430, 79] on span "Application" at bounding box center [430, 80] width 25 height 6
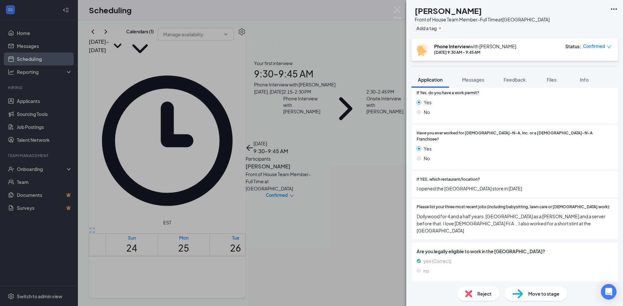
scroll to position [140, 0]
click at [538, 289] on div at bounding box center [501, 289] width 108 height 0
drag, startPoint x: 441, startPoint y: 277, endPoint x: 450, endPoint y: 272, distance: 10.0
click at [441, 285] on div "Availability" at bounding box center [433, 288] width 22 height 6
click at [396, 16] on img at bounding box center [397, 12] width 8 height 13
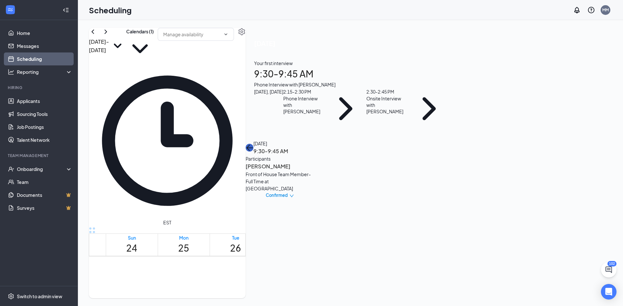
click at [253, 144] on icon "ArrowLeft" at bounding box center [250, 148] width 8 height 8
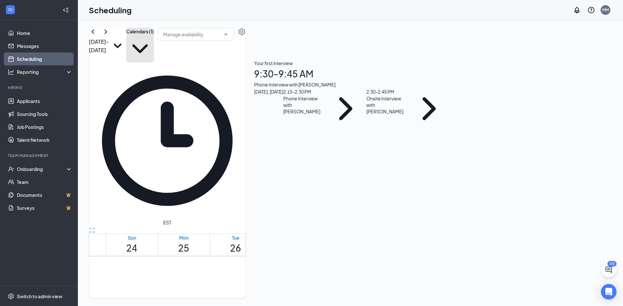
click at [154, 40] on button "Calendars (1)" at bounding box center [140, 45] width 28 height 35
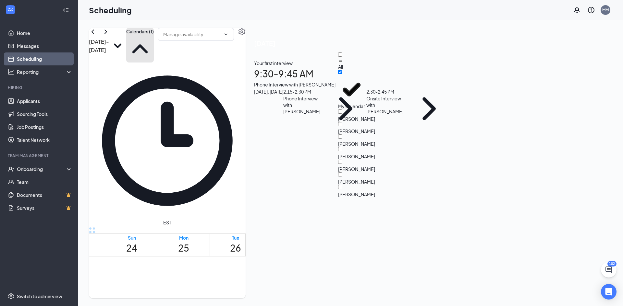
scroll to position [31, 0]
click at [390, 147] on div "[PERSON_NAME]" at bounding box center [367, 153] width 58 height 13
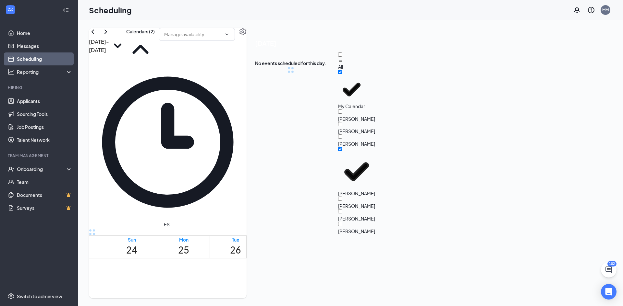
checkbox input "true"
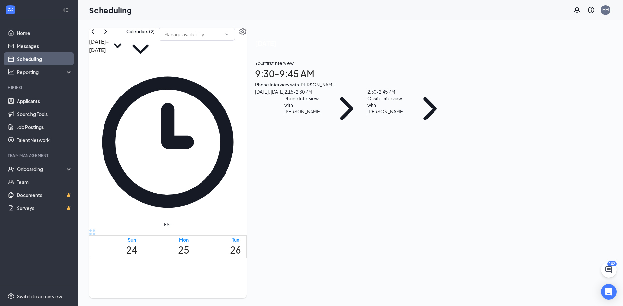
click at [405, 17] on div "Scheduling MM" at bounding box center [350, 10] width 545 height 20
click at [604, 7] on div "MM" at bounding box center [605, 10] width 10 height 10
click at [602, 8] on div "MM" at bounding box center [605, 10] width 6 height 6
click at [556, 76] on div "Log out" at bounding box center [577, 72] width 78 height 6
